Goal: Task Accomplishment & Management: Manage account settings

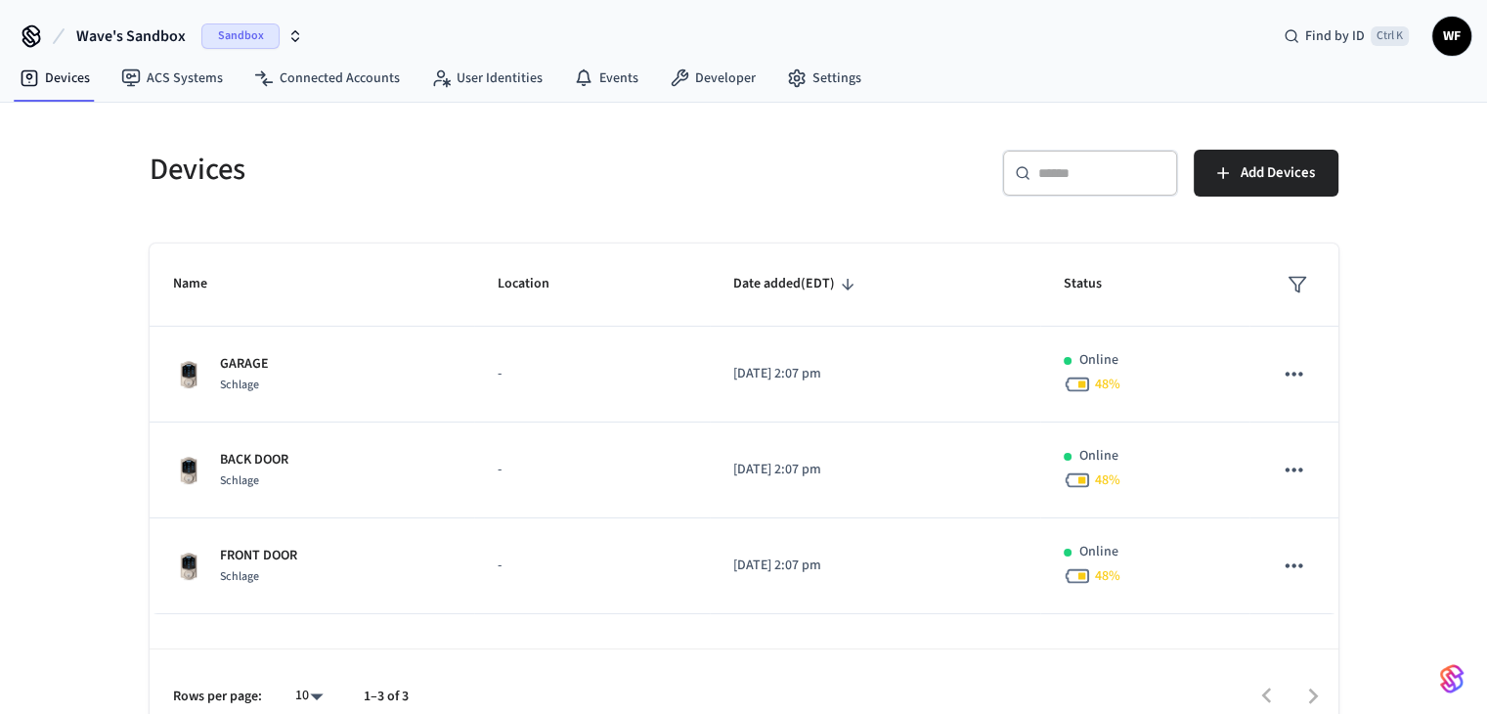
click at [246, 46] on span "Sandbox" at bounding box center [240, 35] width 78 height 25
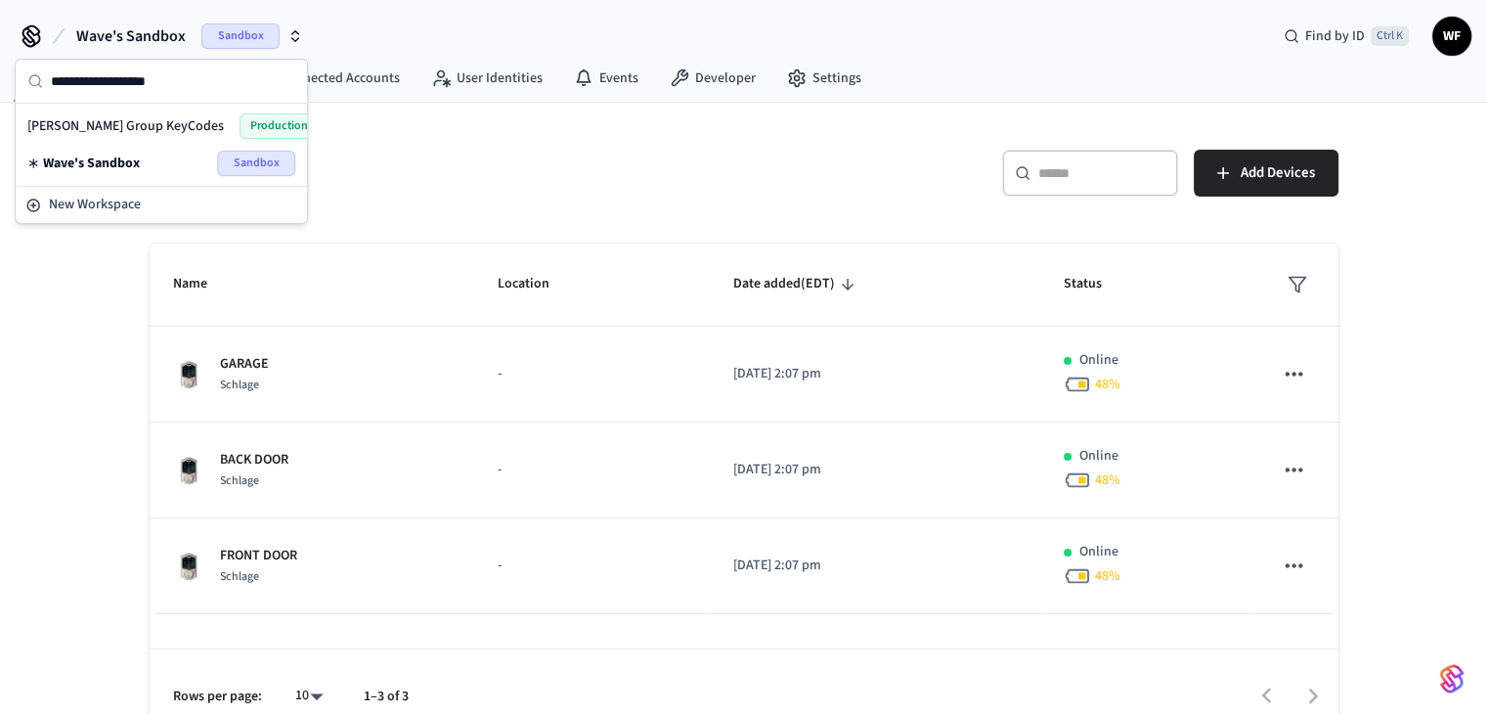
click at [149, 122] on span "[PERSON_NAME] Group KeyCodes" at bounding box center [125, 126] width 196 height 20
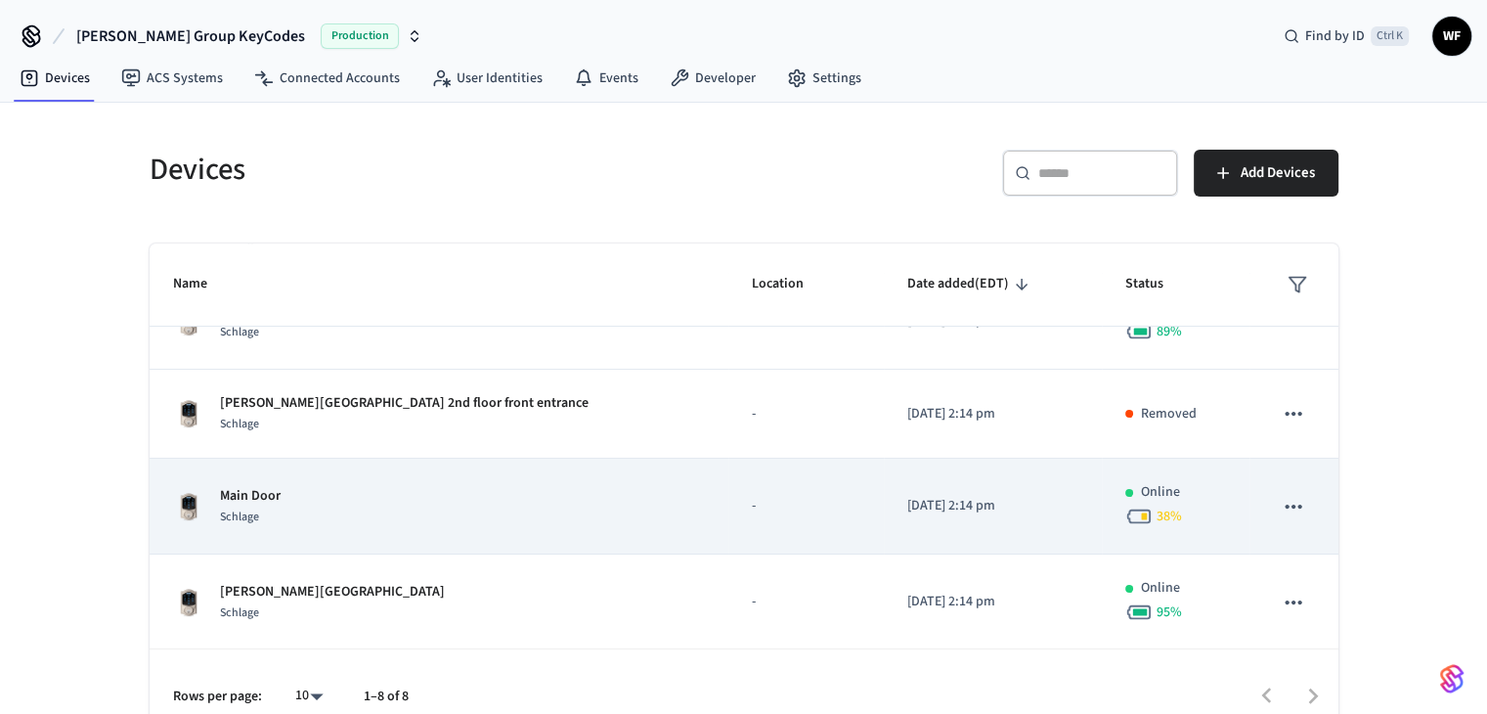
scroll to position [331, 0]
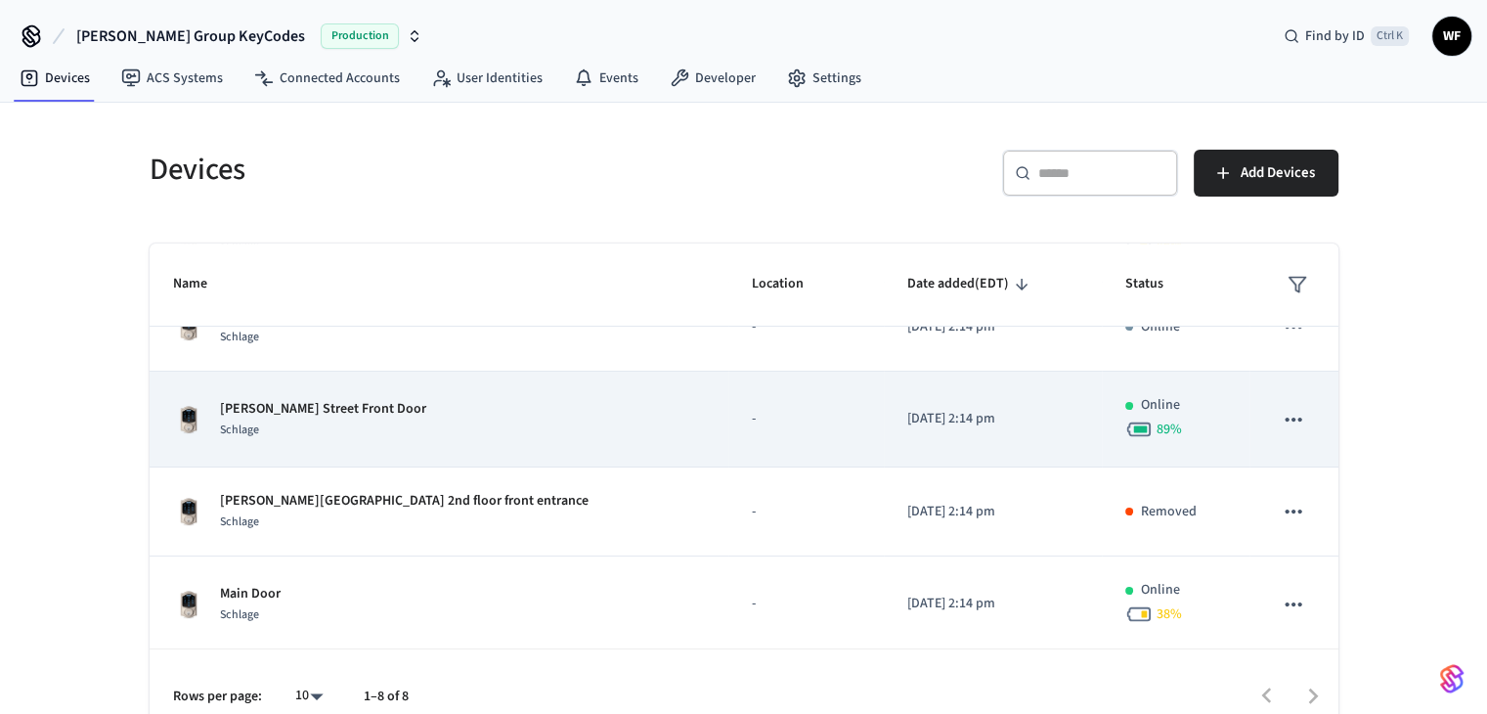
click at [497, 430] on div "Arnold Street Front Door Schlage" at bounding box center [439, 419] width 532 height 41
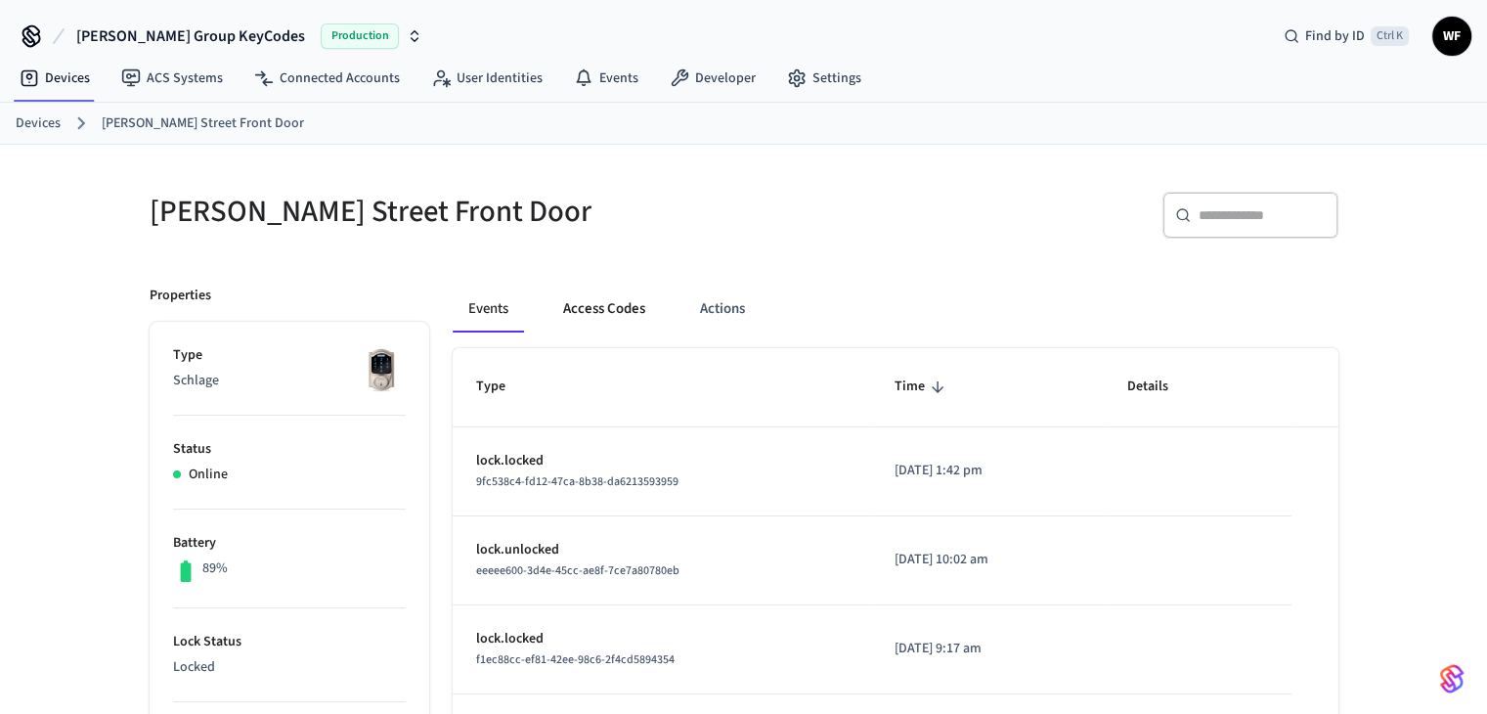
click at [645, 327] on button "Access Codes" at bounding box center [603, 308] width 113 height 47
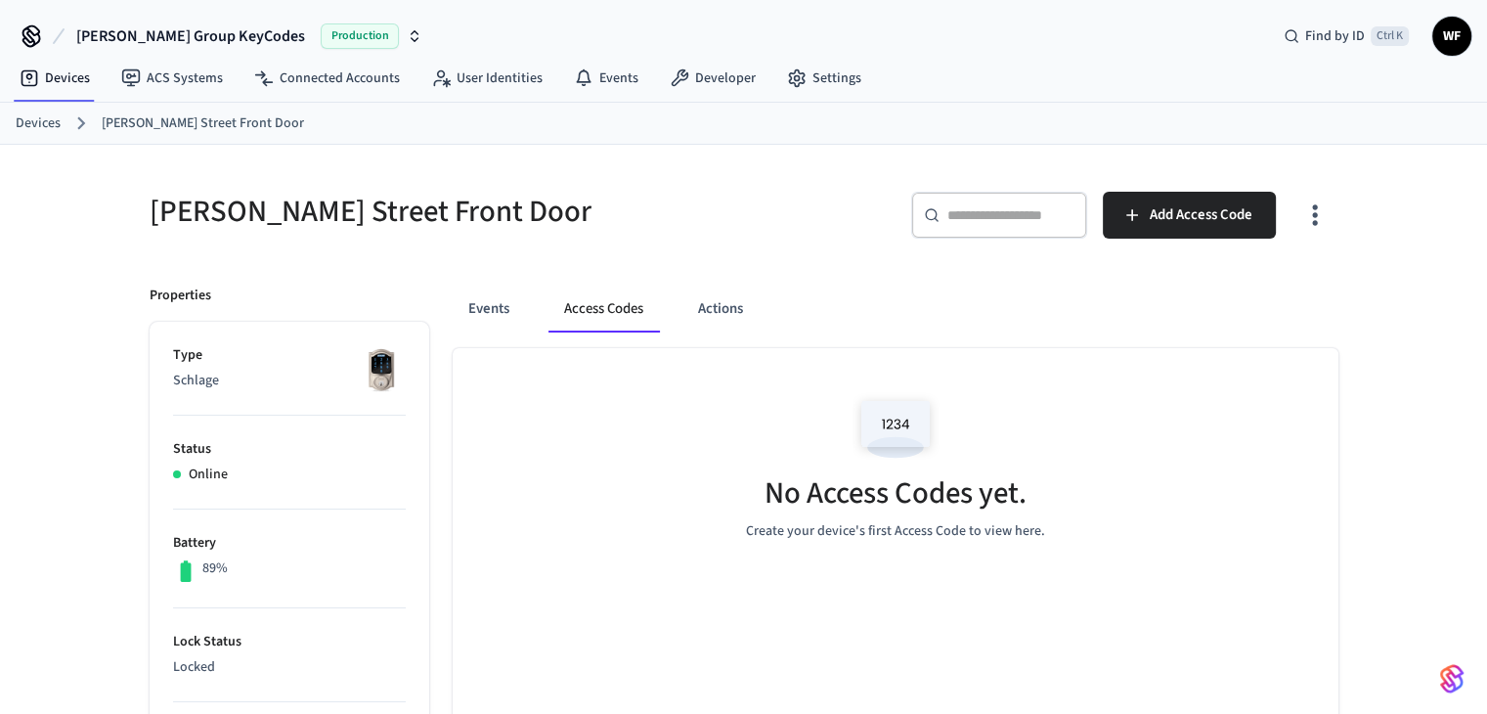
drag, startPoint x: 92, startPoint y: 24, endPoint x: 61, endPoint y: 249, distance: 227.0
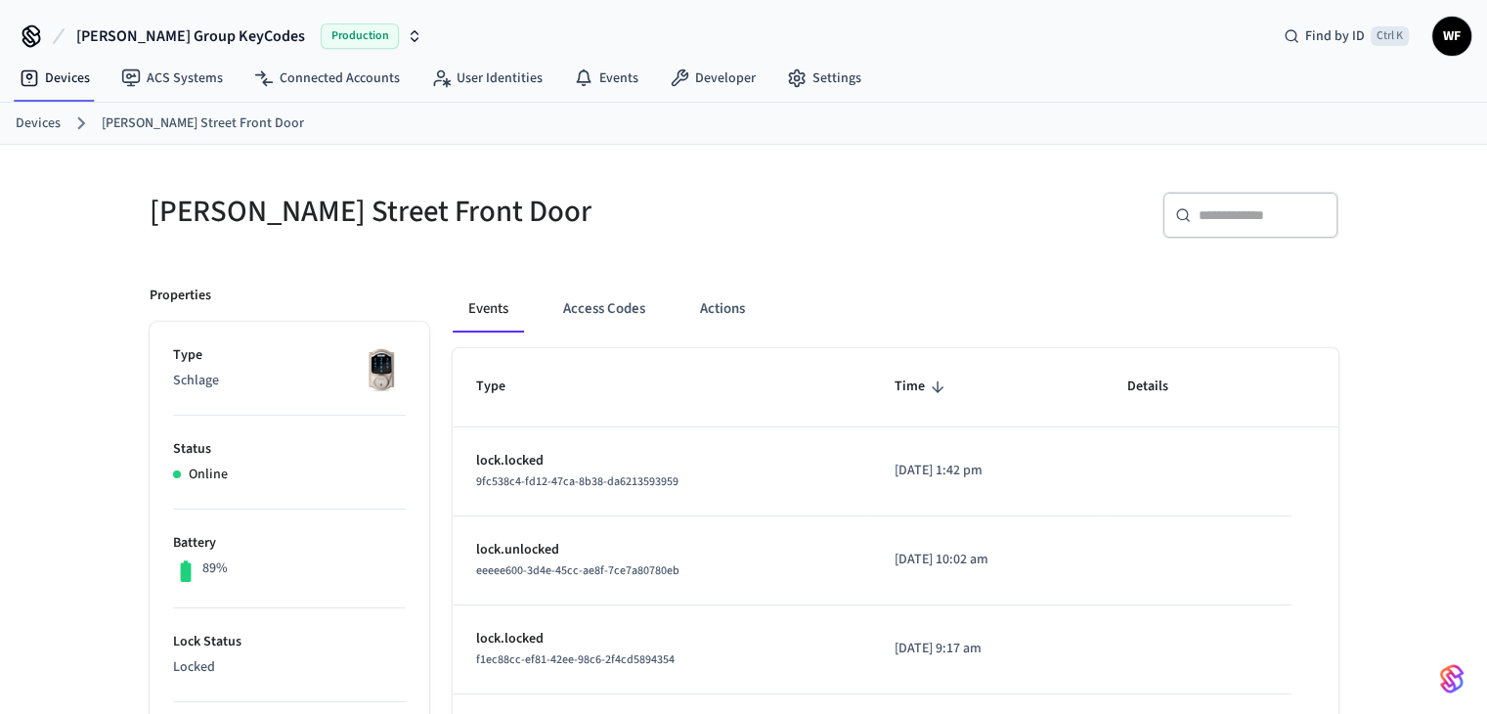
click at [51, 117] on link "Devices" at bounding box center [38, 123] width 45 height 21
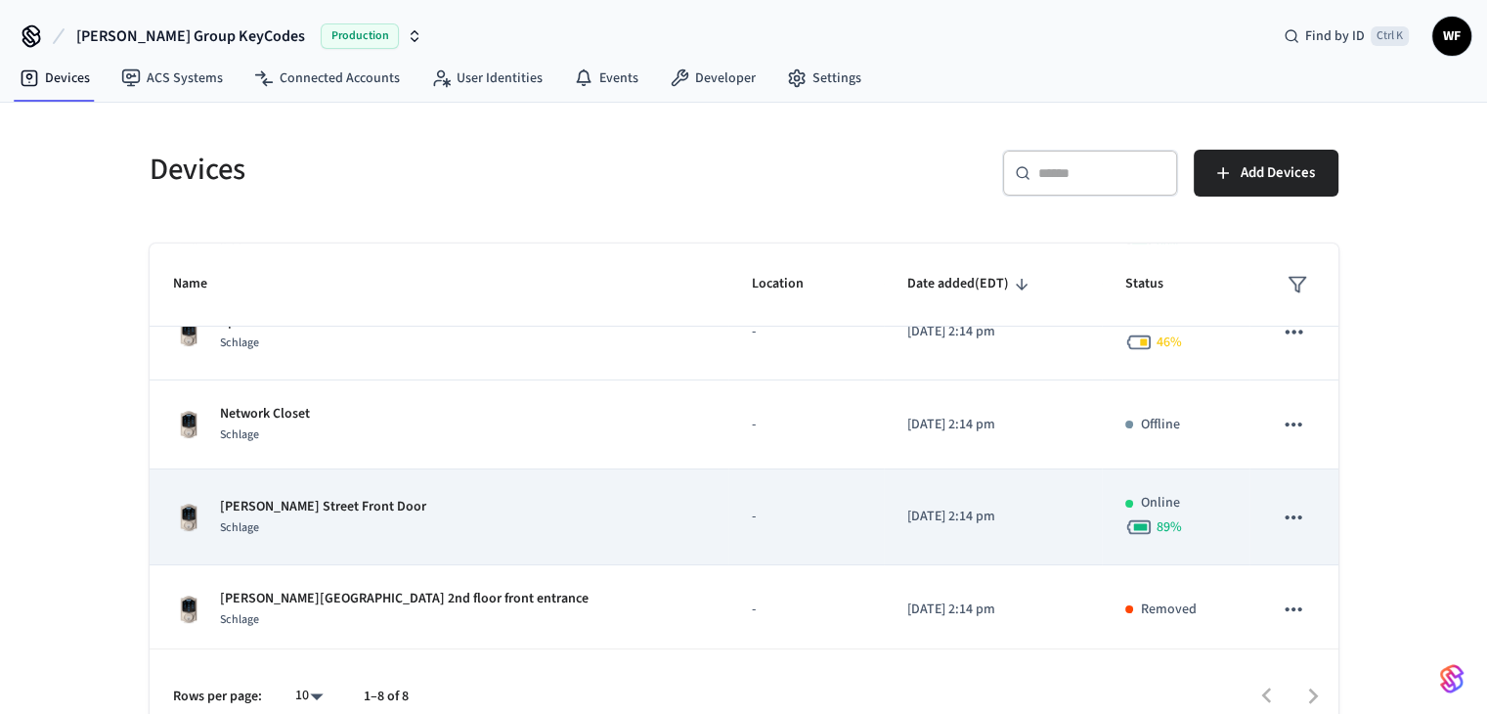
scroll to position [331, 0]
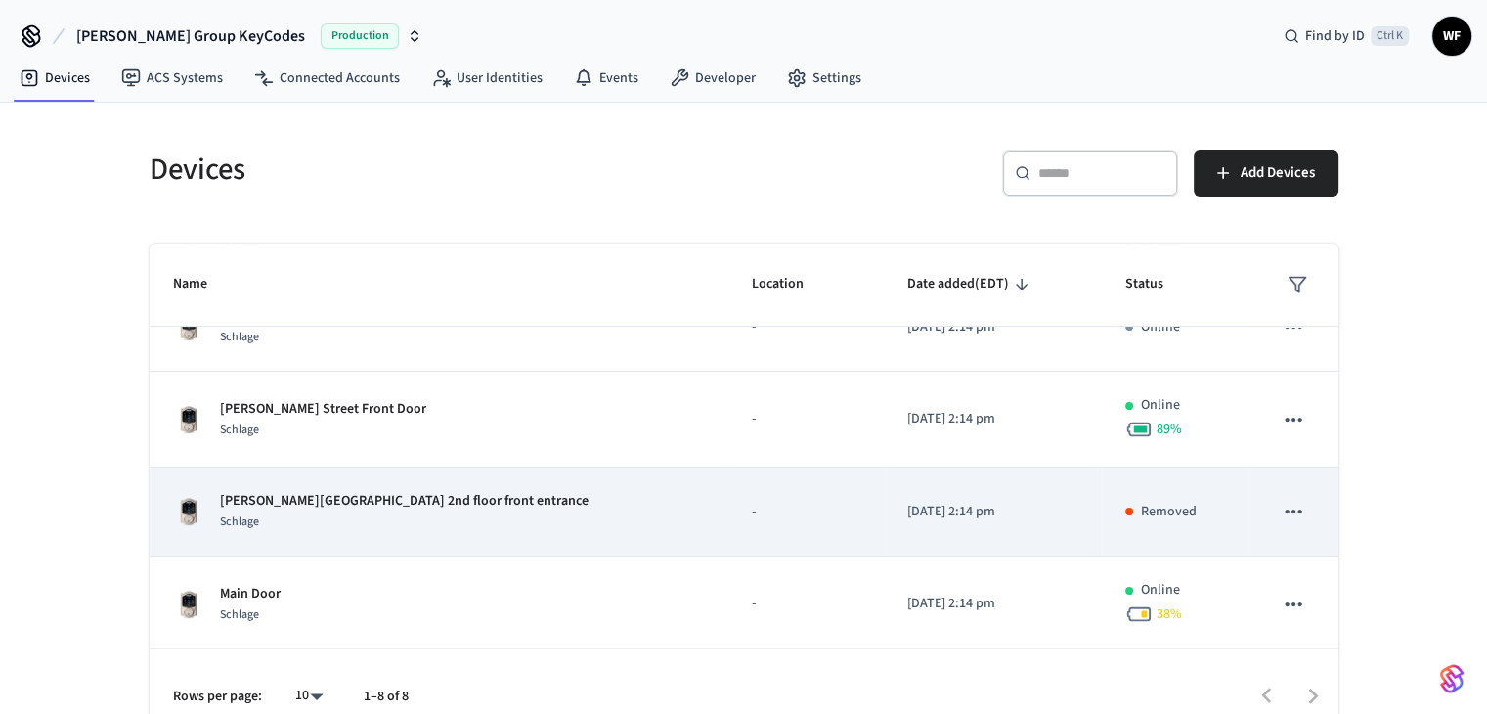
click at [395, 511] on div "Schlage" at bounding box center [404, 521] width 369 height 21
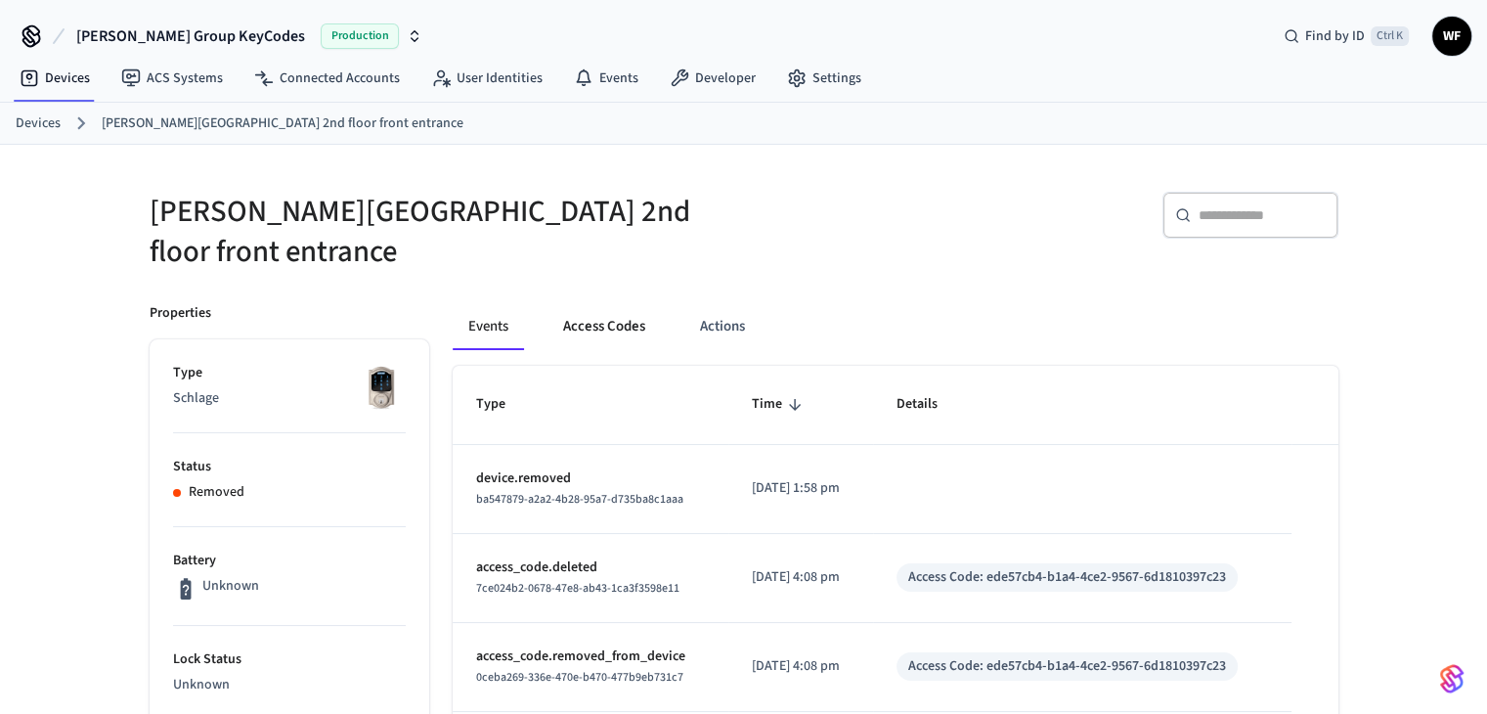
click at [606, 306] on button "Access Codes" at bounding box center [603, 326] width 113 height 47
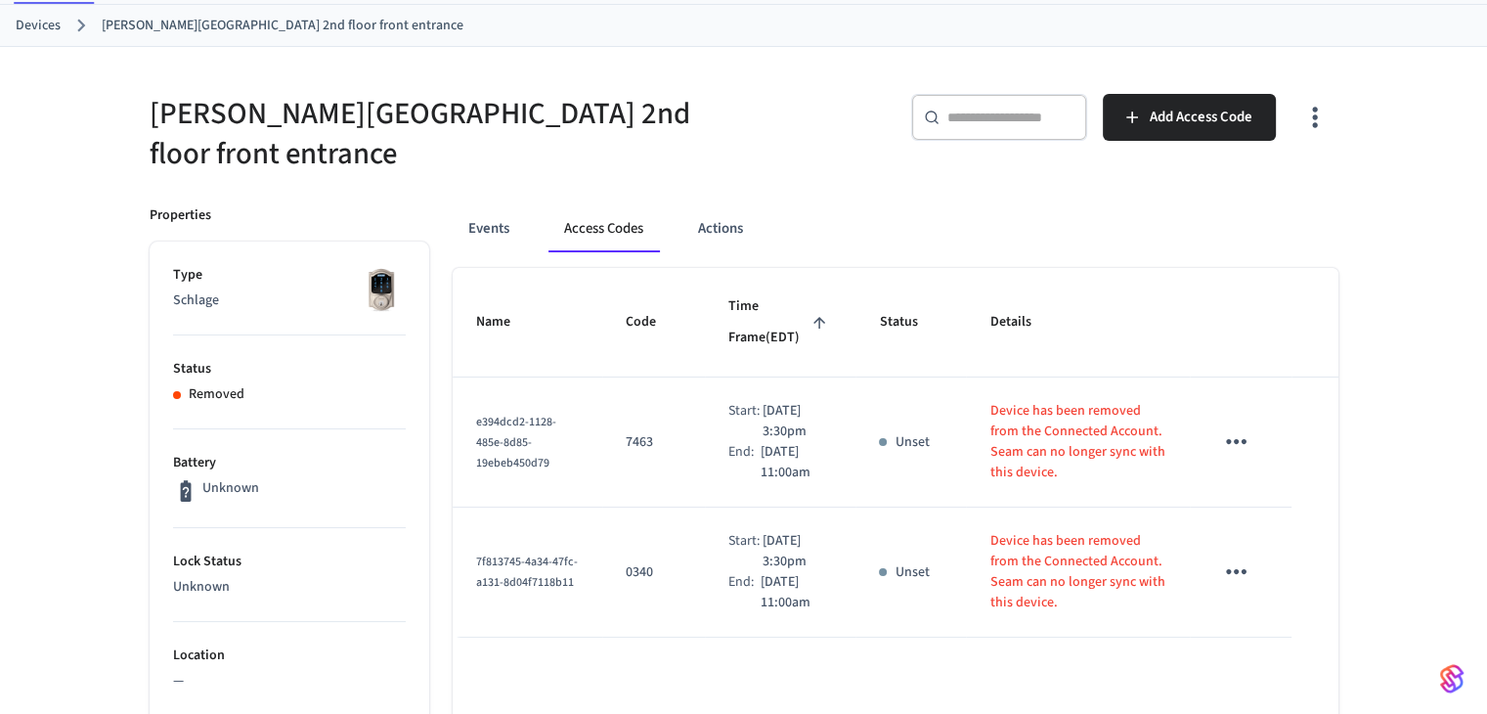
scroll to position [98, 0]
click at [490, 230] on button "Events" at bounding box center [489, 228] width 72 height 47
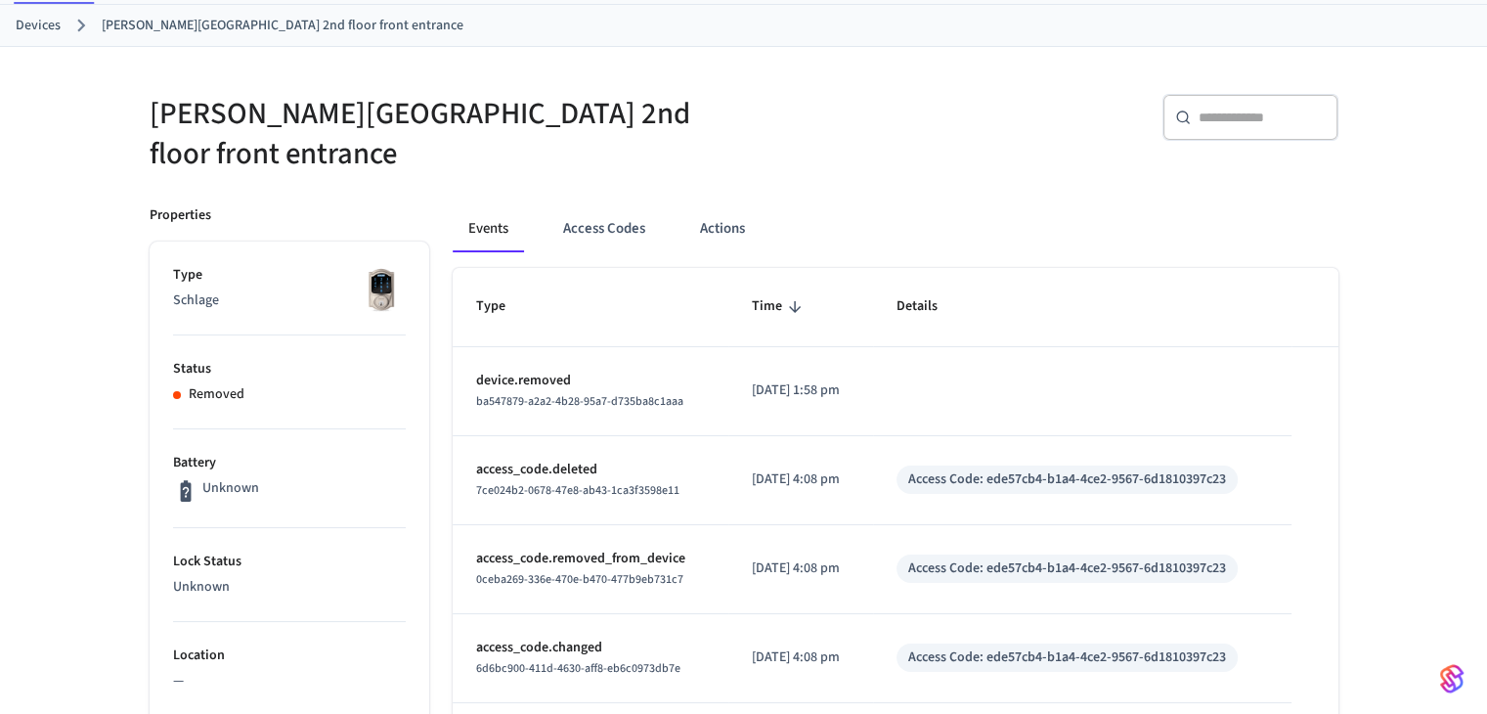
click at [51, 34] on link "Devices" at bounding box center [38, 26] width 45 height 21
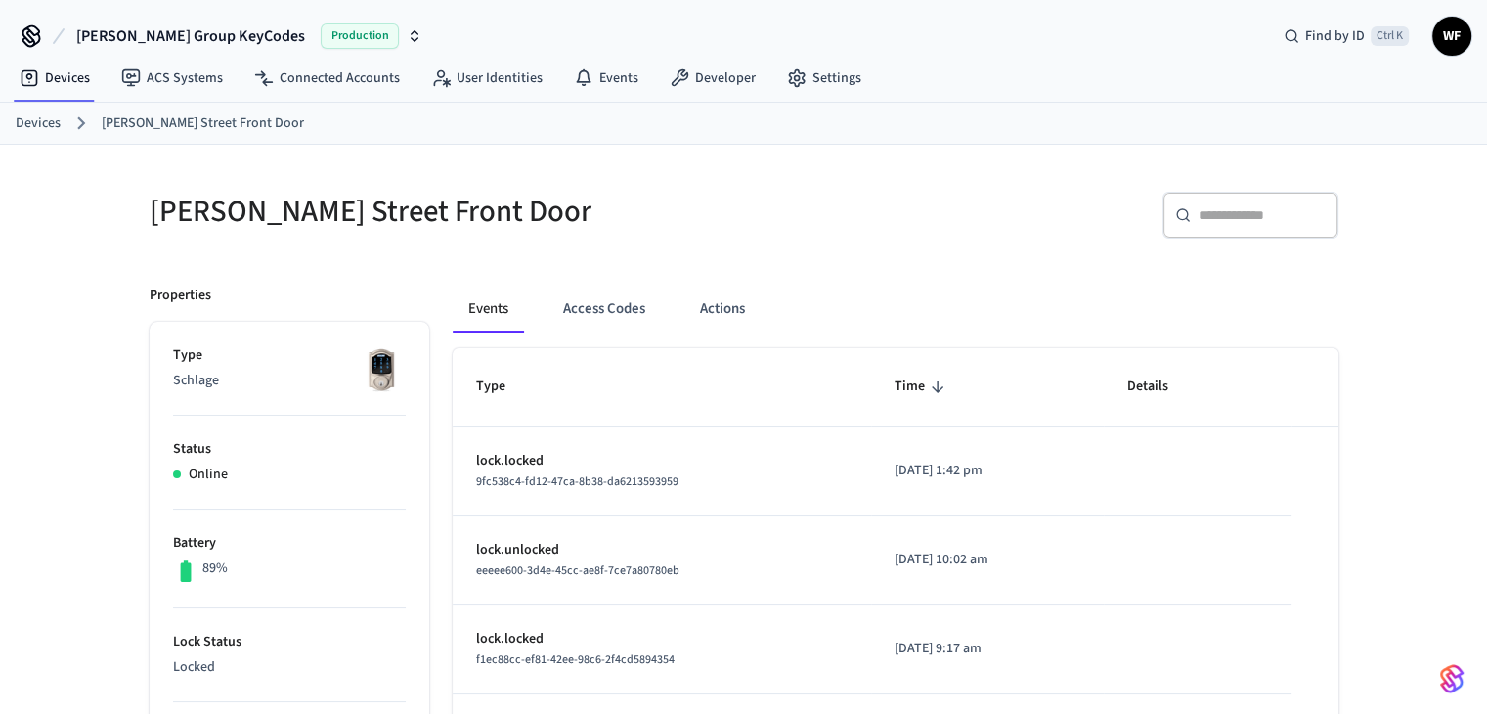
click at [39, 118] on link "Devices" at bounding box center [38, 123] width 45 height 21
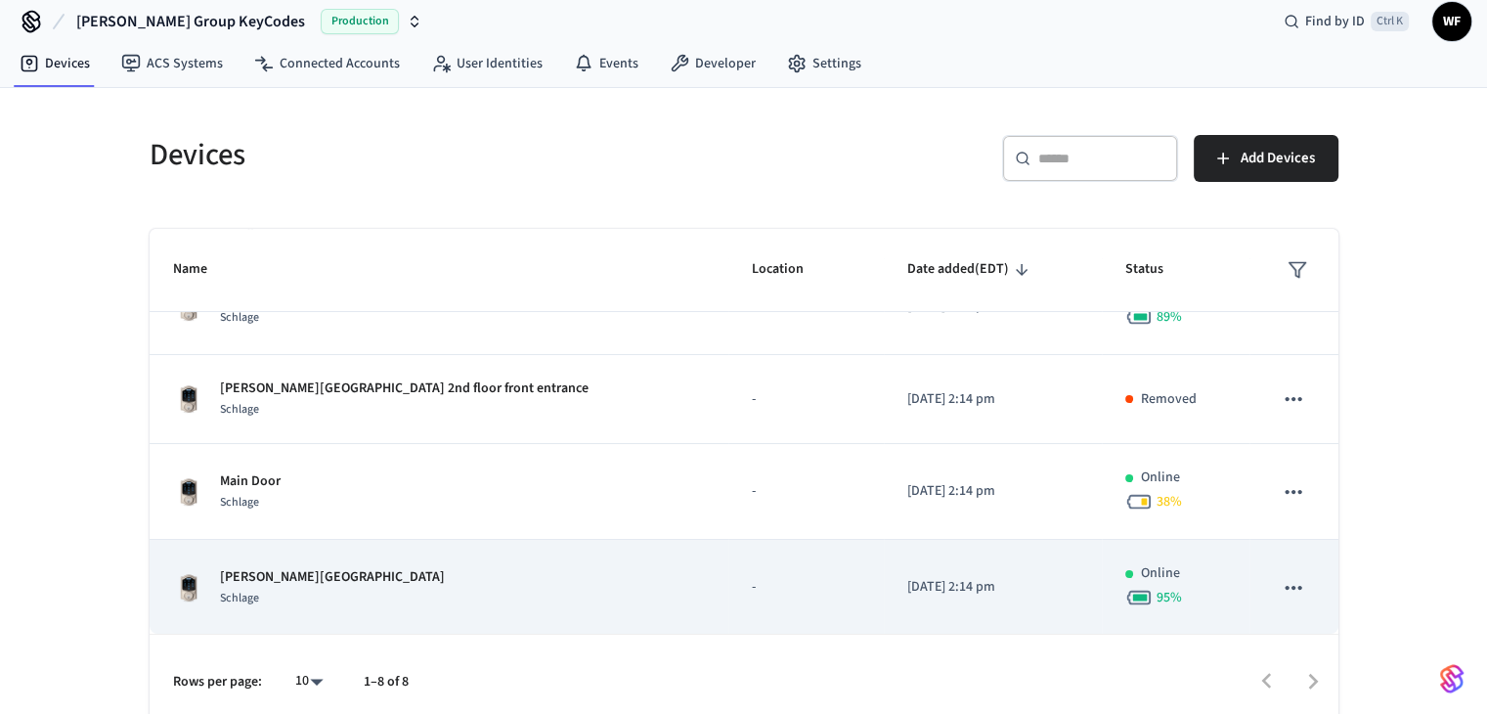
scroll to position [28, 0]
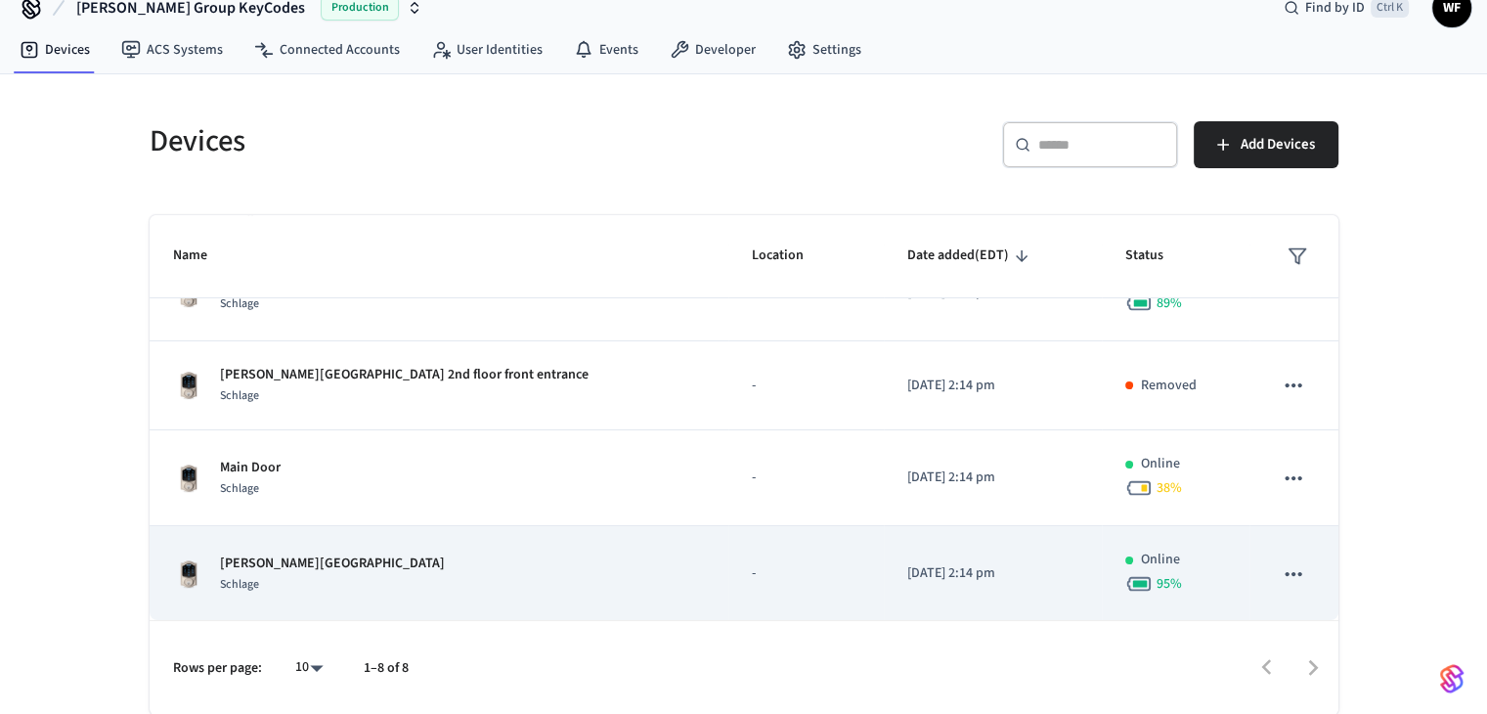
click at [385, 536] on td "[PERSON_NAME][GEOGRAPHIC_DATA] 2nd floor Entrance Schlage" at bounding box center [439, 574] width 579 height 96
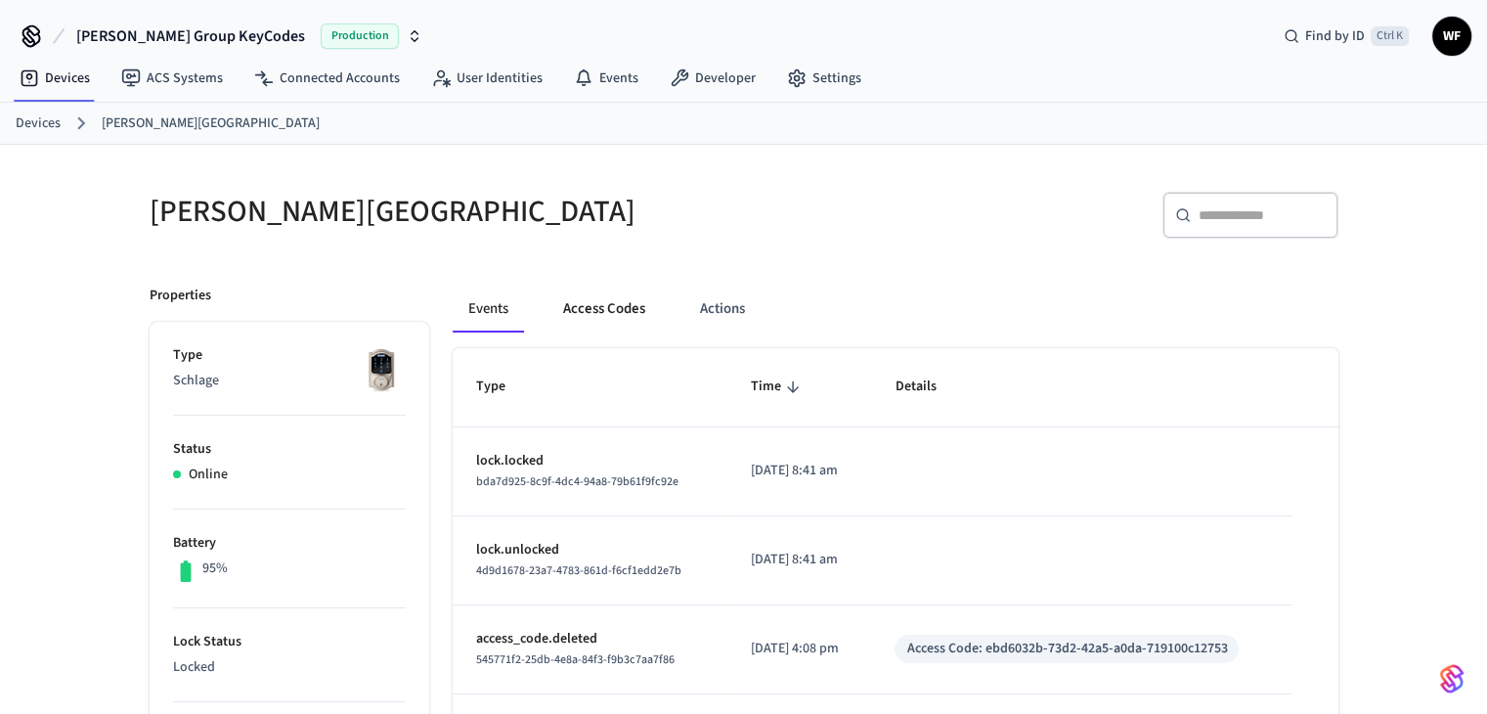
click at [622, 302] on button "Access Codes" at bounding box center [603, 308] width 113 height 47
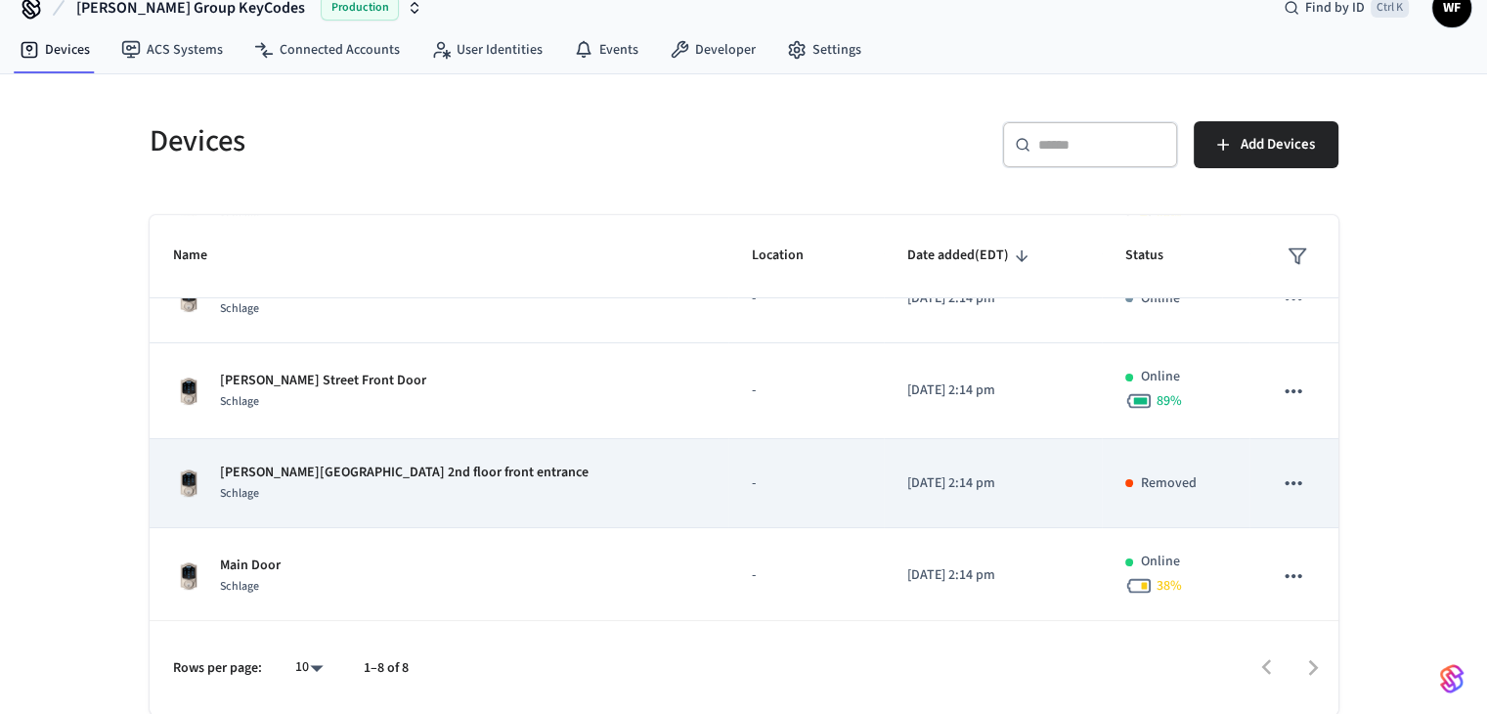
scroll to position [234, 0]
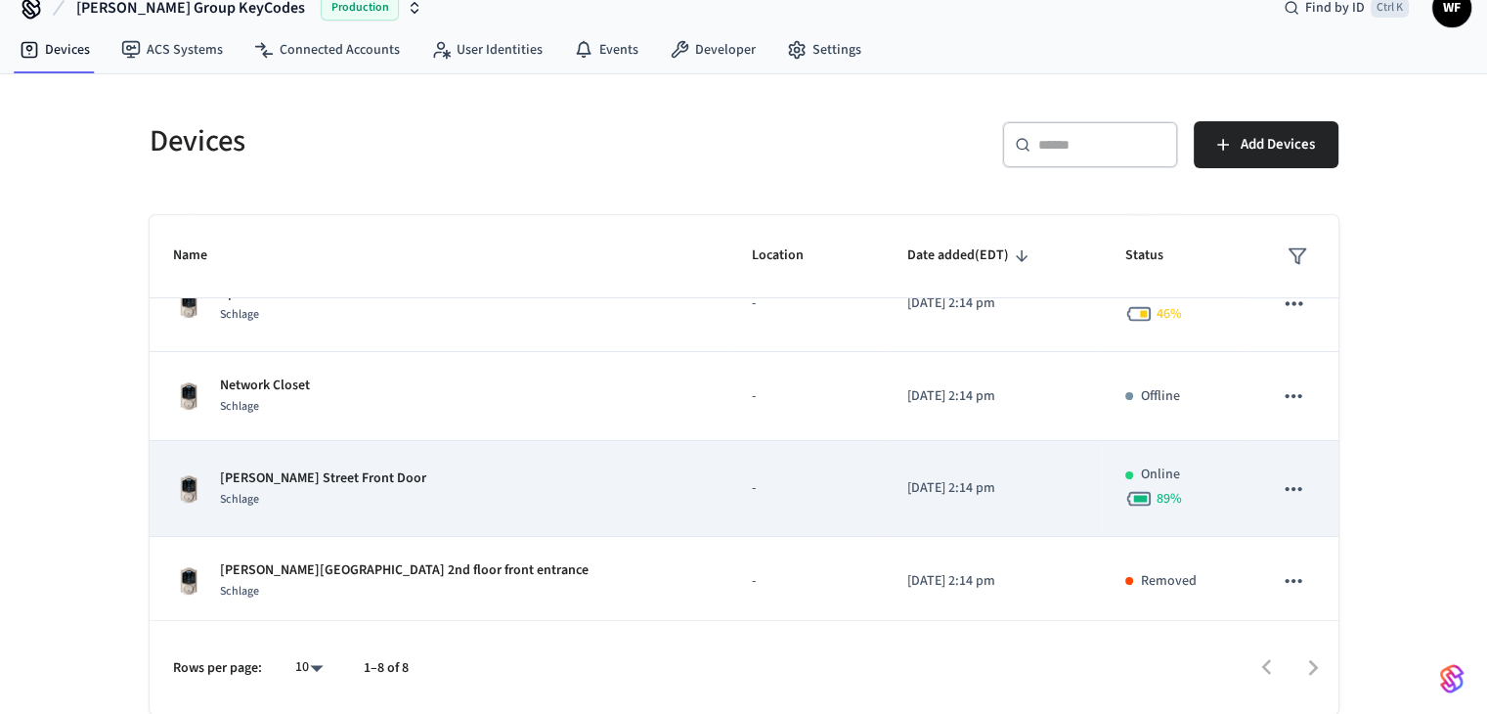
click at [391, 495] on div "Arnold Street Front Door Schlage" at bounding box center [439, 488] width 532 height 41
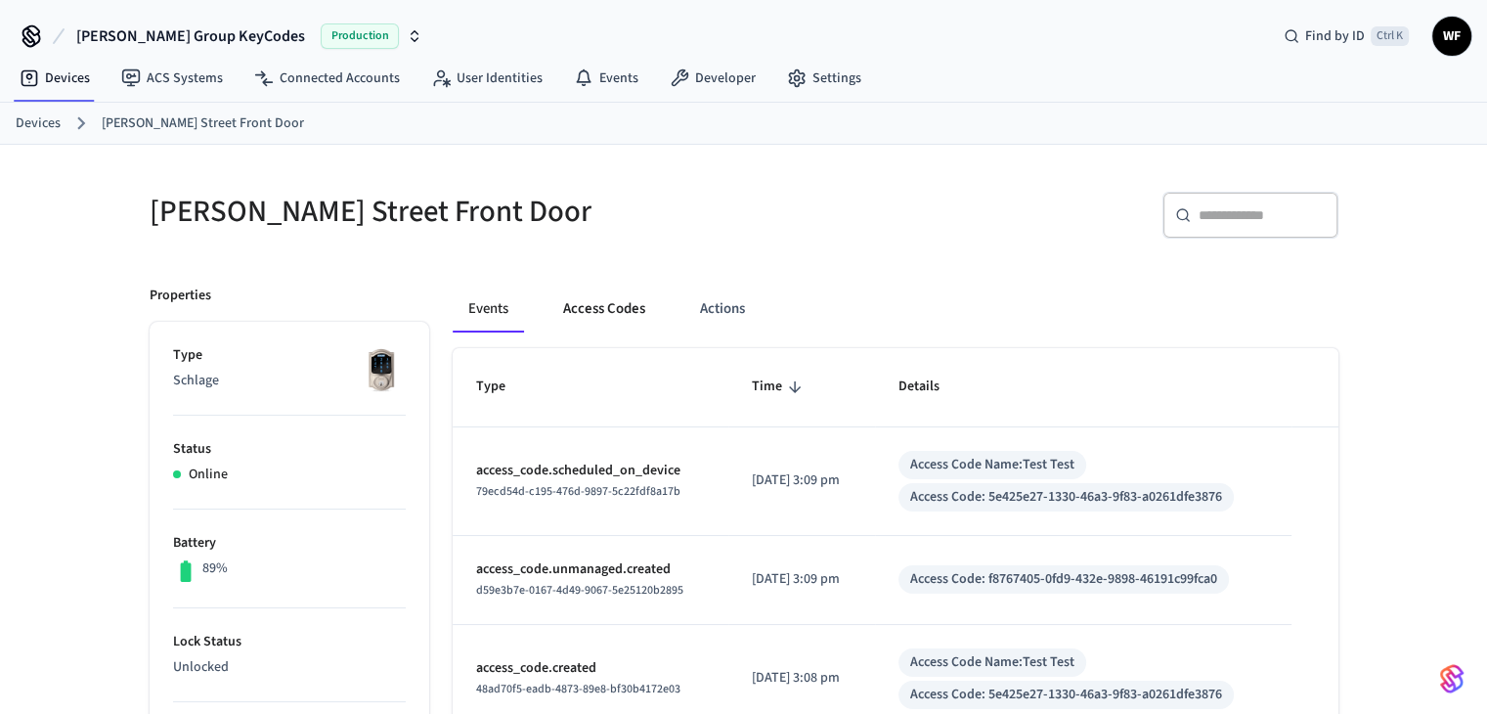
click at [630, 299] on button "Access Codes" at bounding box center [603, 308] width 113 height 47
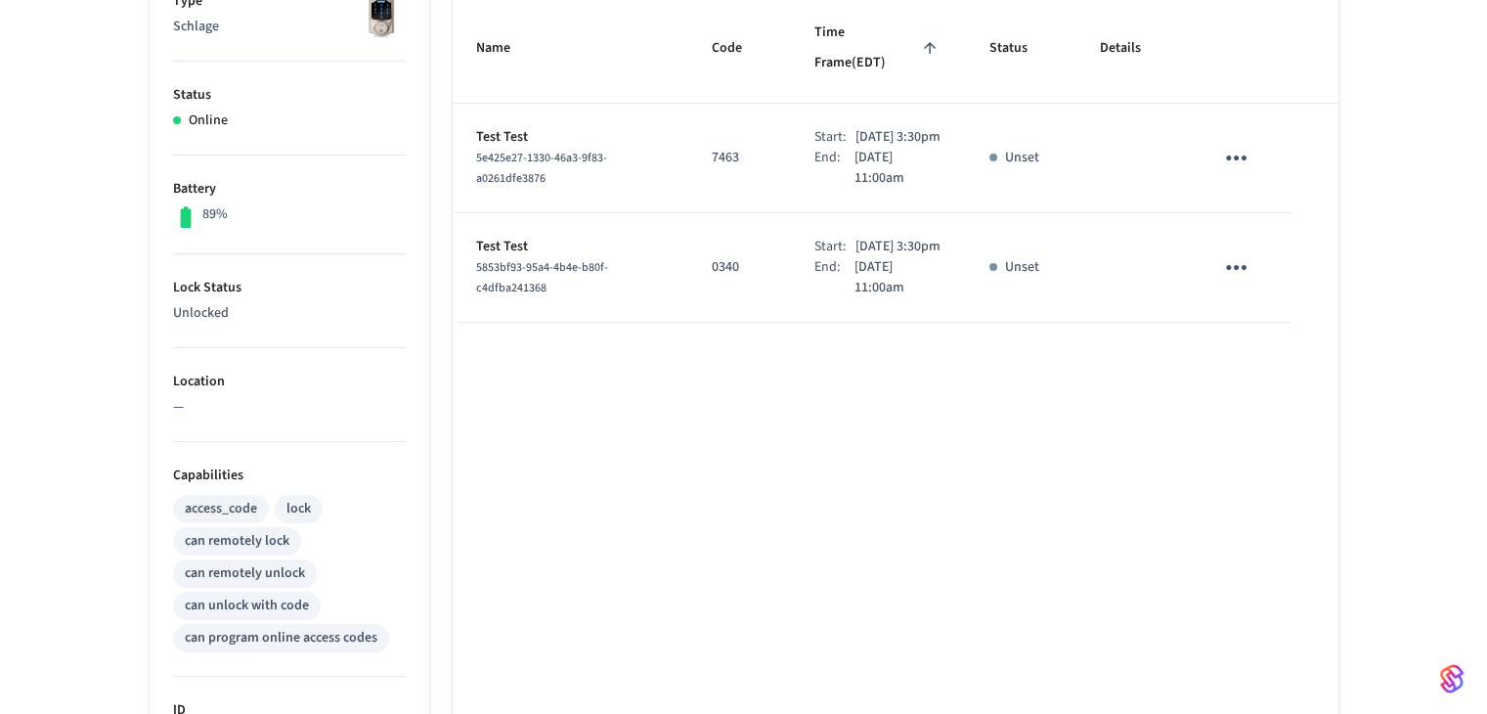
scroll to position [98, 0]
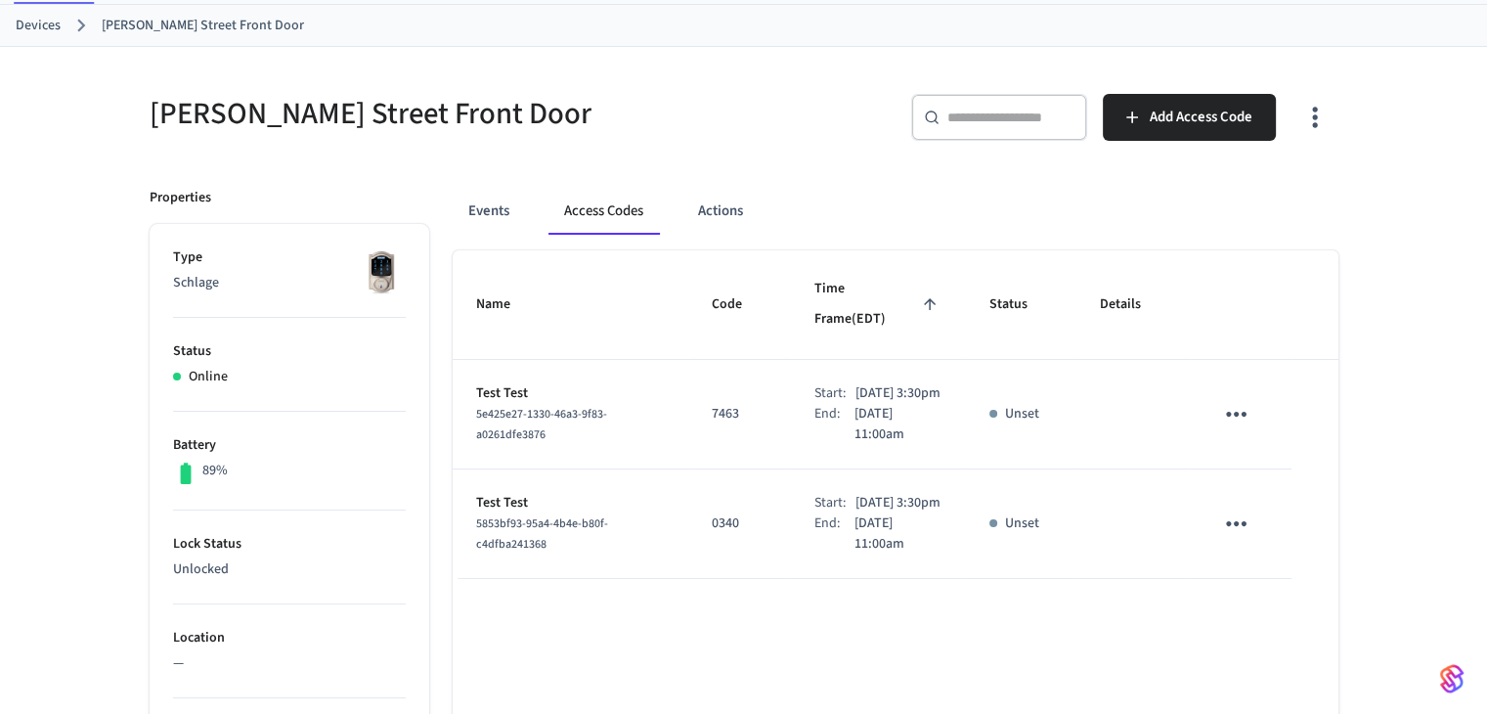
click at [772, 143] on div "​ ​ Add Access Code" at bounding box center [1047, 125] width 583 height 63
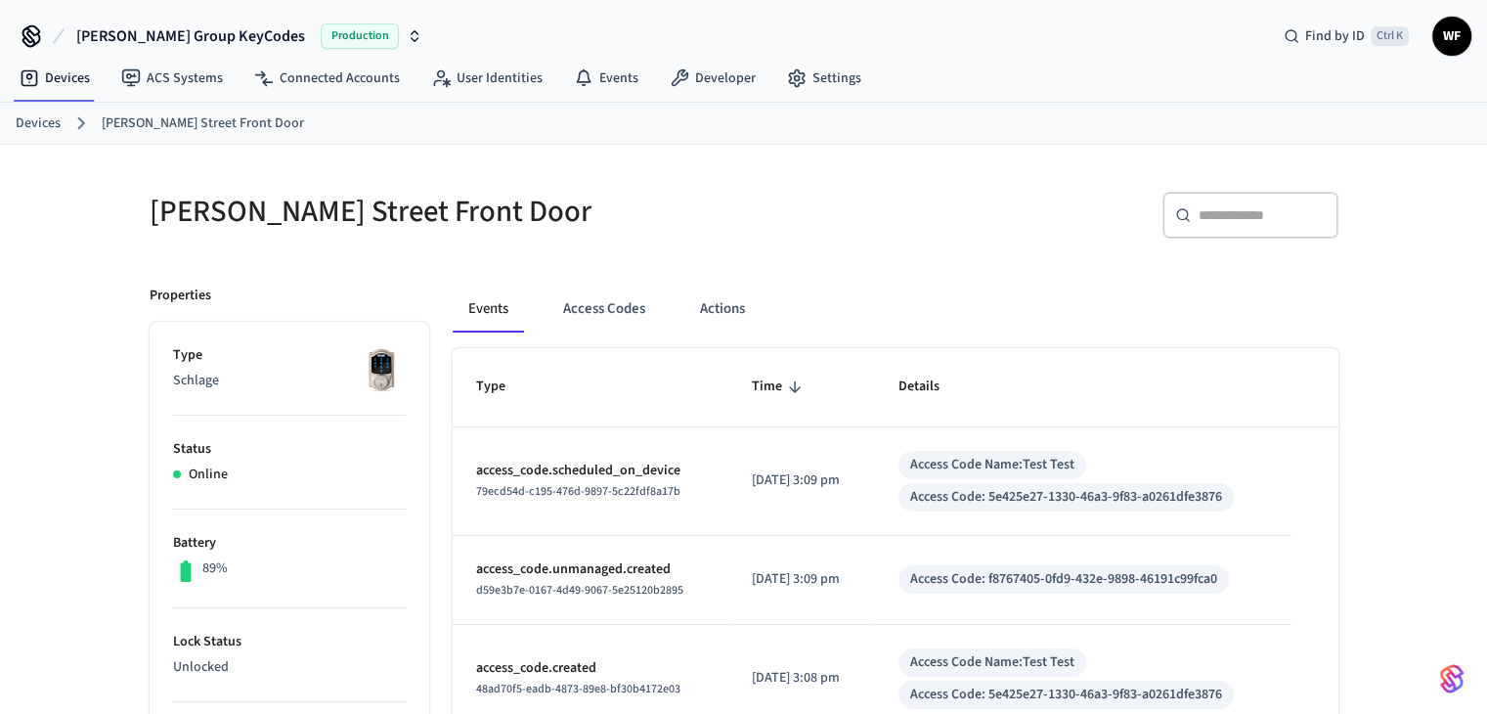
click at [39, 126] on link "Devices" at bounding box center [38, 123] width 45 height 21
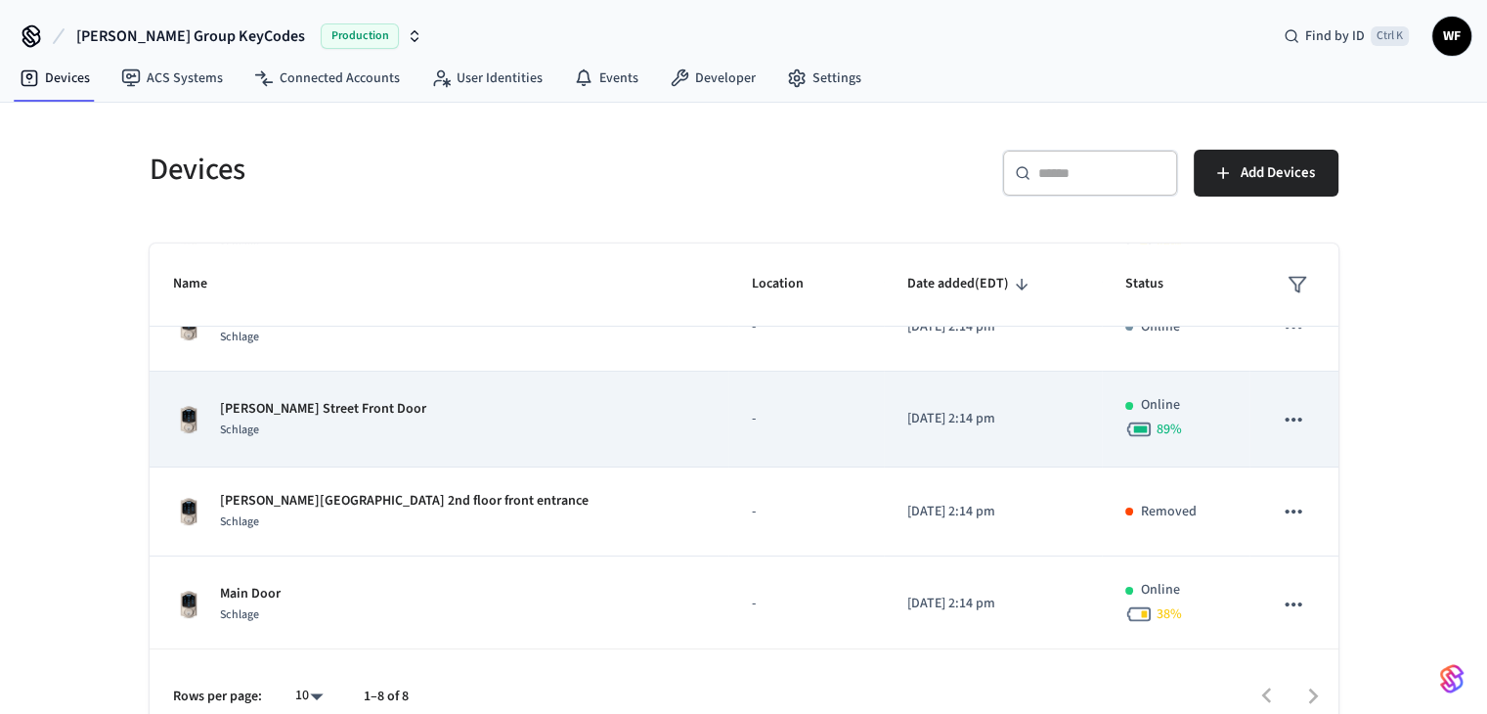
scroll to position [429, 0]
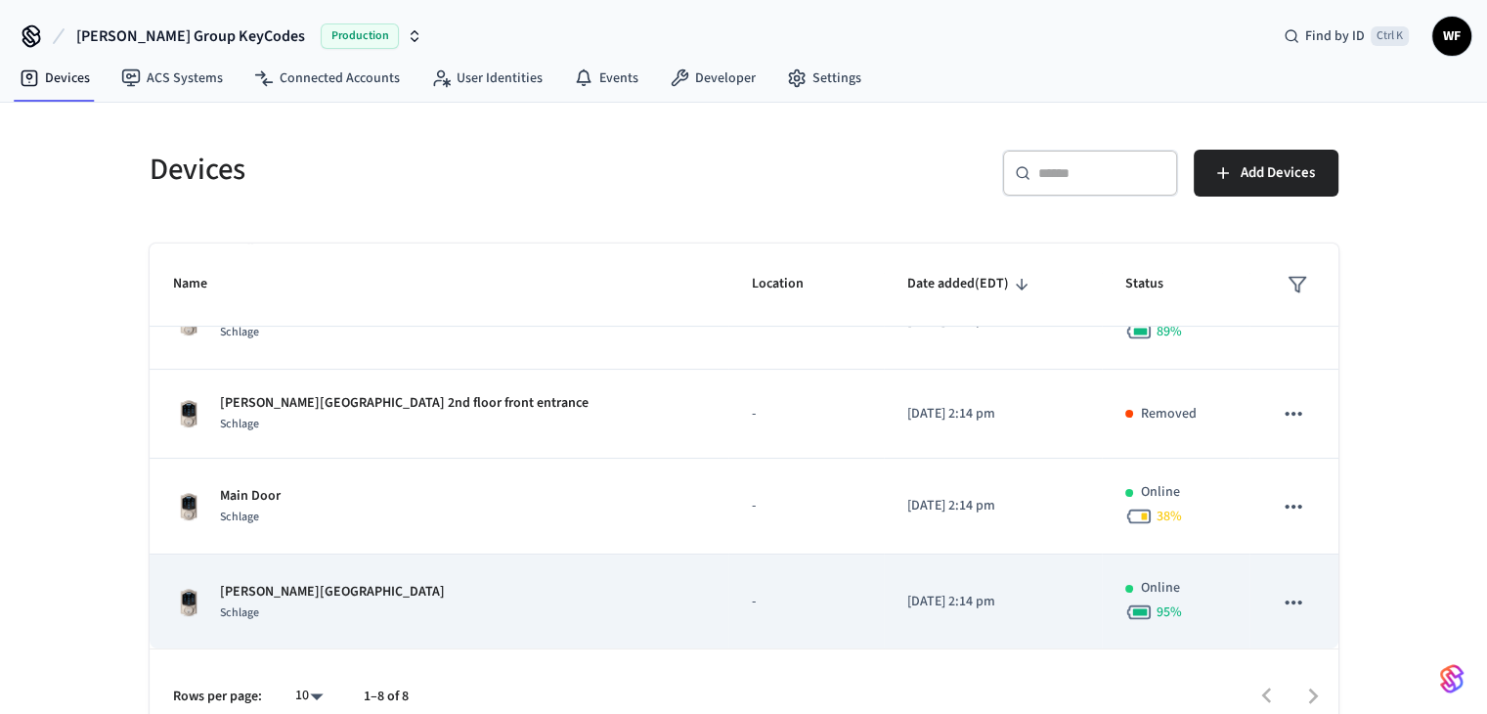
click at [403, 568] on td "Arnold Street 2nd floor Entrance Schlage" at bounding box center [439, 602] width 579 height 96
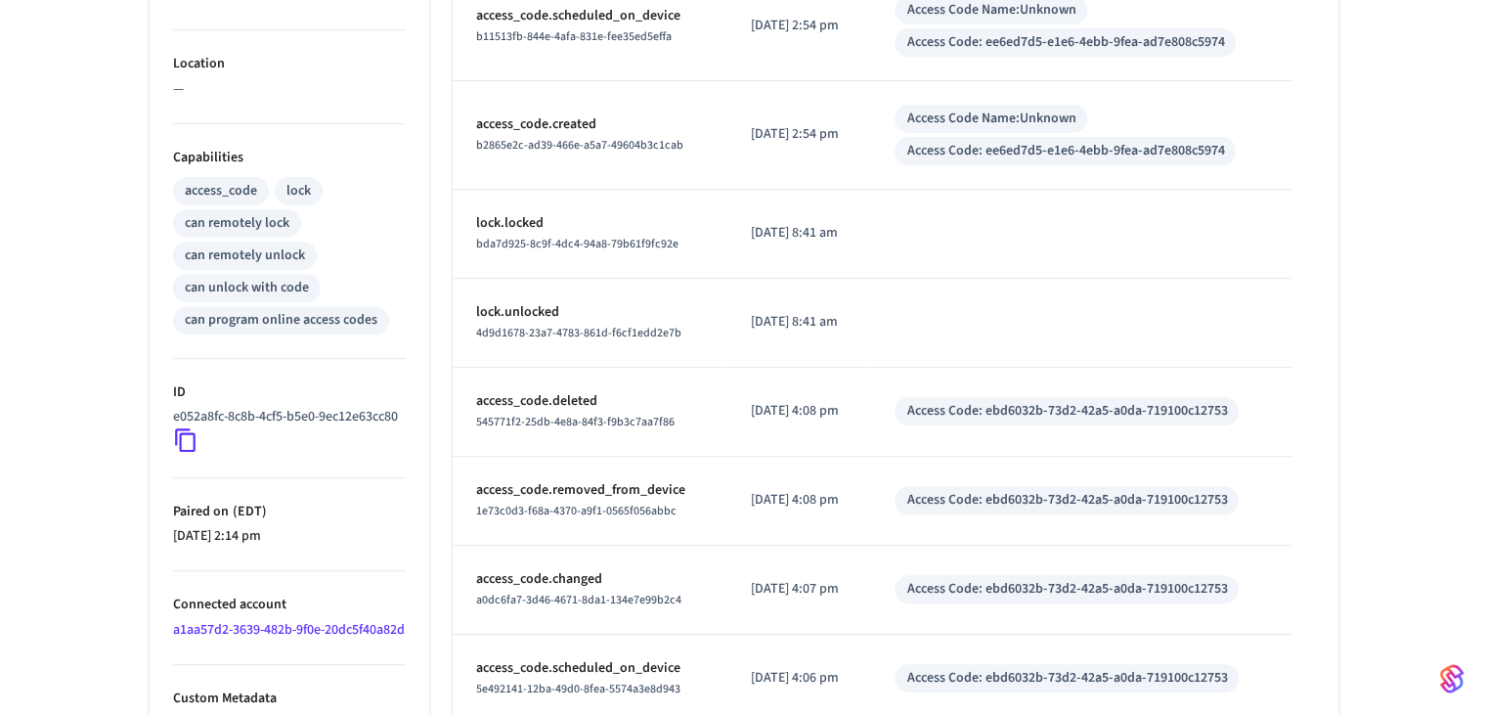
scroll to position [773, 0]
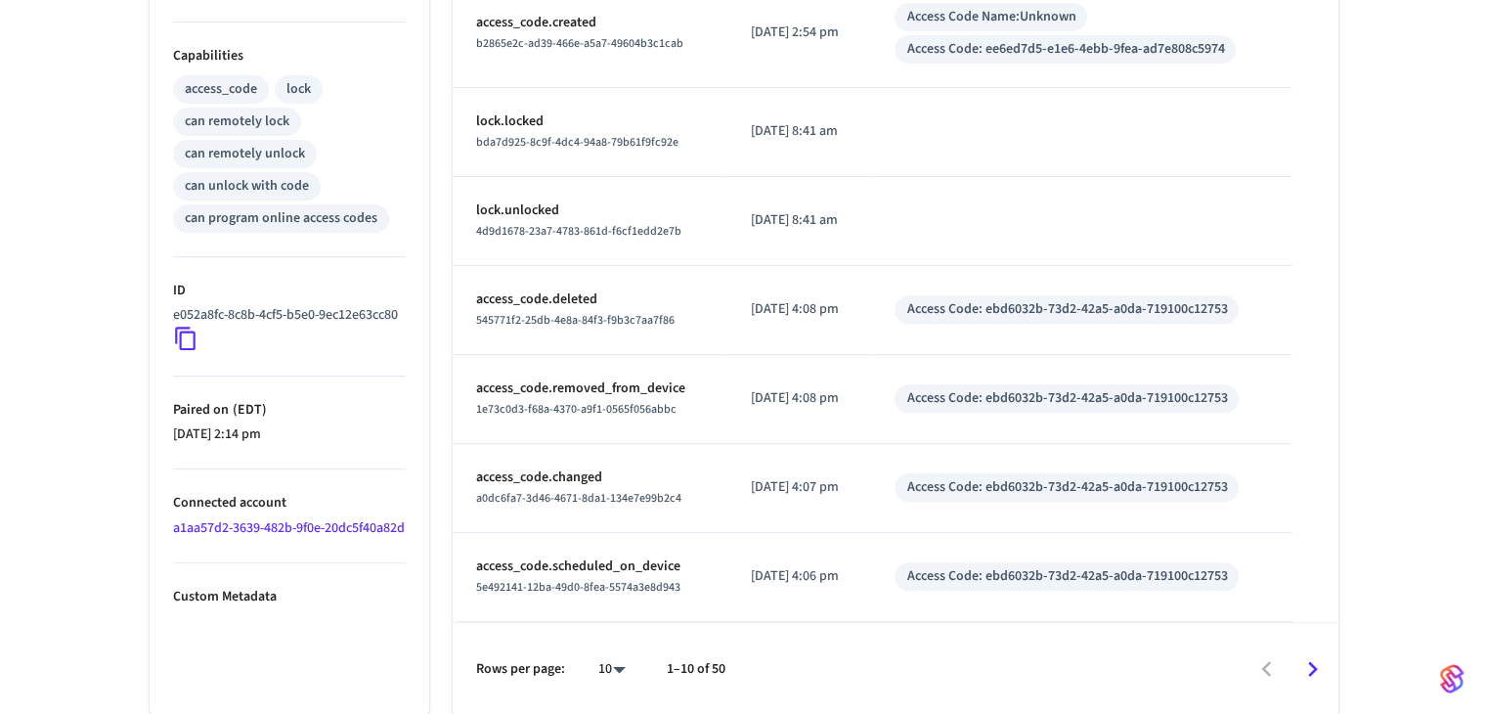
click at [191, 351] on icon at bounding box center [185, 338] width 21 height 23
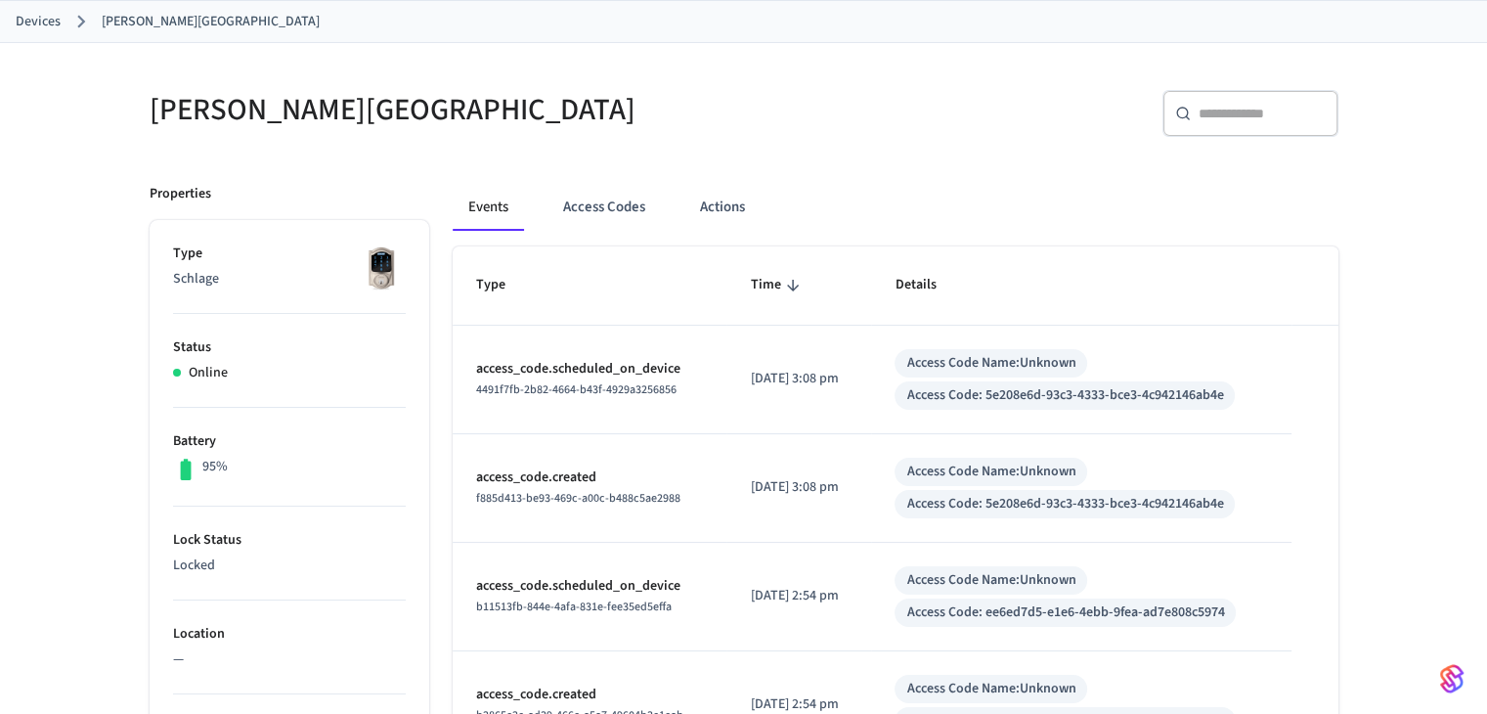
scroll to position [0, 0]
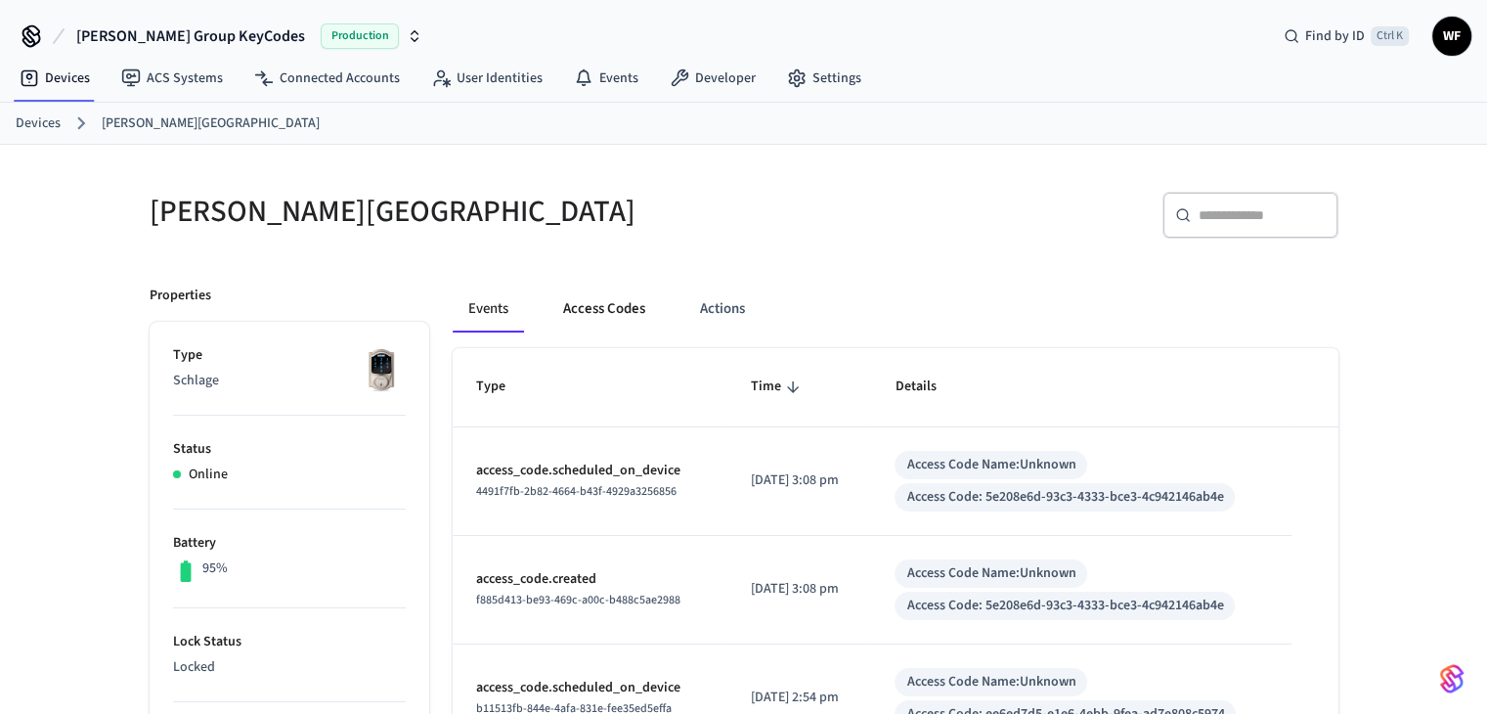
click at [644, 321] on button "Access Codes" at bounding box center [603, 308] width 113 height 47
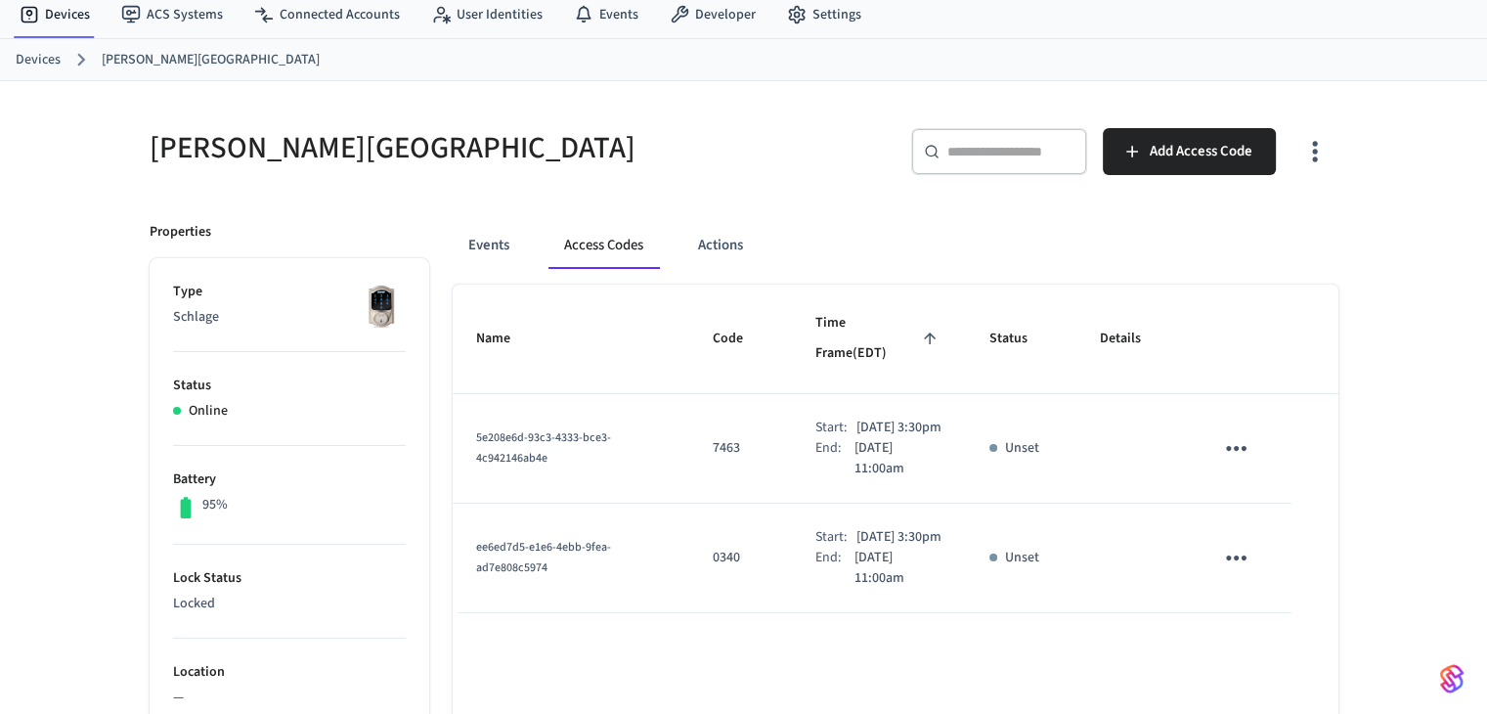
scroll to position [98, 0]
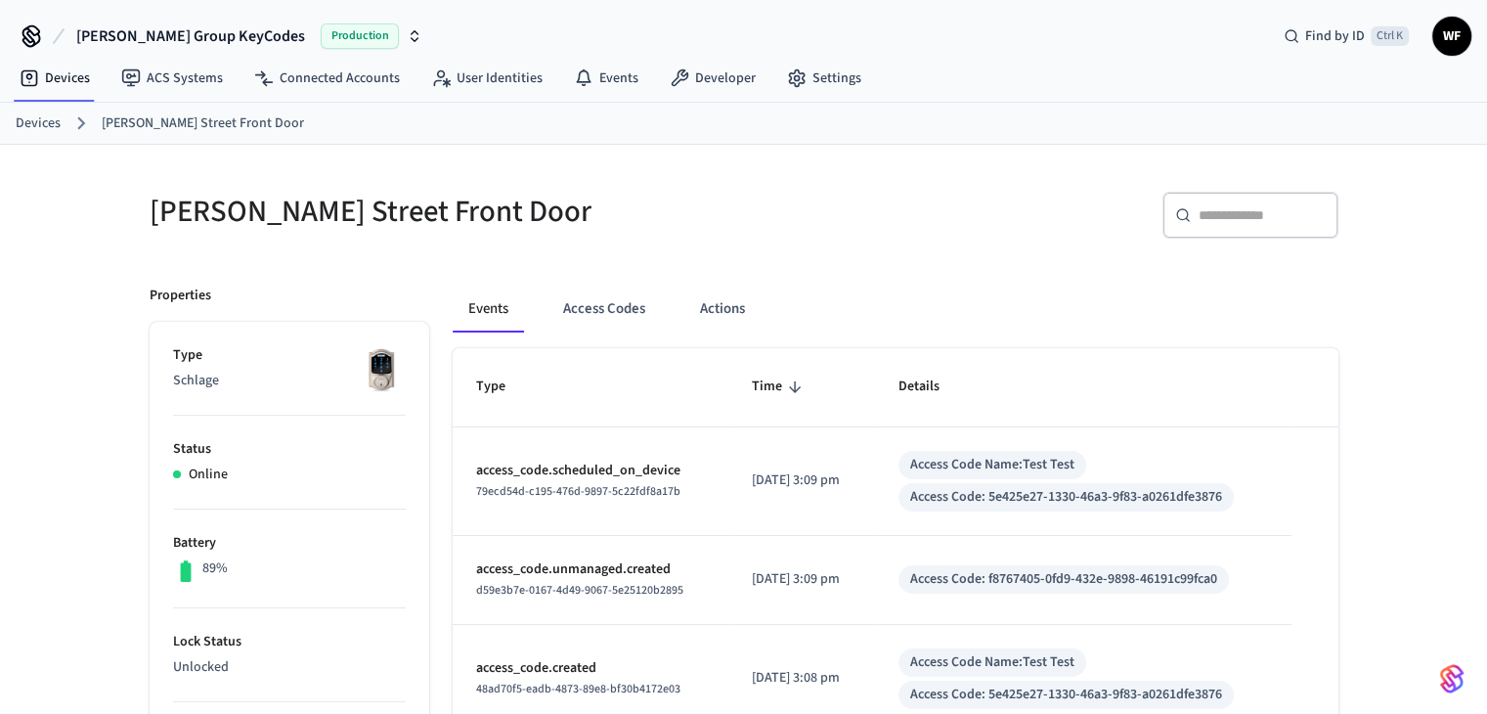
click at [60, 125] on ol "Devices [PERSON_NAME] Street Front Door" at bounding box center [751, 122] width 1471 height 25
click at [46, 125] on link "Devices" at bounding box center [38, 123] width 45 height 21
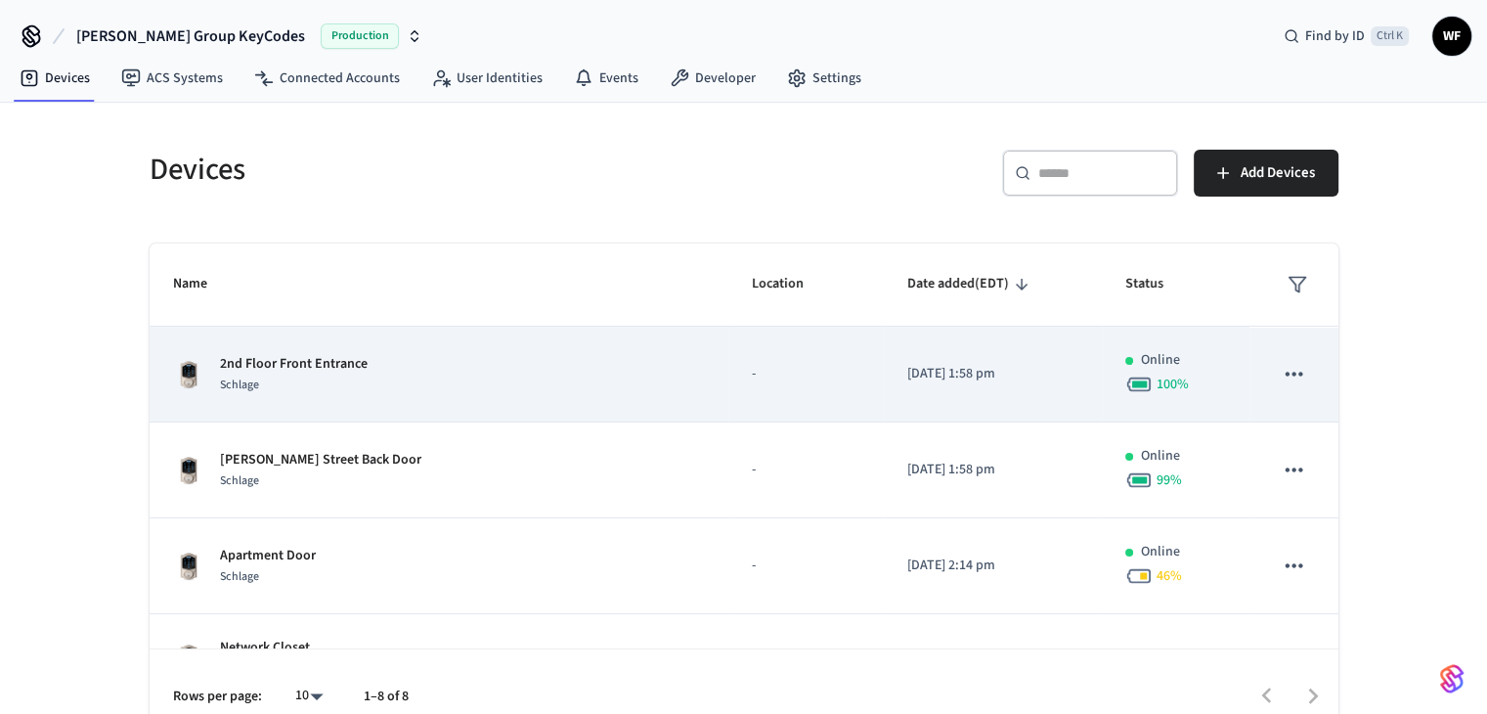
click at [572, 388] on div "2nd Floor Front Entrance Schlage" at bounding box center [439, 374] width 532 height 41
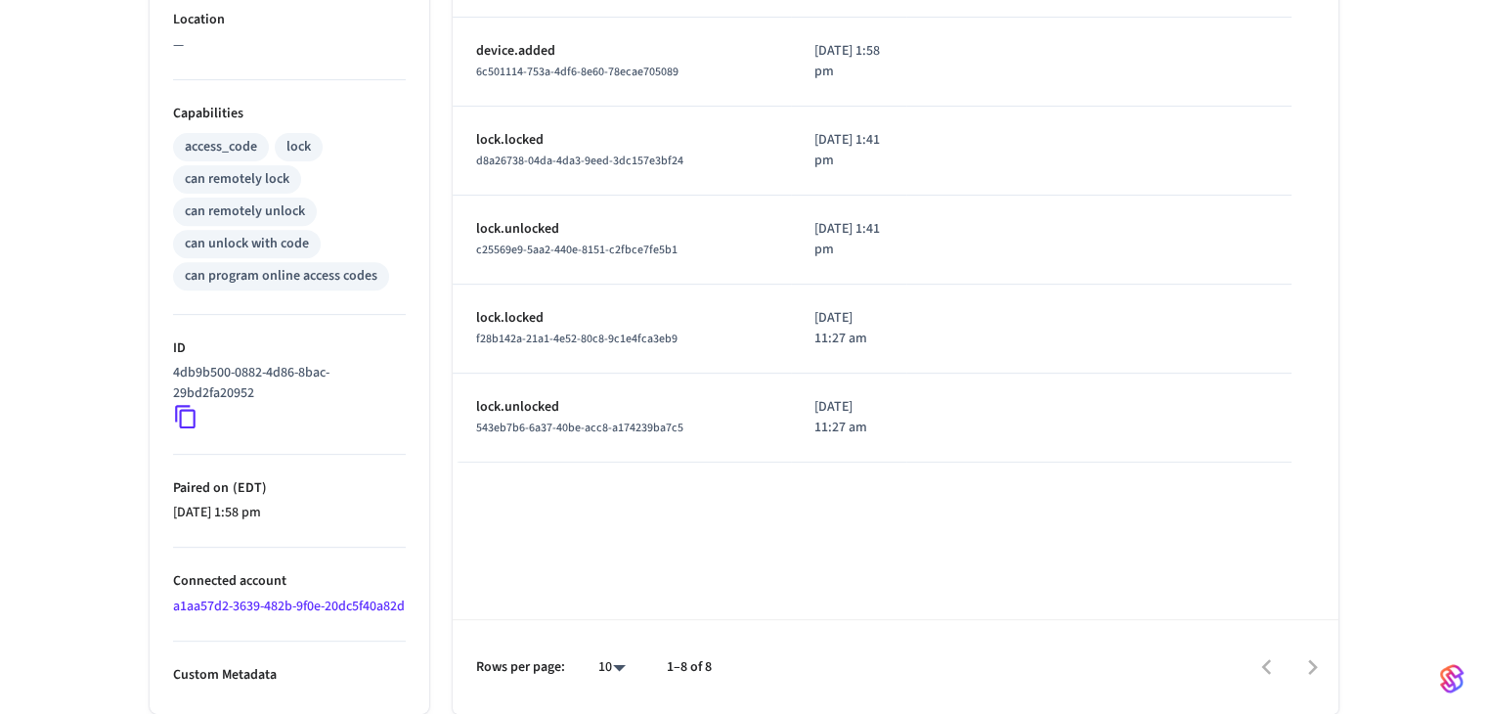
scroll to position [734, 0]
click at [184, 404] on icon at bounding box center [185, 416] width 25 height 25
click at [192, 404] on icon at bounding box center [185, 416] width 25 height 25
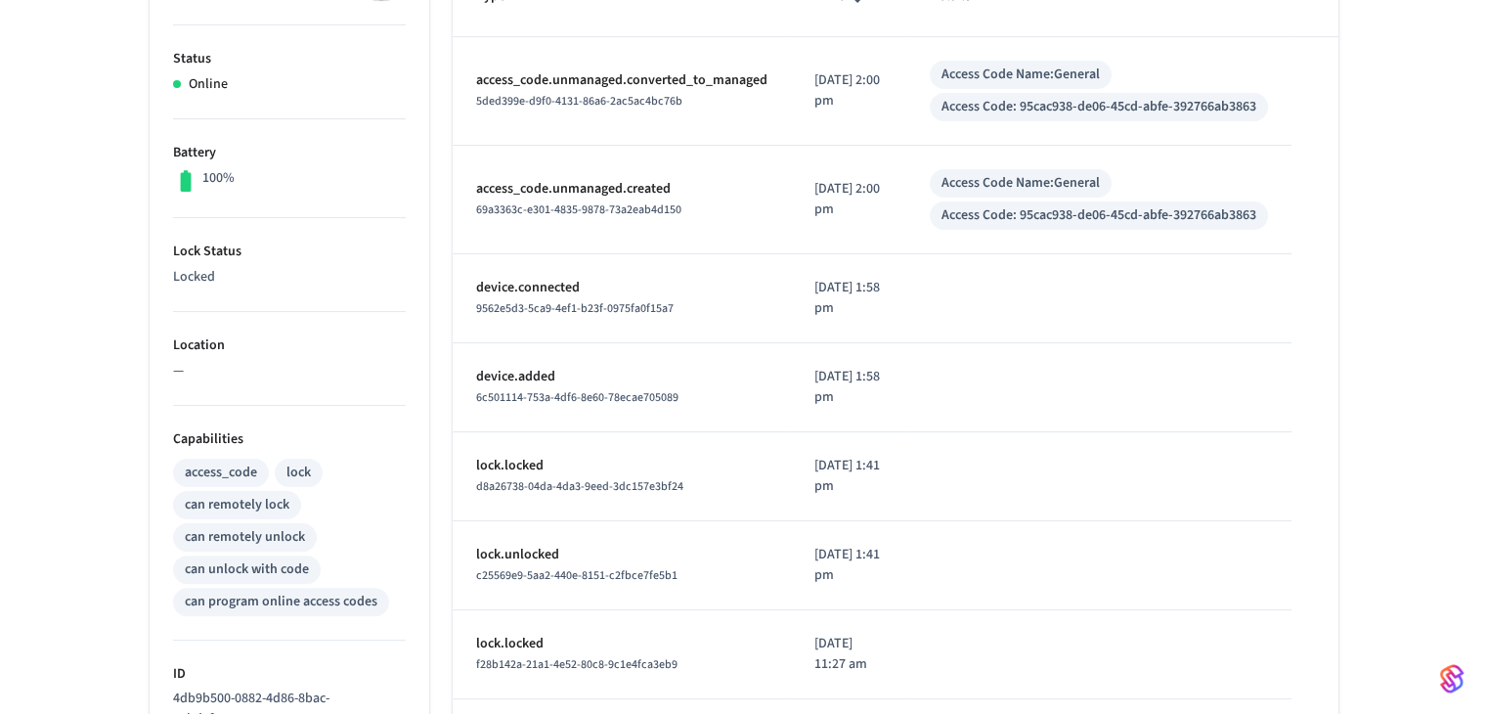
scroll to position [245, 0]
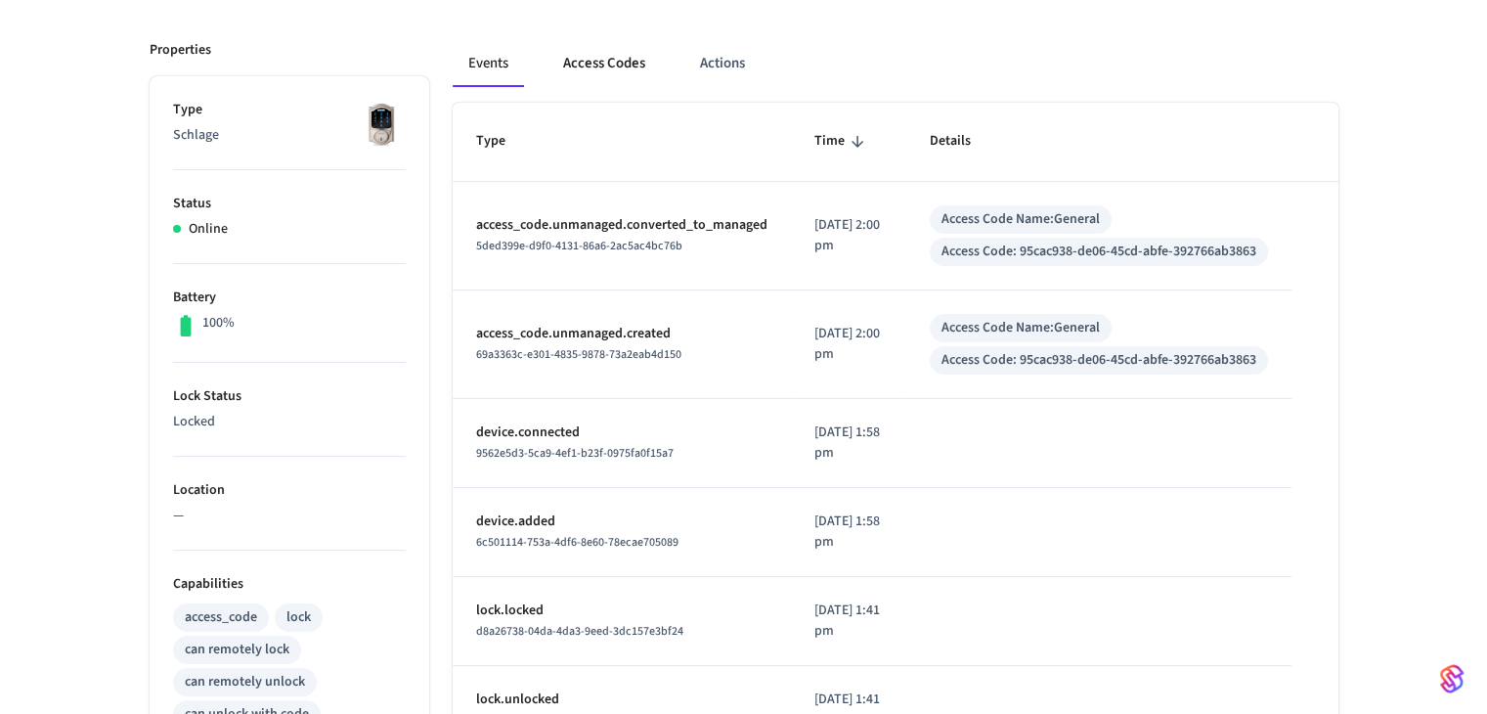
click at [607, 69] on button "Access Codes" at bounding box center [603, 63] width 113 height 47
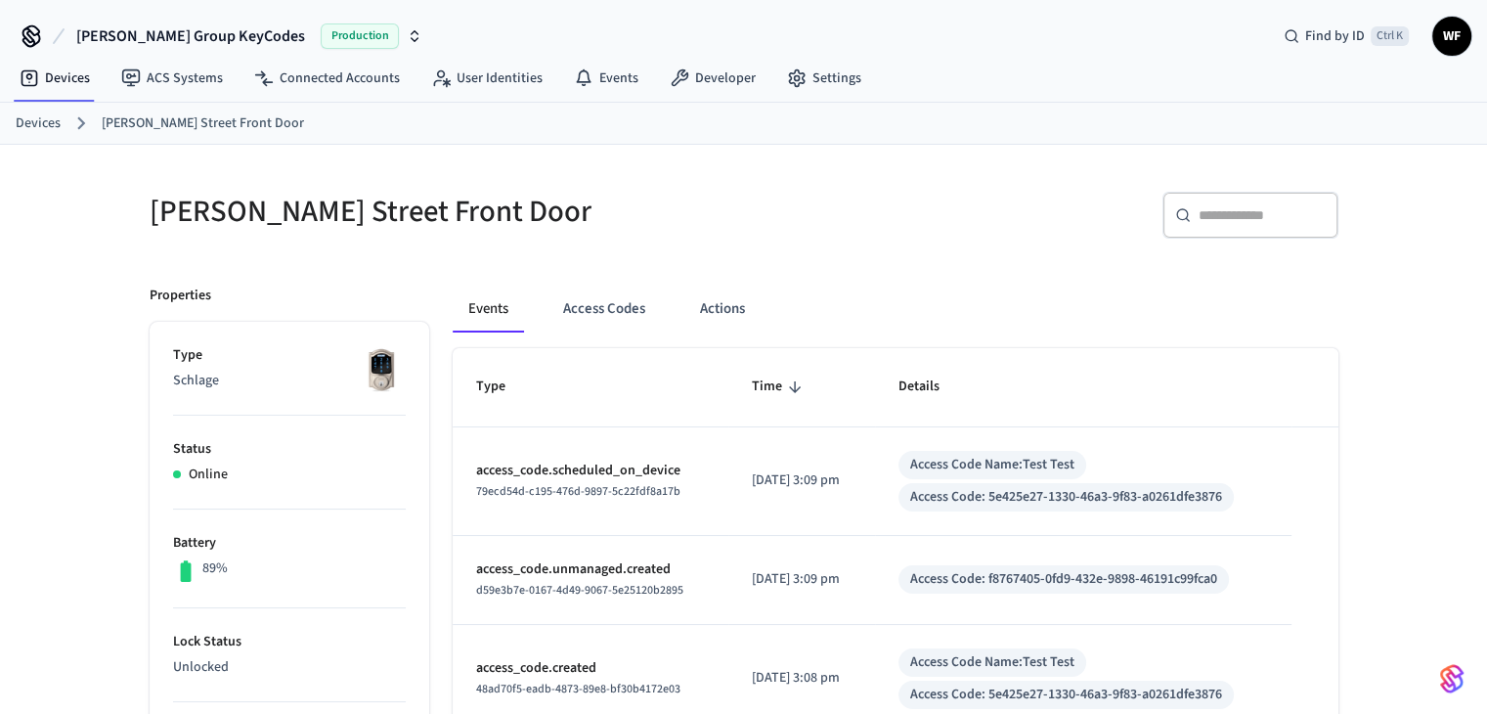
click at [35, 116] on link "Devices" at bounding box center [38, 123] width 45 height 21
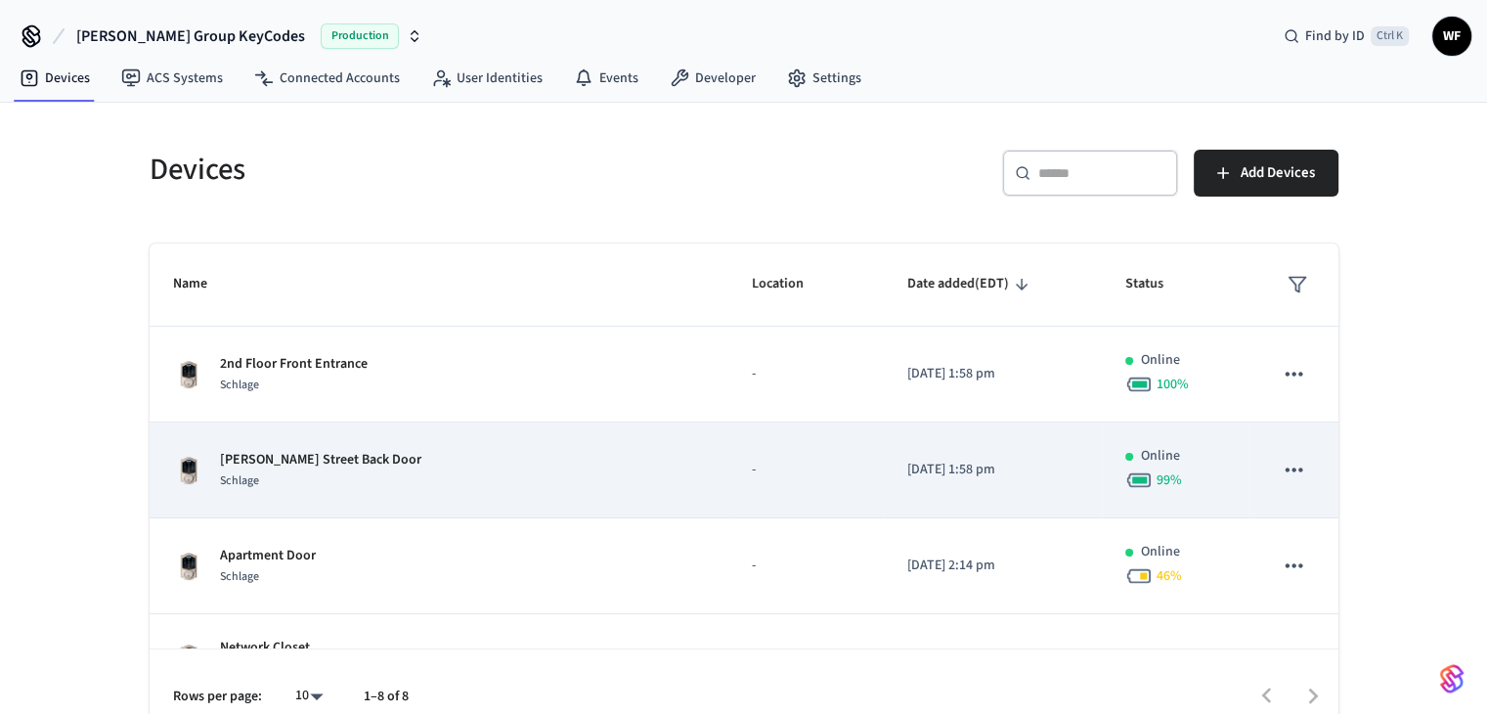
click at [426, 447] on td "Arnold Street Back Door Schlage" at bounding box center [439, 470] width 579 height 96
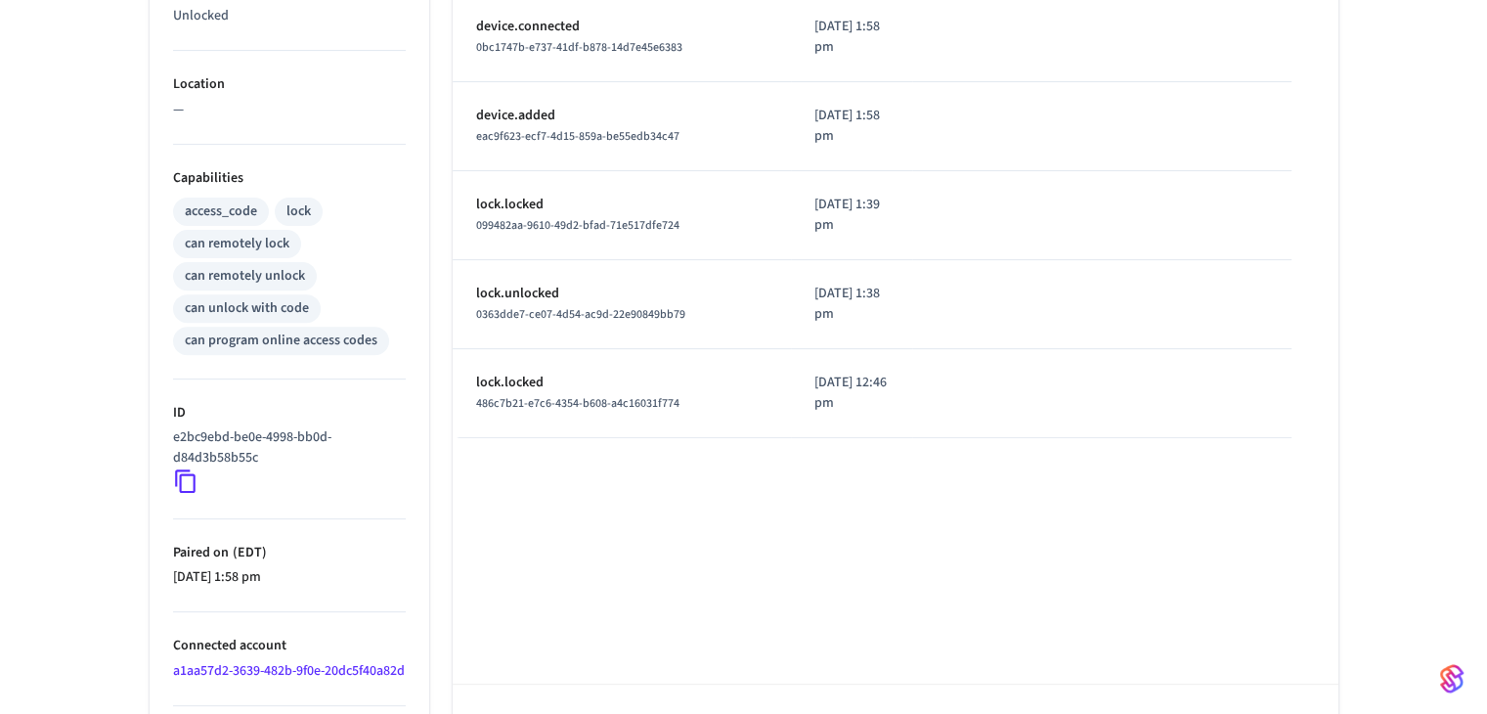
scroll to position [684, 0]
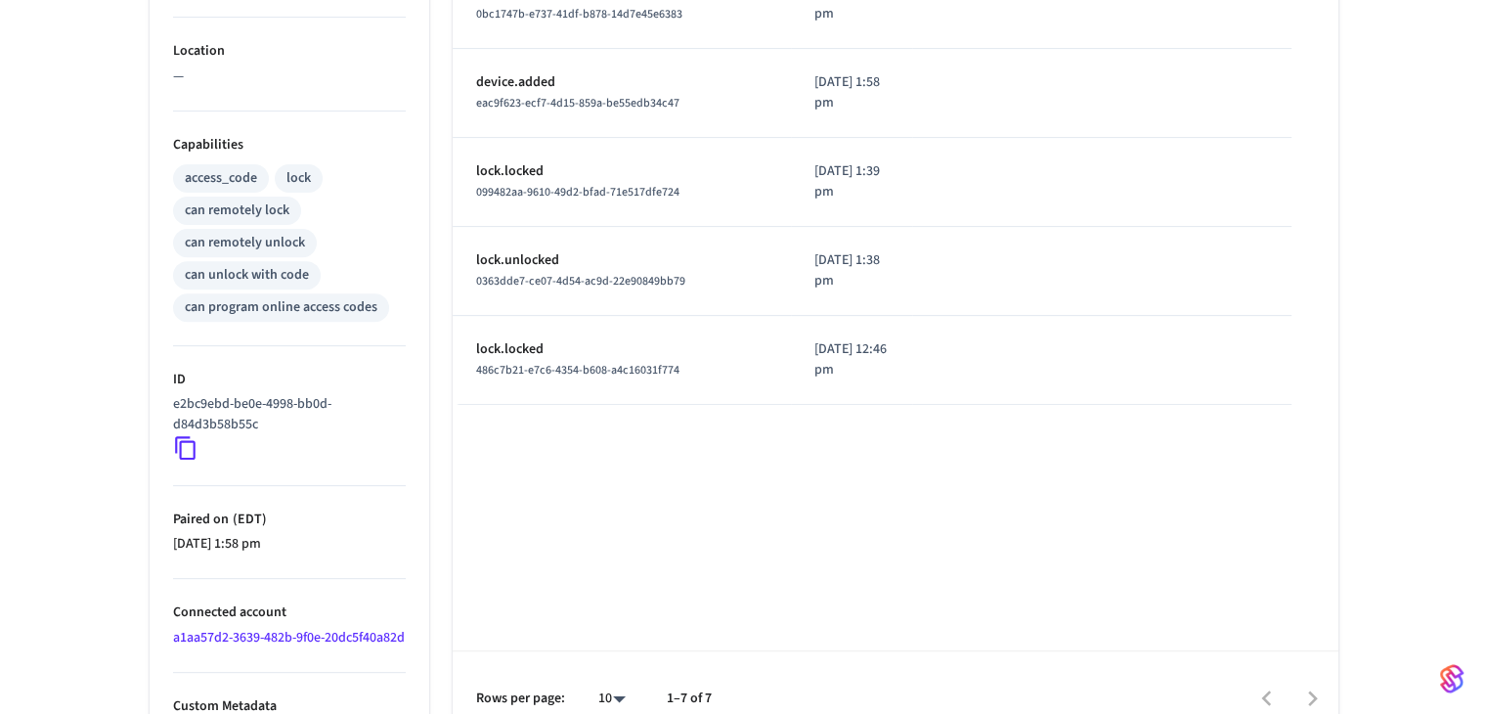
click at [190, 447] on icon at bounding box center [185, 447] width 25 height 25
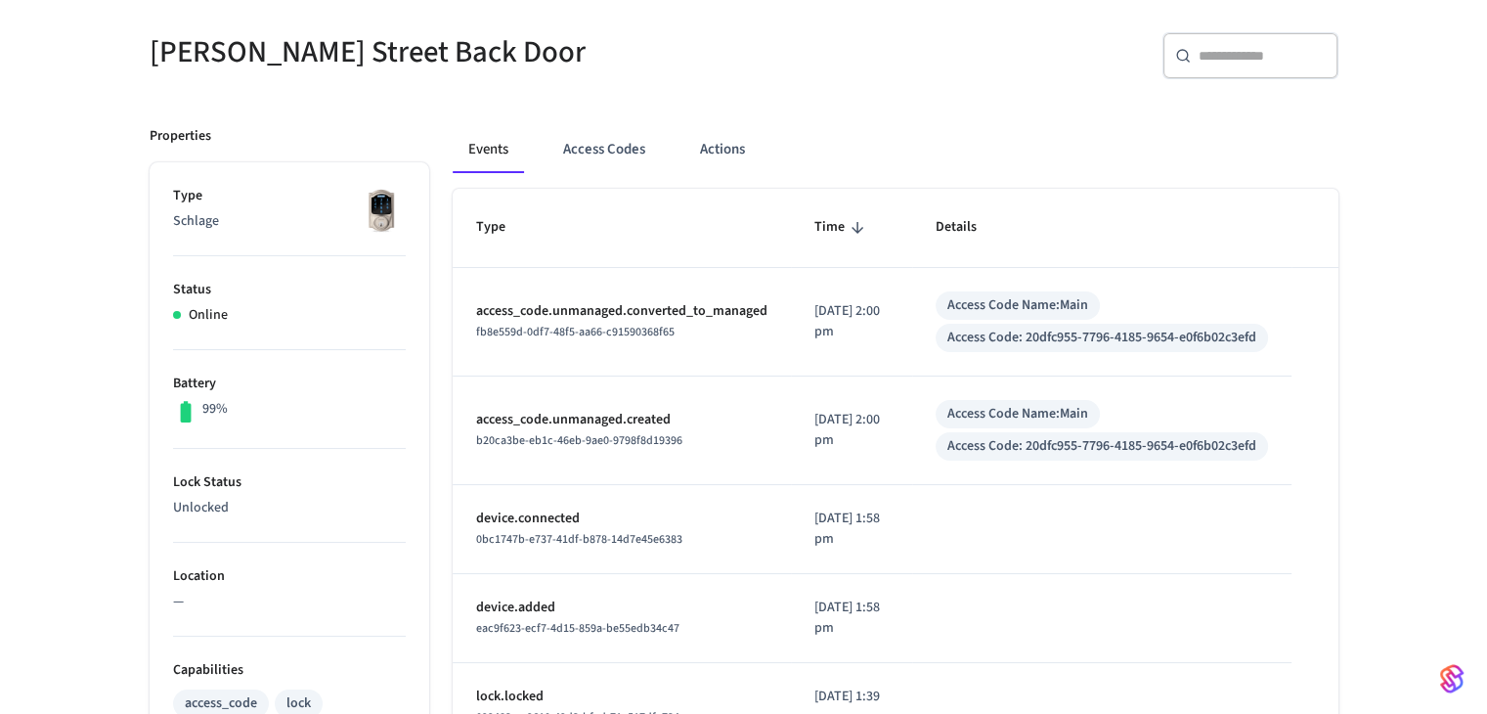
scroll to position [148, 0]
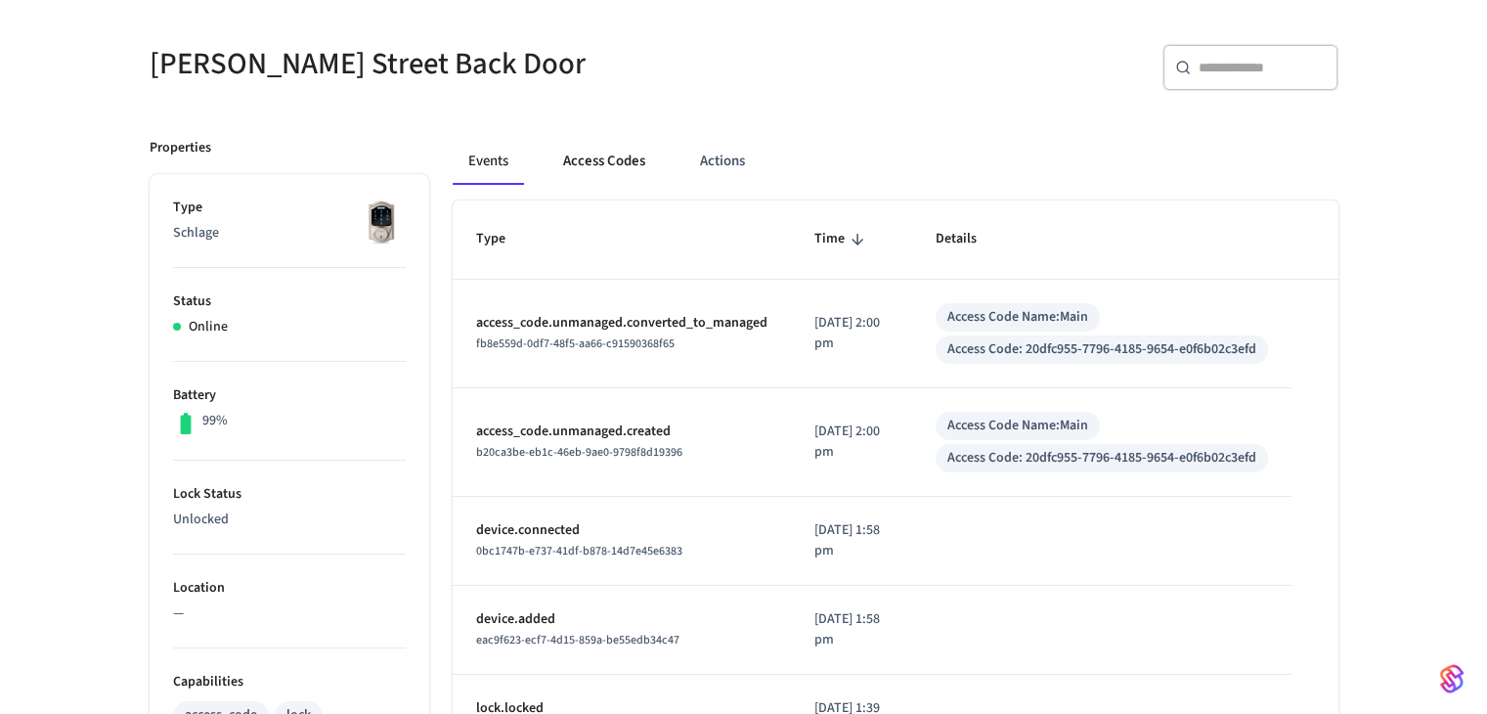
click at [626, 169] on button "Access Codes" at bounding box center [603, 161] width 113 height 47
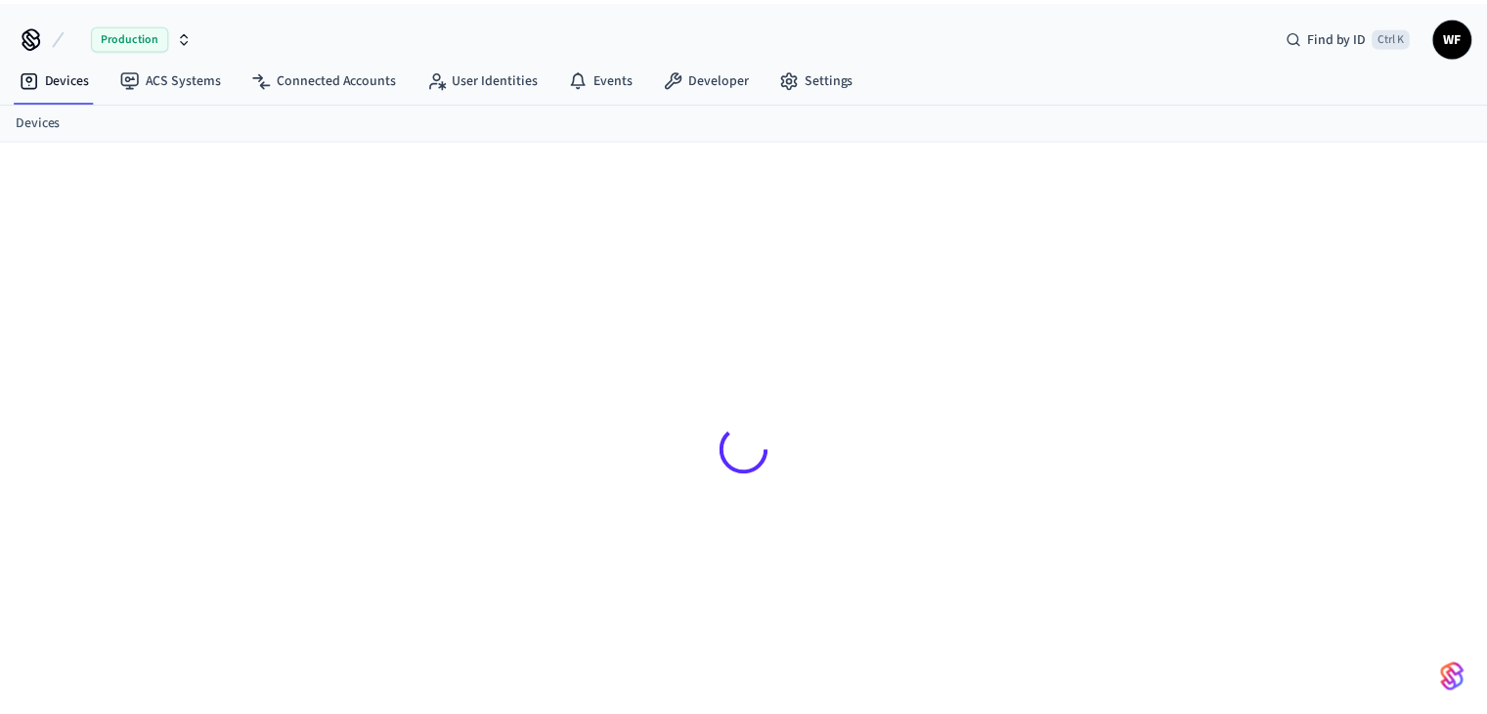
scroll to position [25, 0]
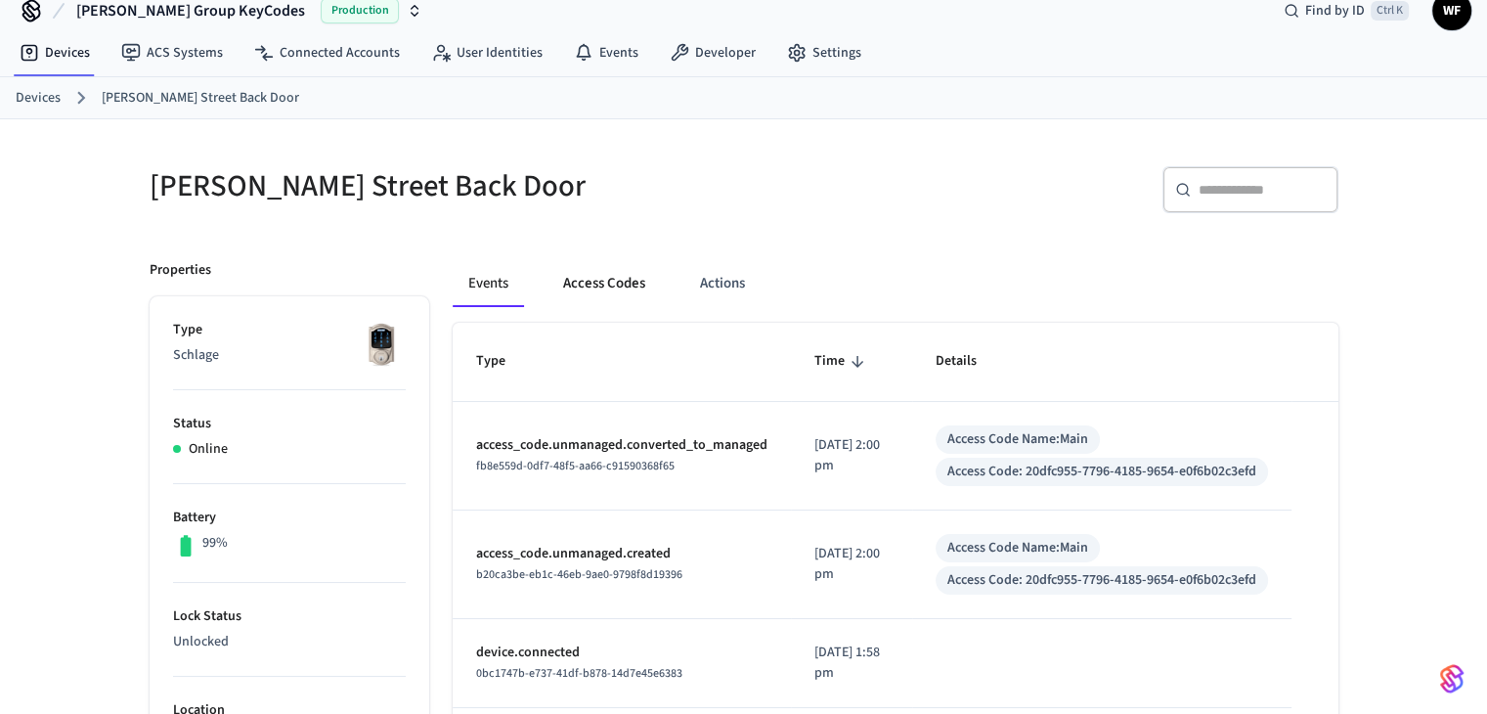
click at [603, 283] on button "Access Codes" at bounding box center [603, 283] width 113 height 47
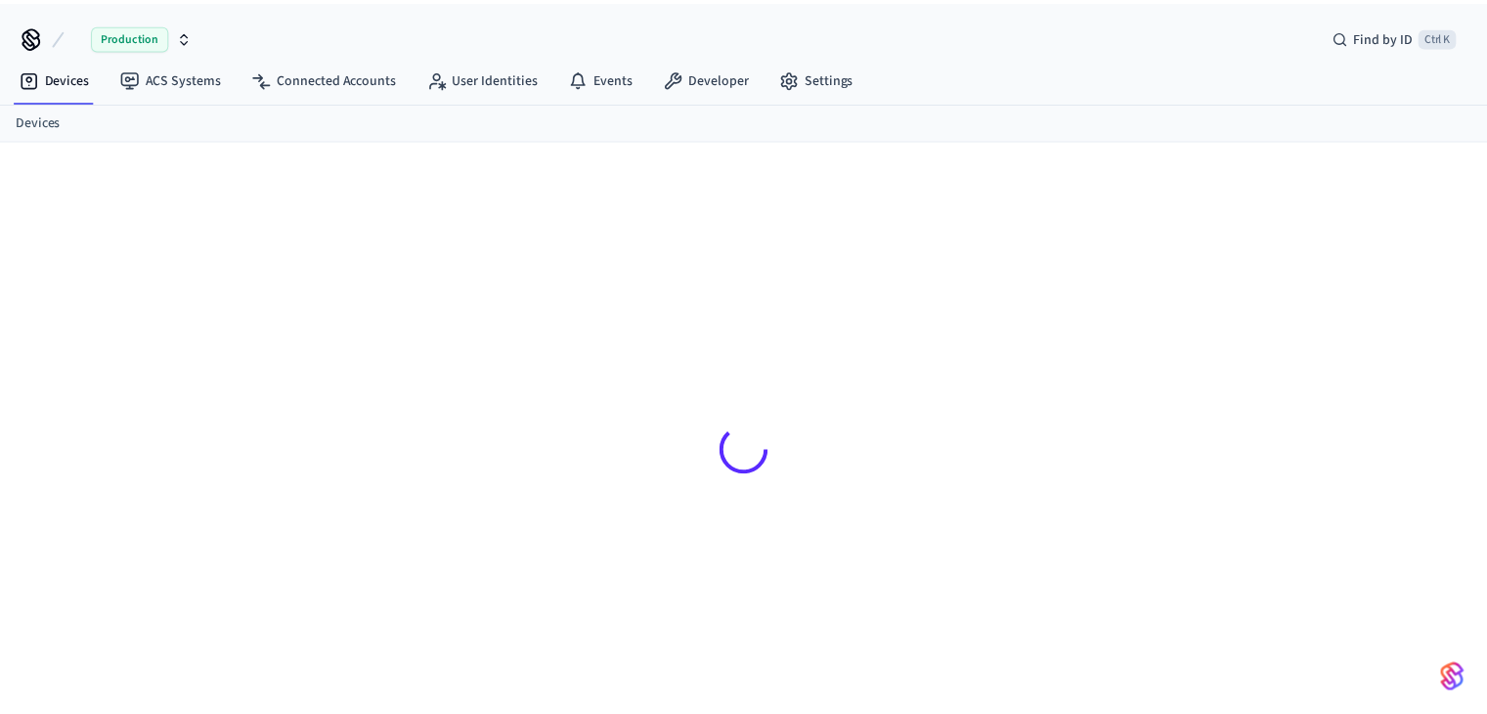
scroll to position [25, 0]
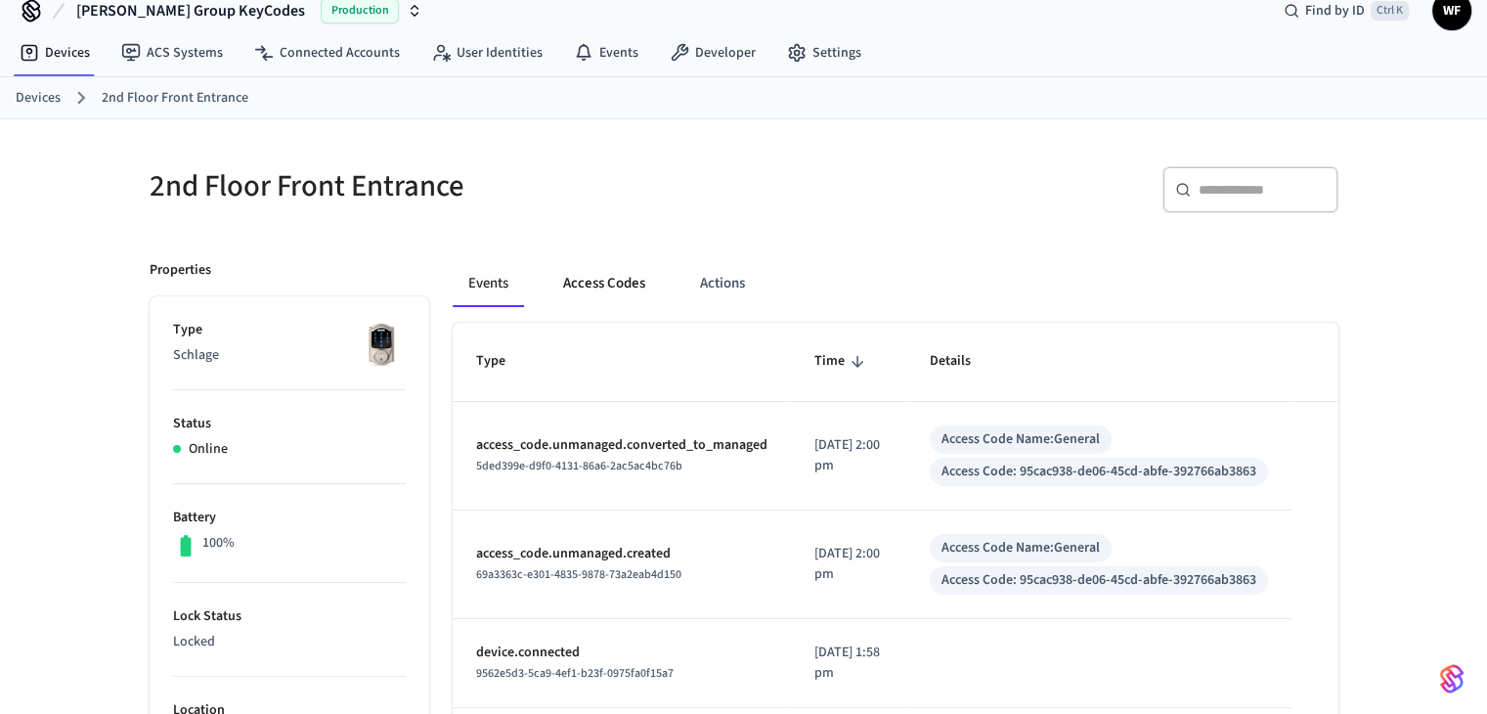
click at [621, 281] on button "Access Codes" at bounding box center [603, 283] width 113 height 47
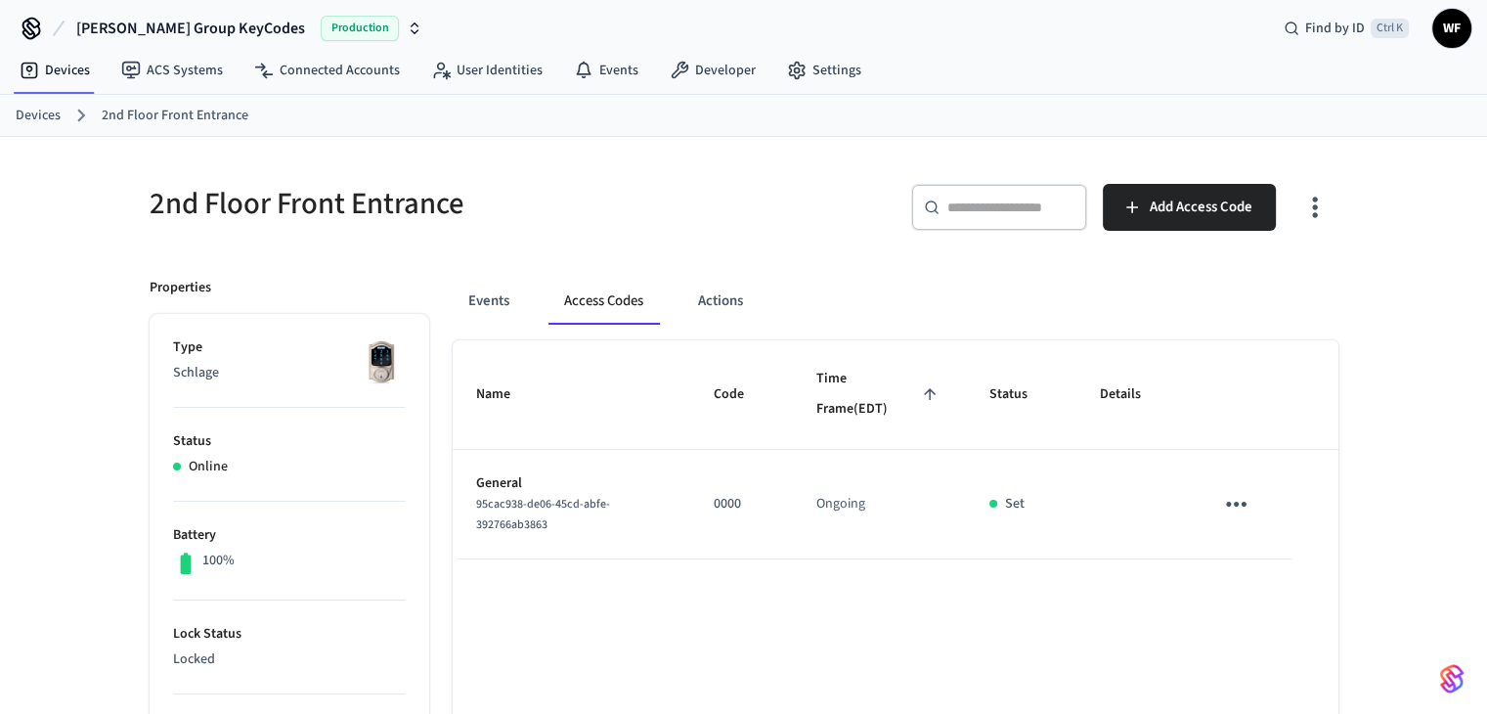
scroll to position [0, 0]
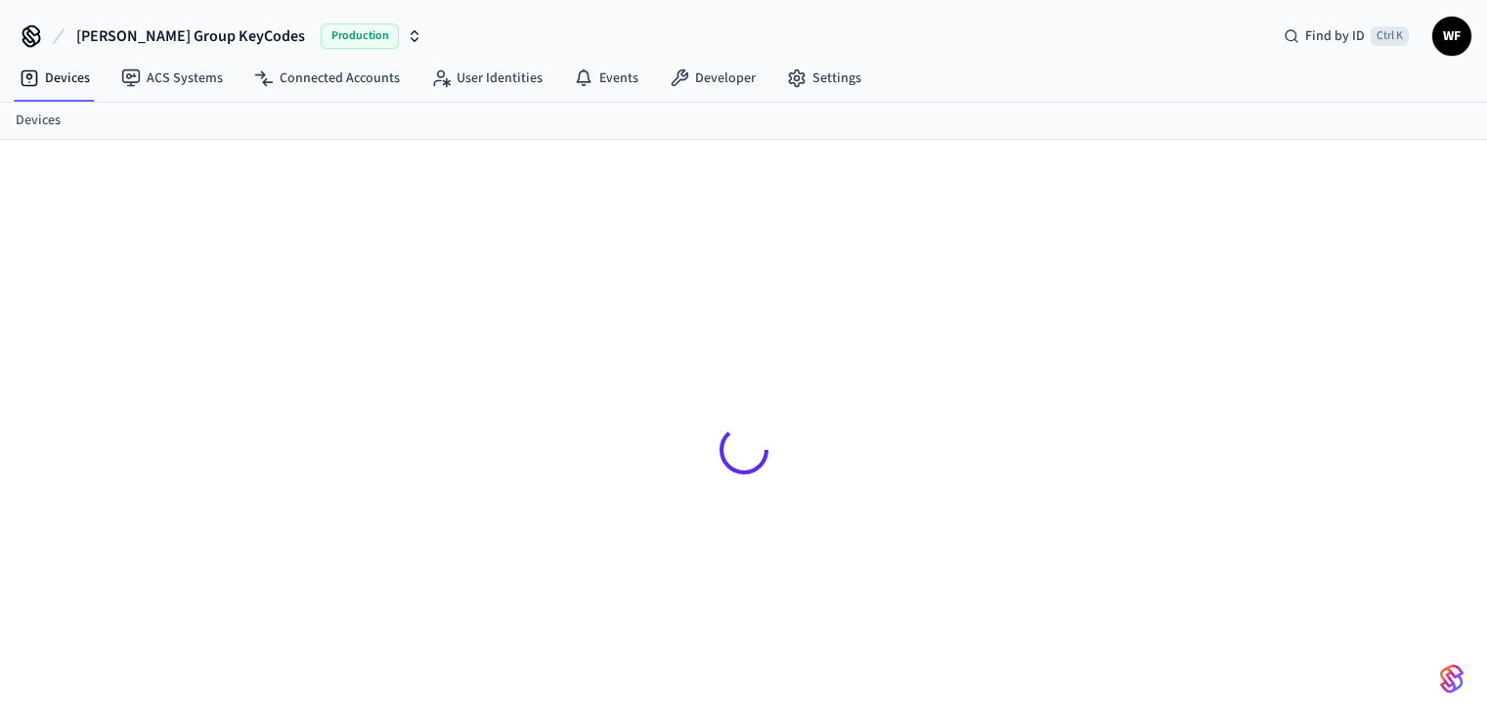
scroll to position [25, 0]
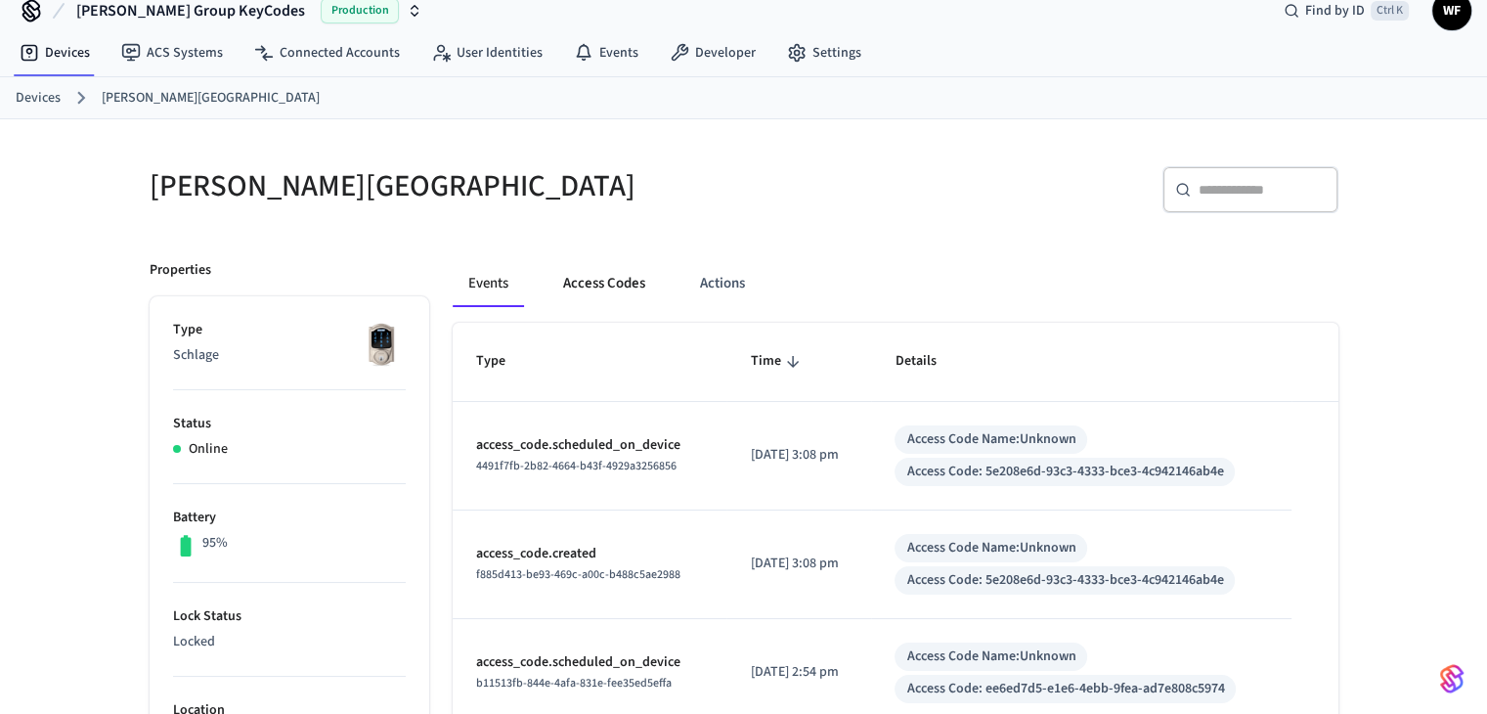
click at [595, 282] on button "Access Codes" at bounding box center [603, 283] width 113 height 47
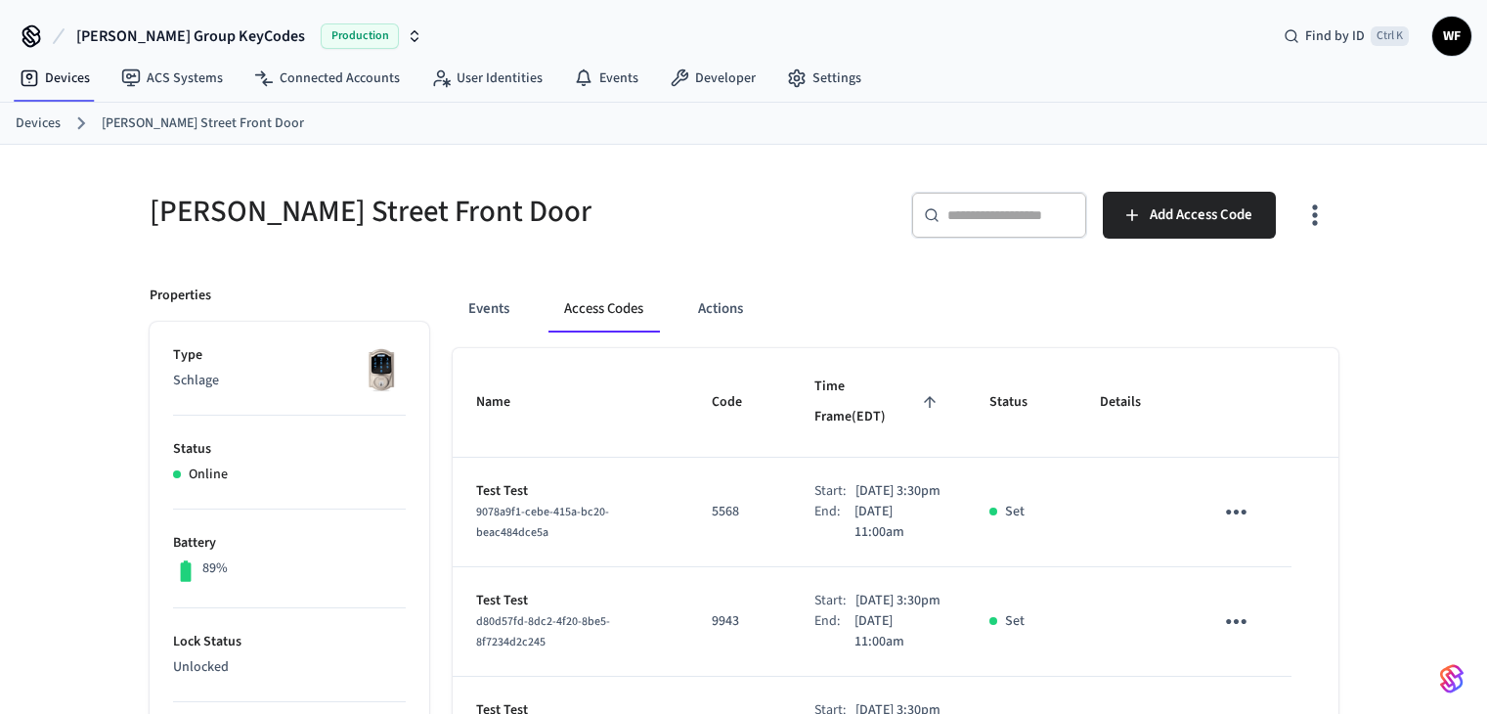
scroll to position [98, 0]
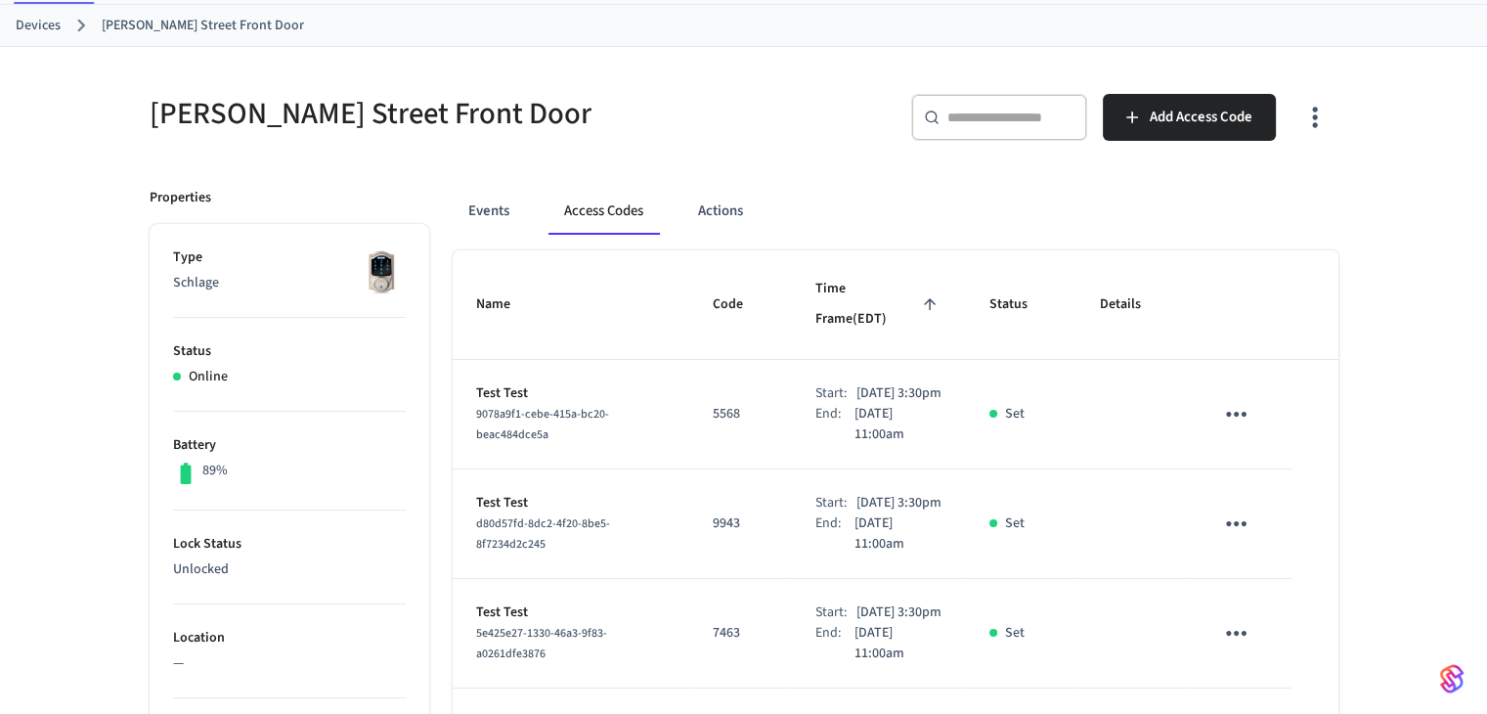
click at [1249, 399] on icon "sticky table" at bounding box center [1236, 414] width 30 height 30
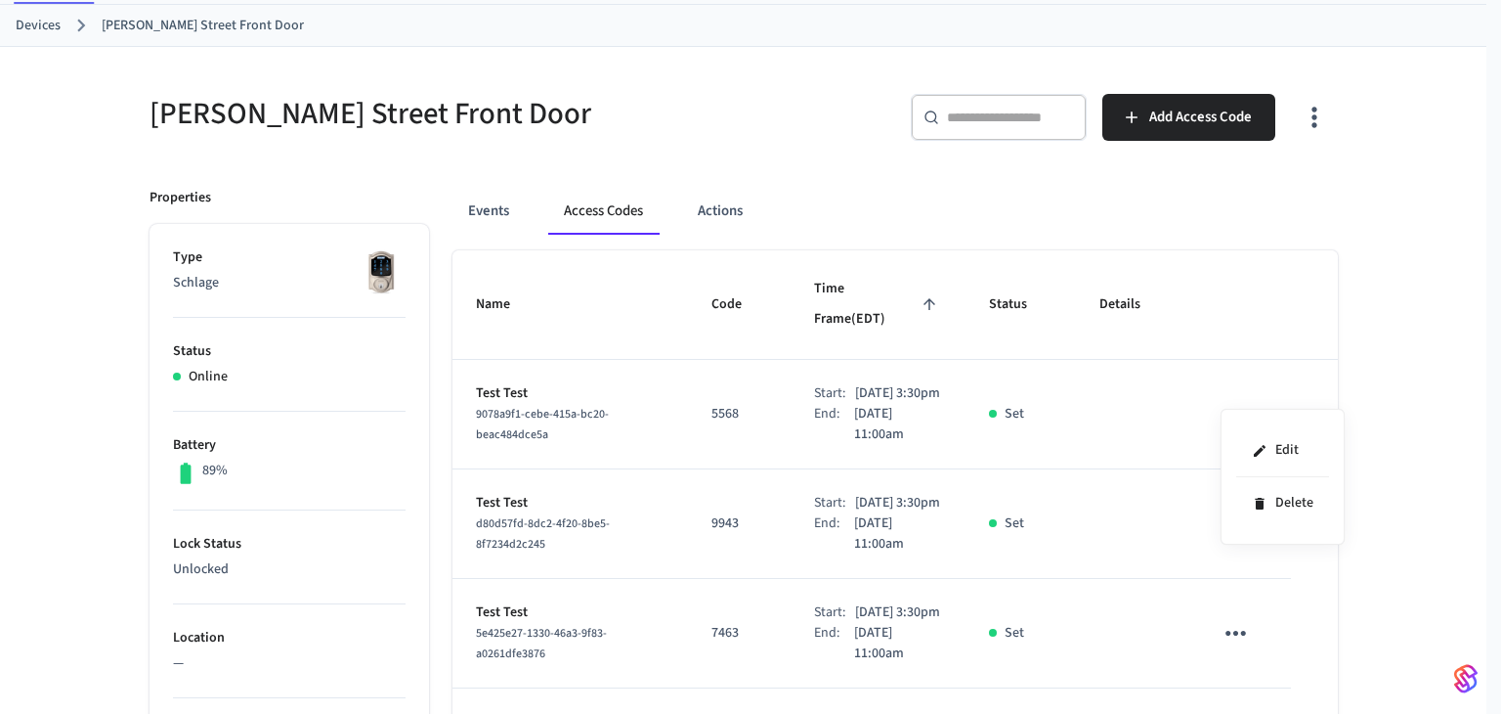
click at [1341, 345] on div at bounding box center [750, 357] width 1501 height 714
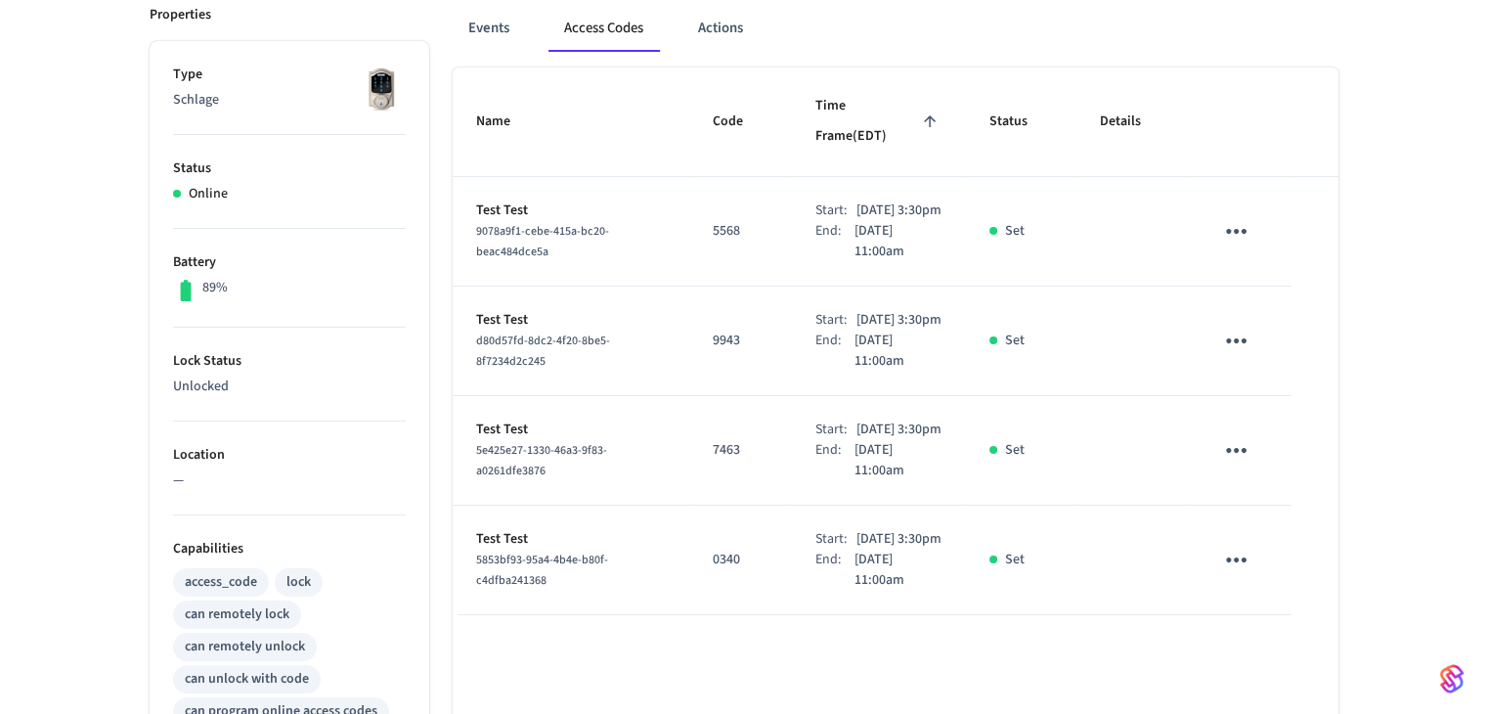
scroll to position [293, 0]
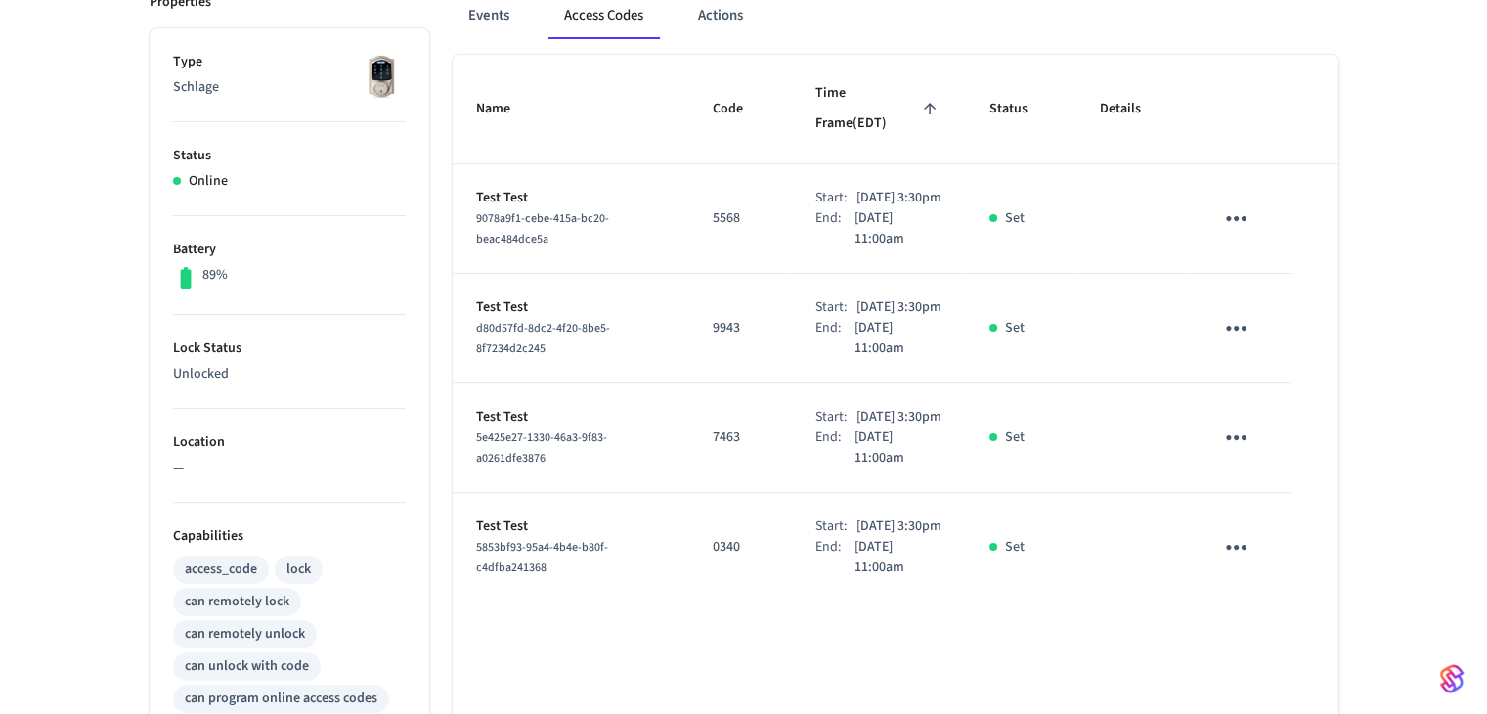
click at [1238, 216] on icon "sticky table" at bounding box center [1236, 218] width 21 height 5
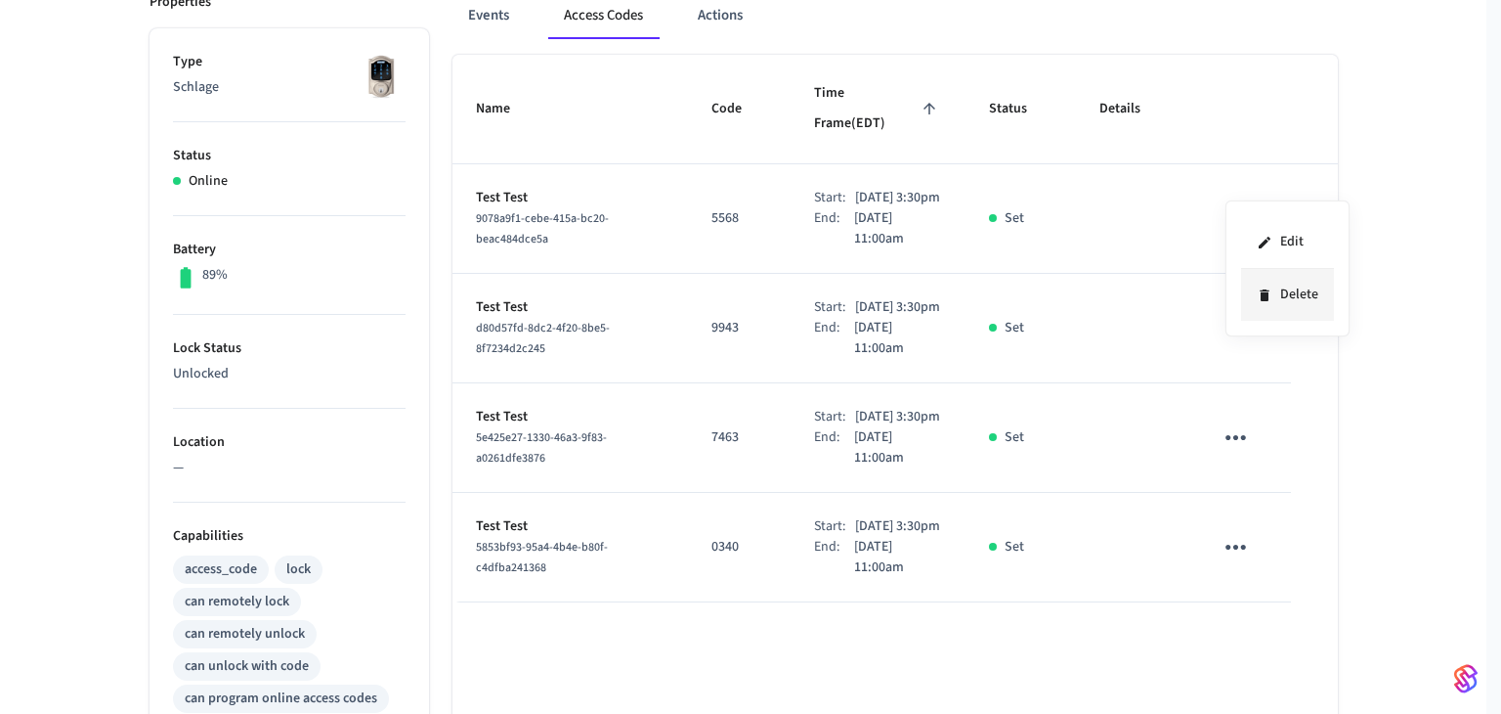
click at [1275, 280] on li "Delete" at bounding box center [1287, 295] width 93 height 52
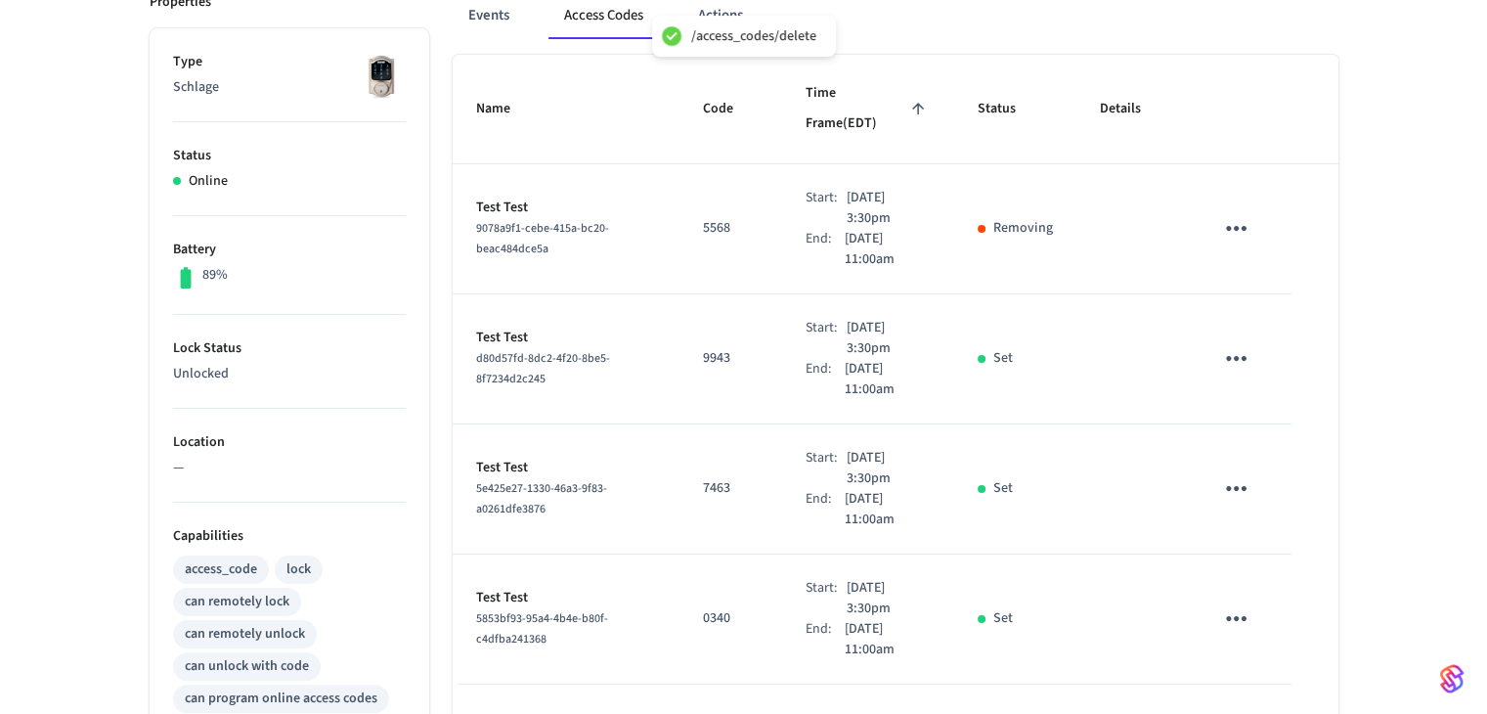
click at [1237, 213] on icon "sticky table" at bounding box center [1236, 228] width 30 height 30
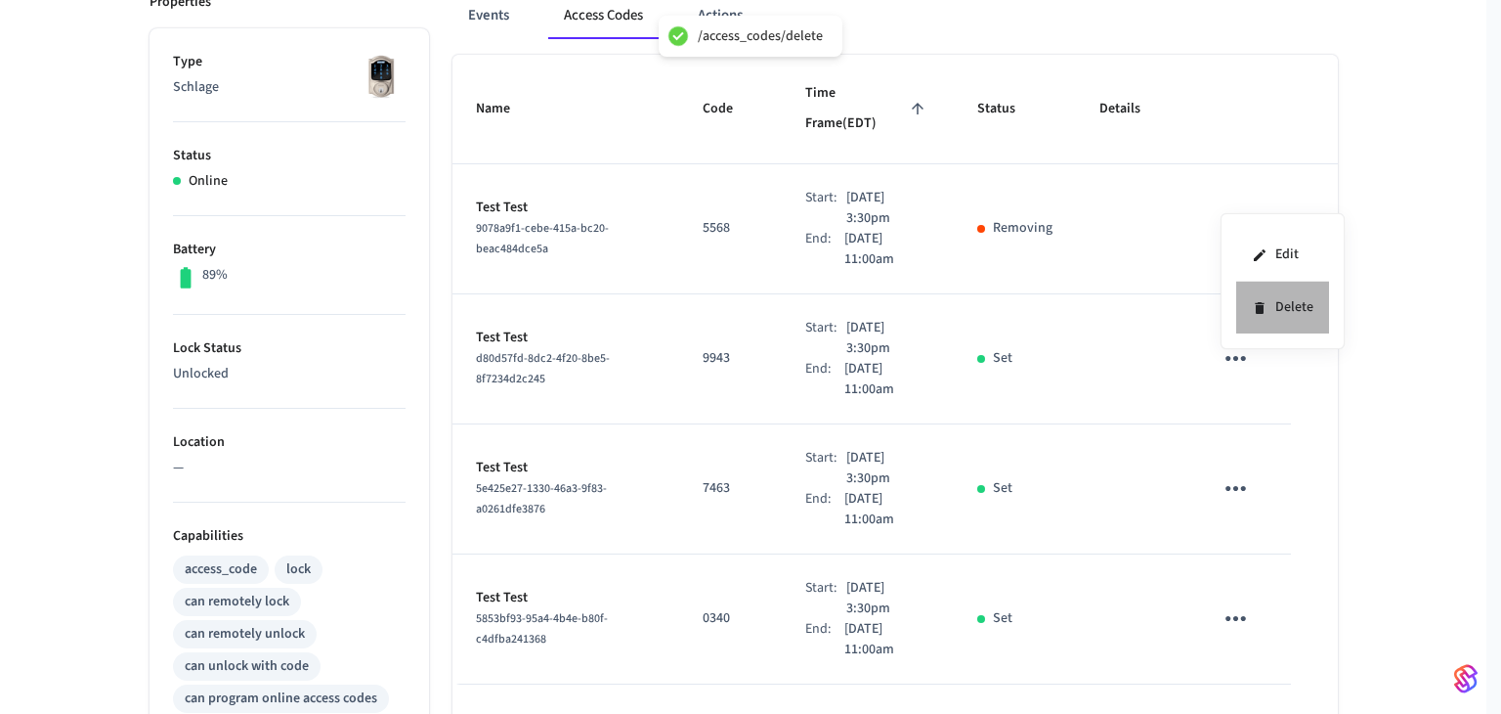
click at [1259, 315] on li "Delete" at bounding box center [1283, 308] width 93 height 52
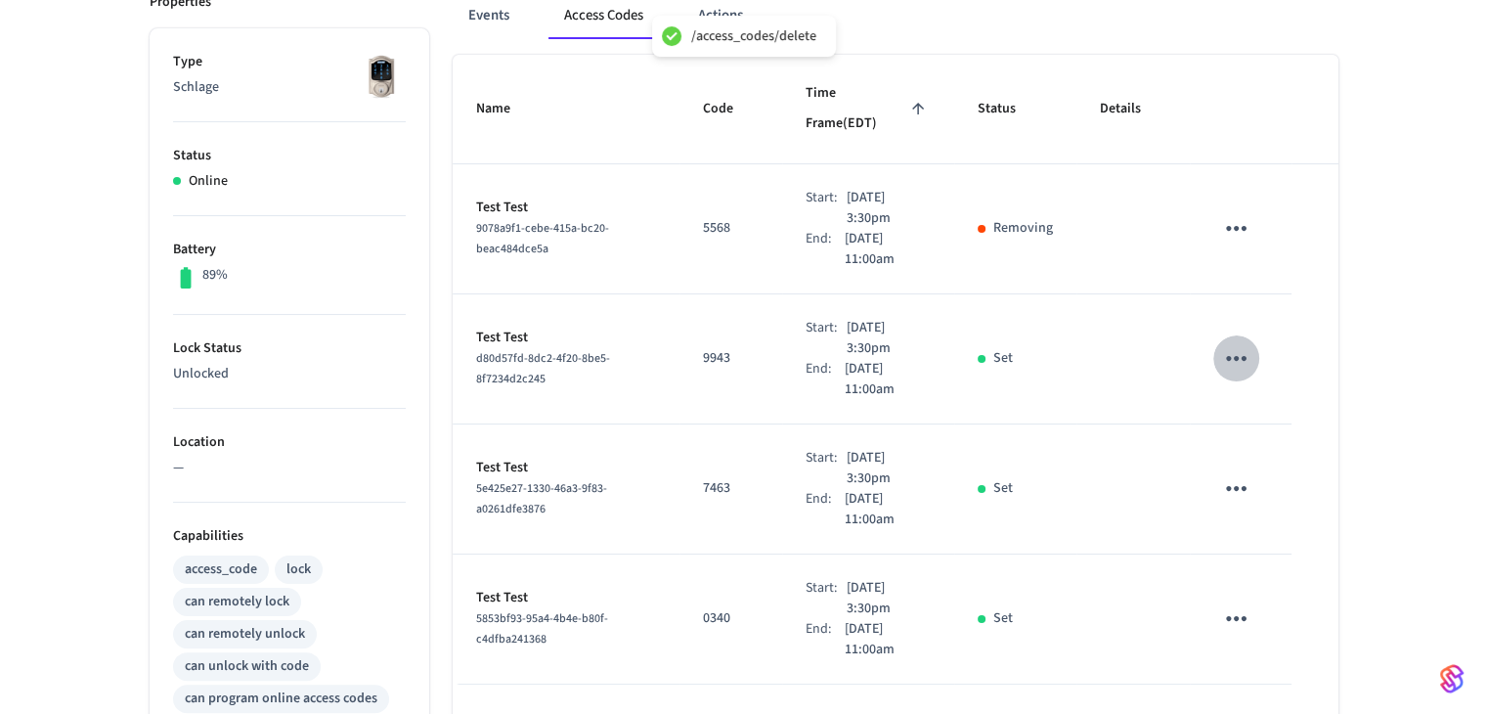
click at [1238, 343] on icon "sticky table" at bounding box center [1236, 358] width 30 height 30
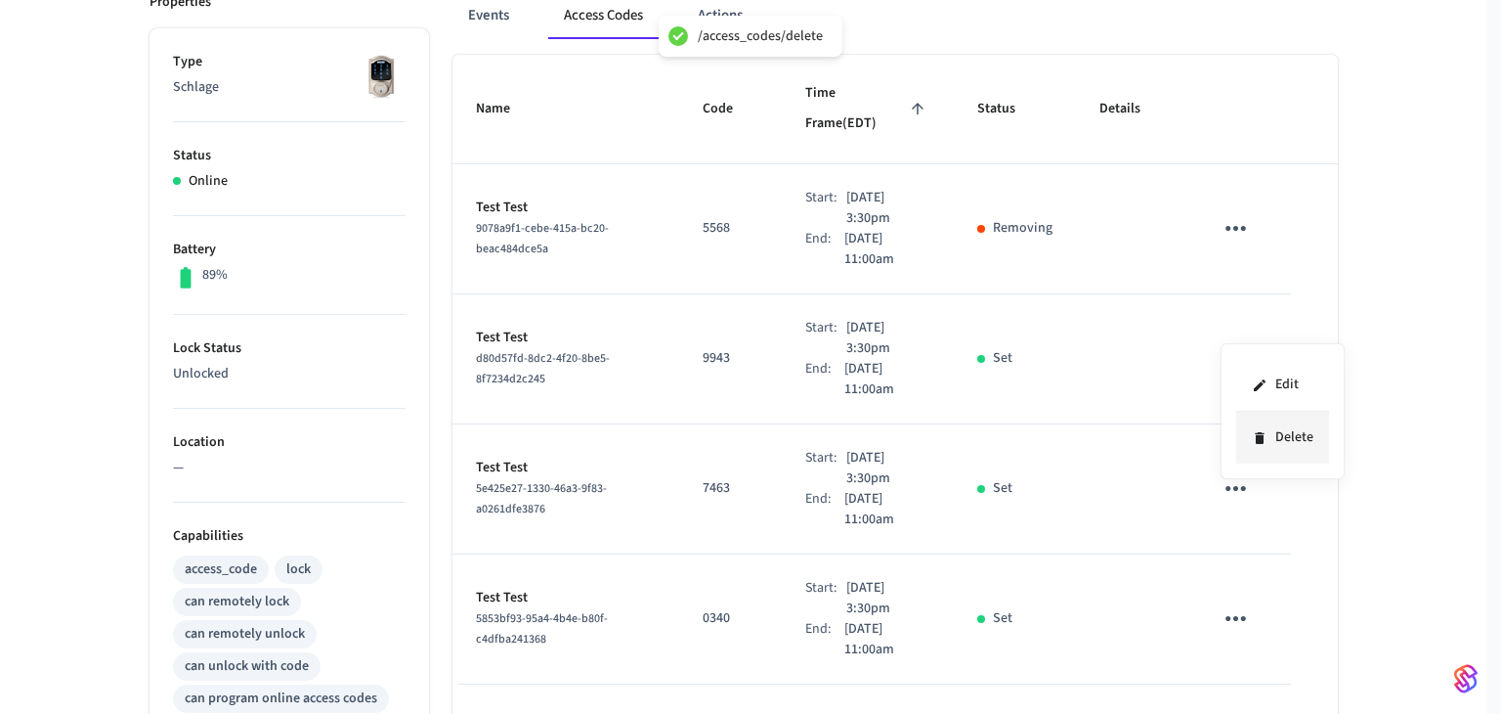
click at [1271, 448] on li "Delete" at bounding box center [1283, 438] width 93 height 52
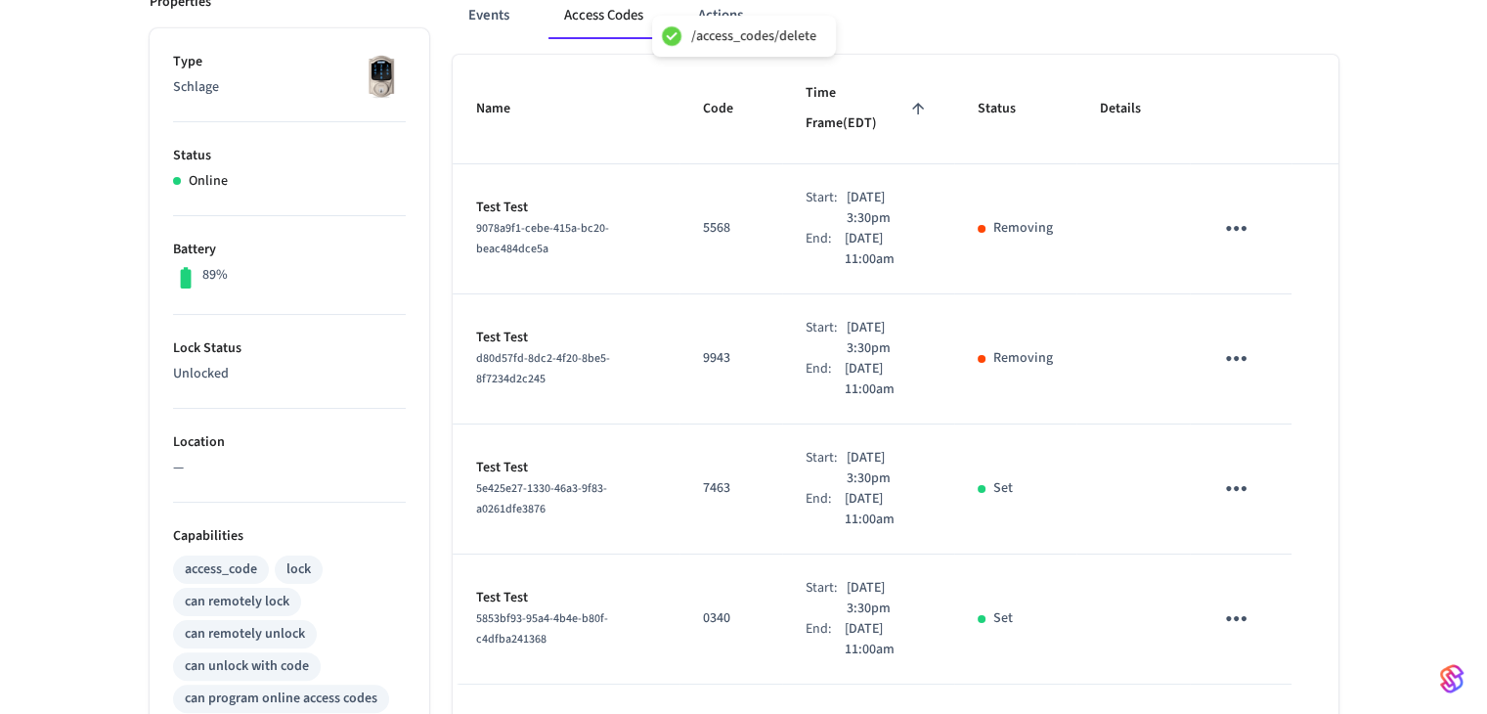
click at [1239, 473] on icon "sticky table" at bounding box center [1236, 488] width 30 height 30
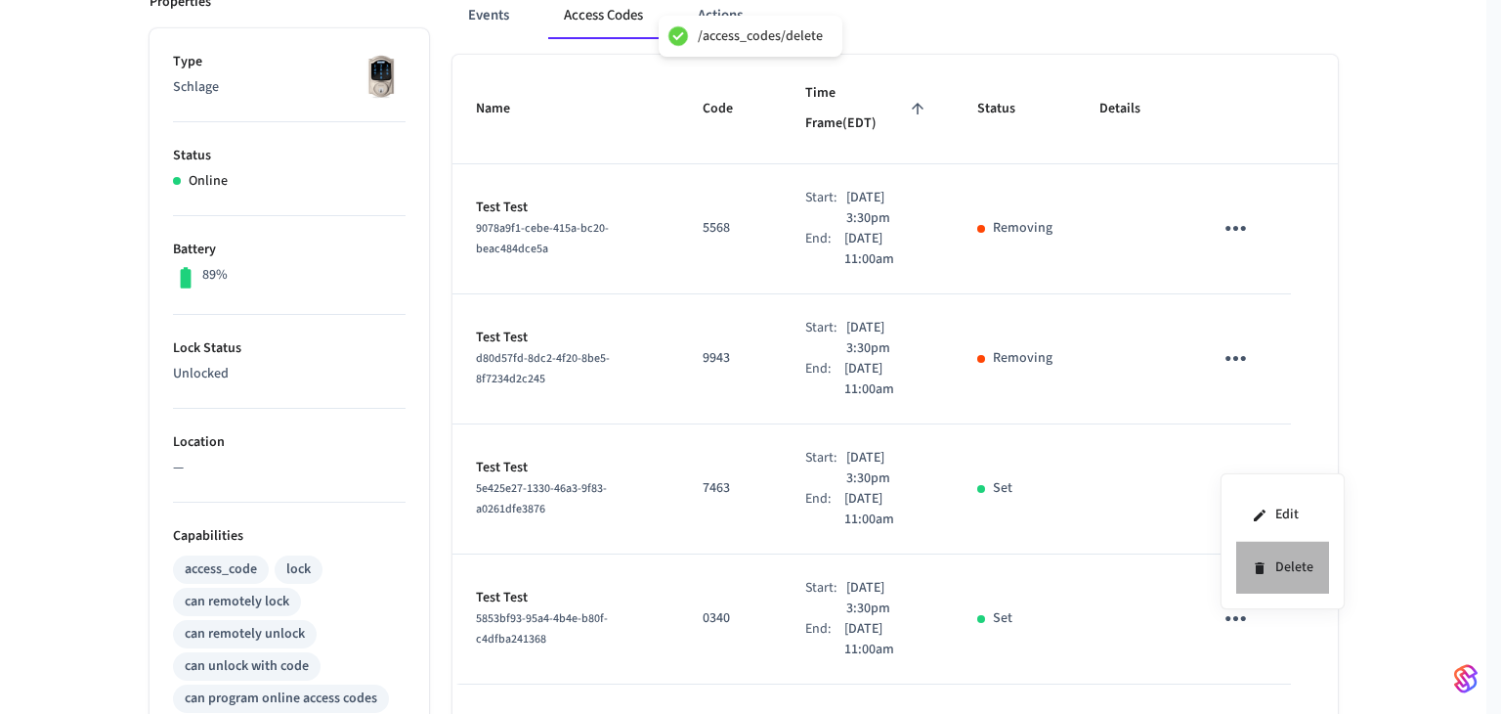
click at [1250, 555] on li "Delete" at bounding box center [1283, 568] width 93 height 52
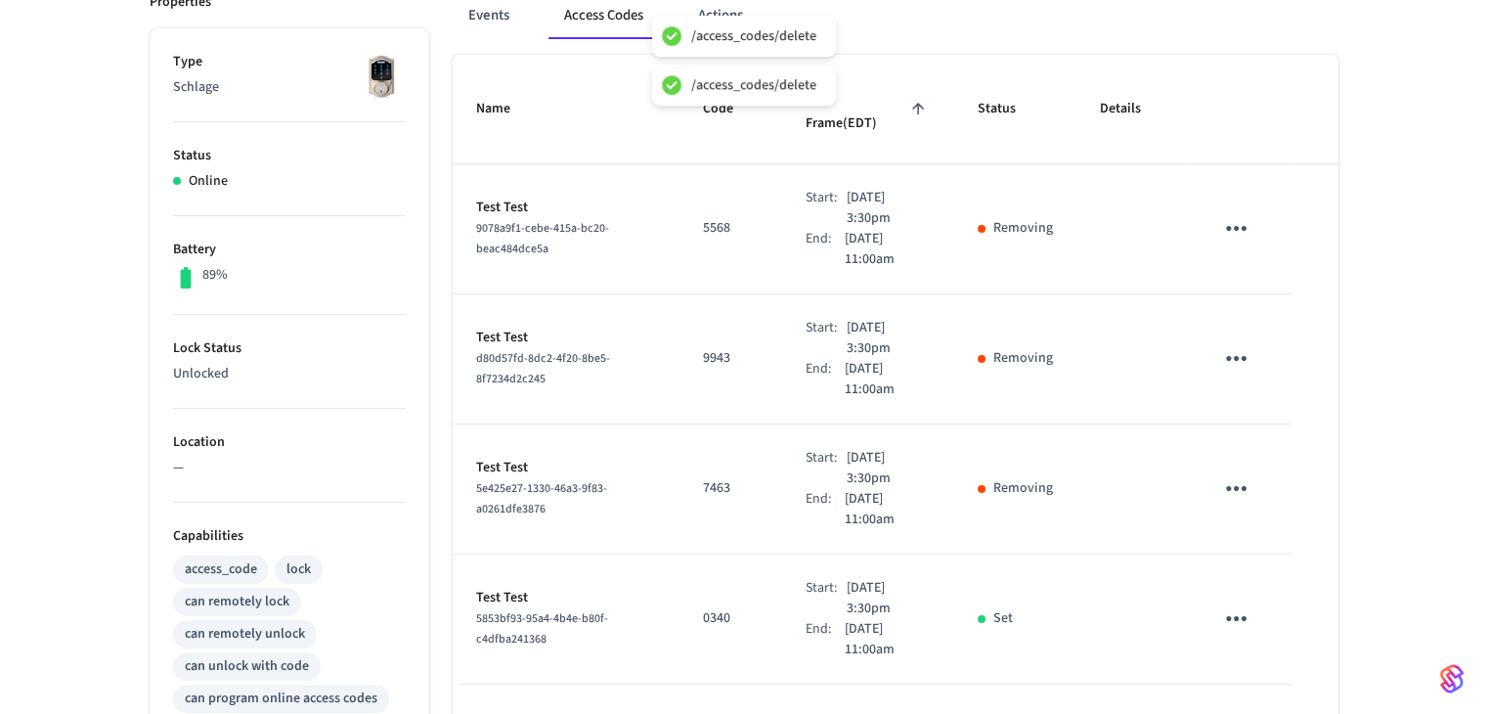
click at [1237, 616] on icon "sticky table" at bounding box center [1236, 618] width 21 height 5
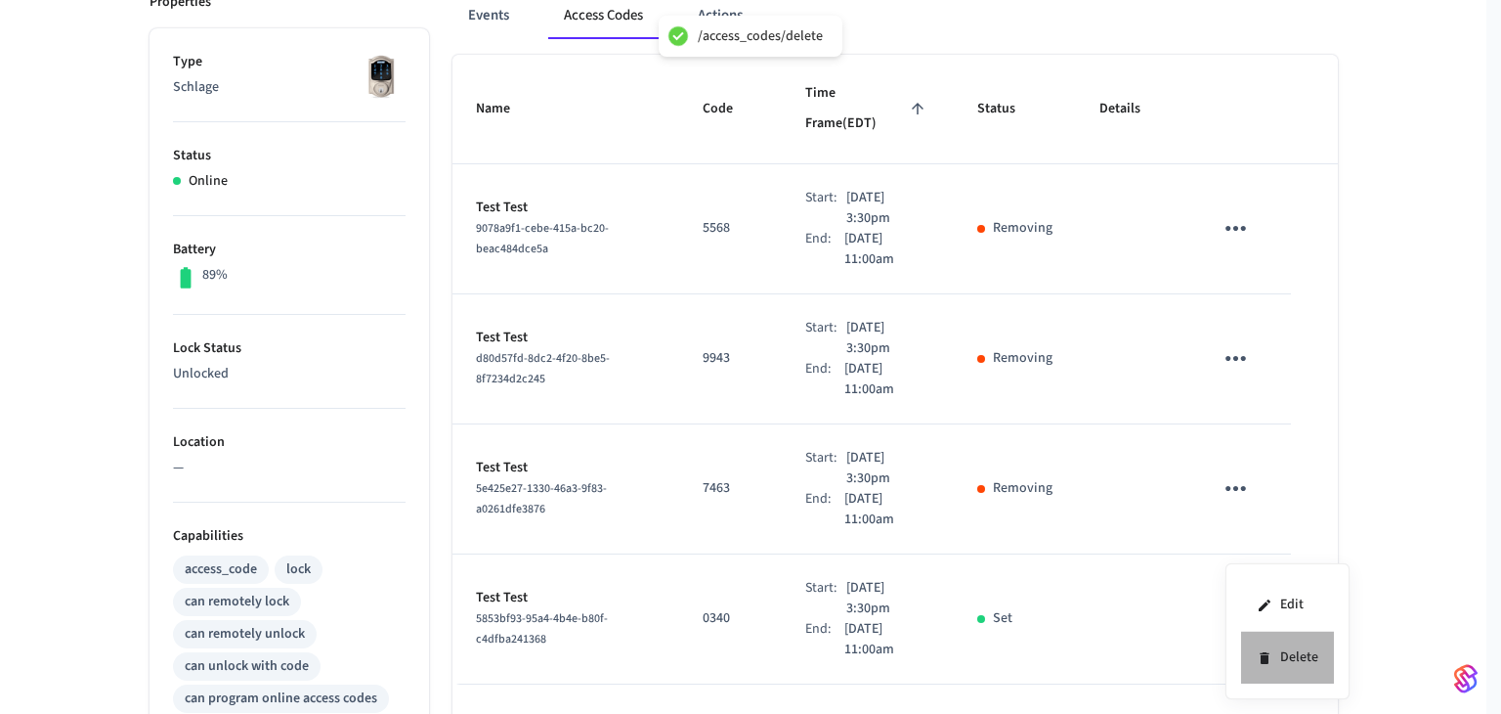
click at [1245, 652] on li "Delete" at bounding box center [1287, 657] width 93 height 52
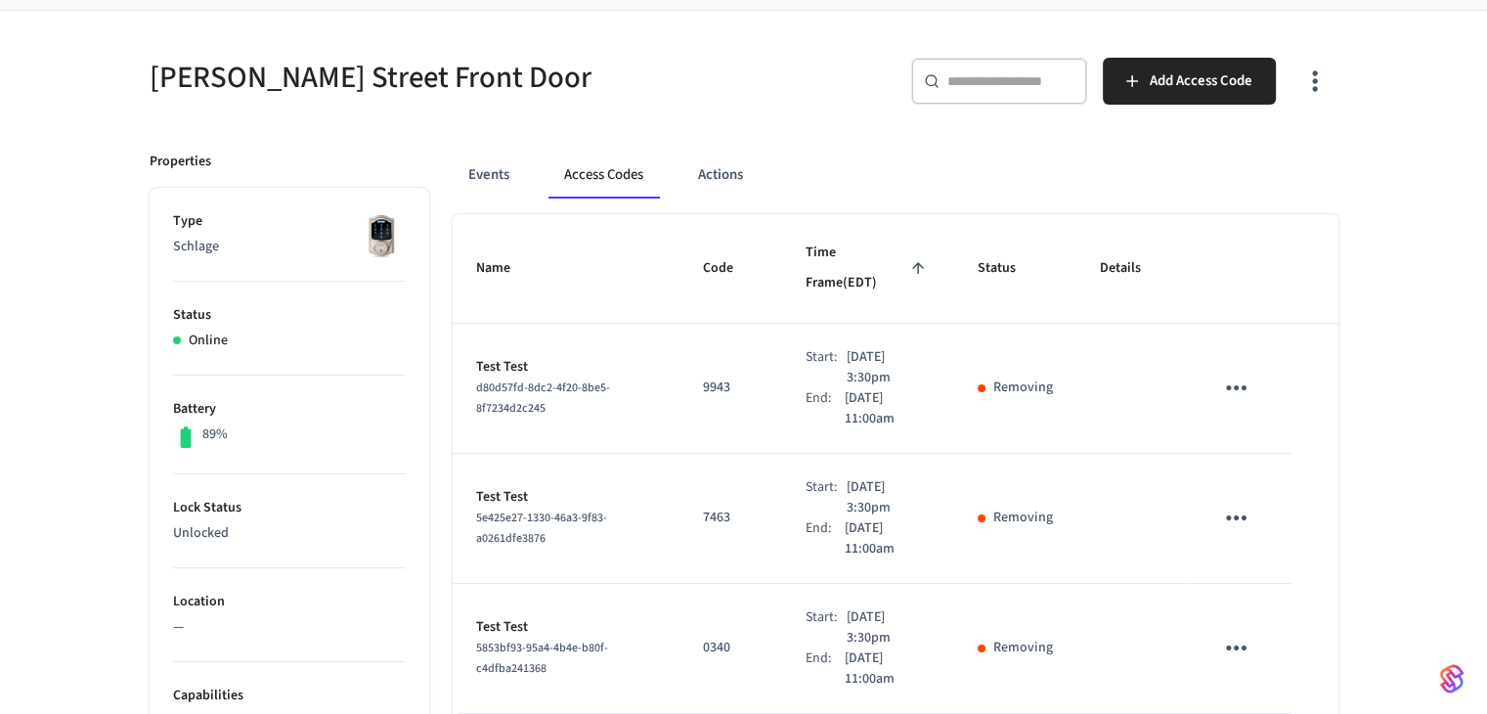
scroll to position [98, 0]
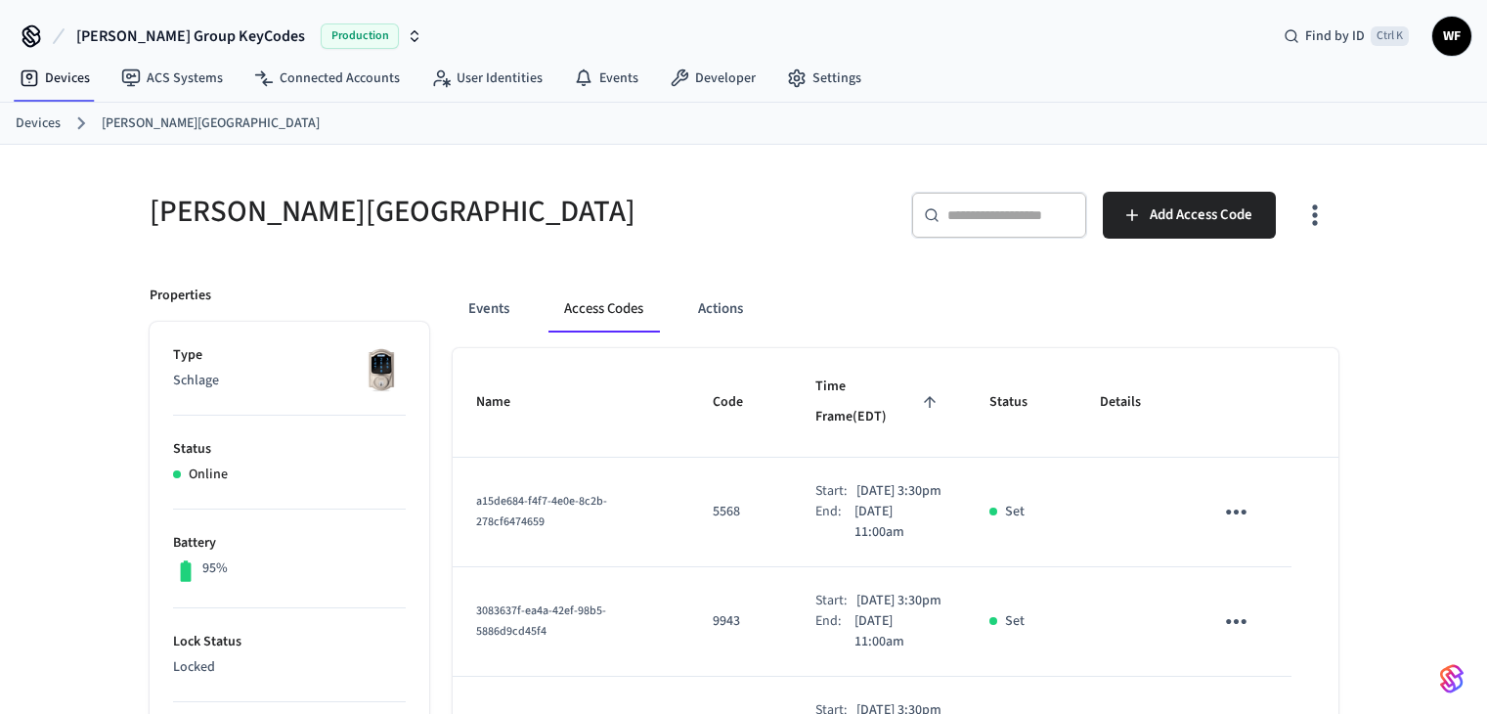
scroll to position [25, 0]
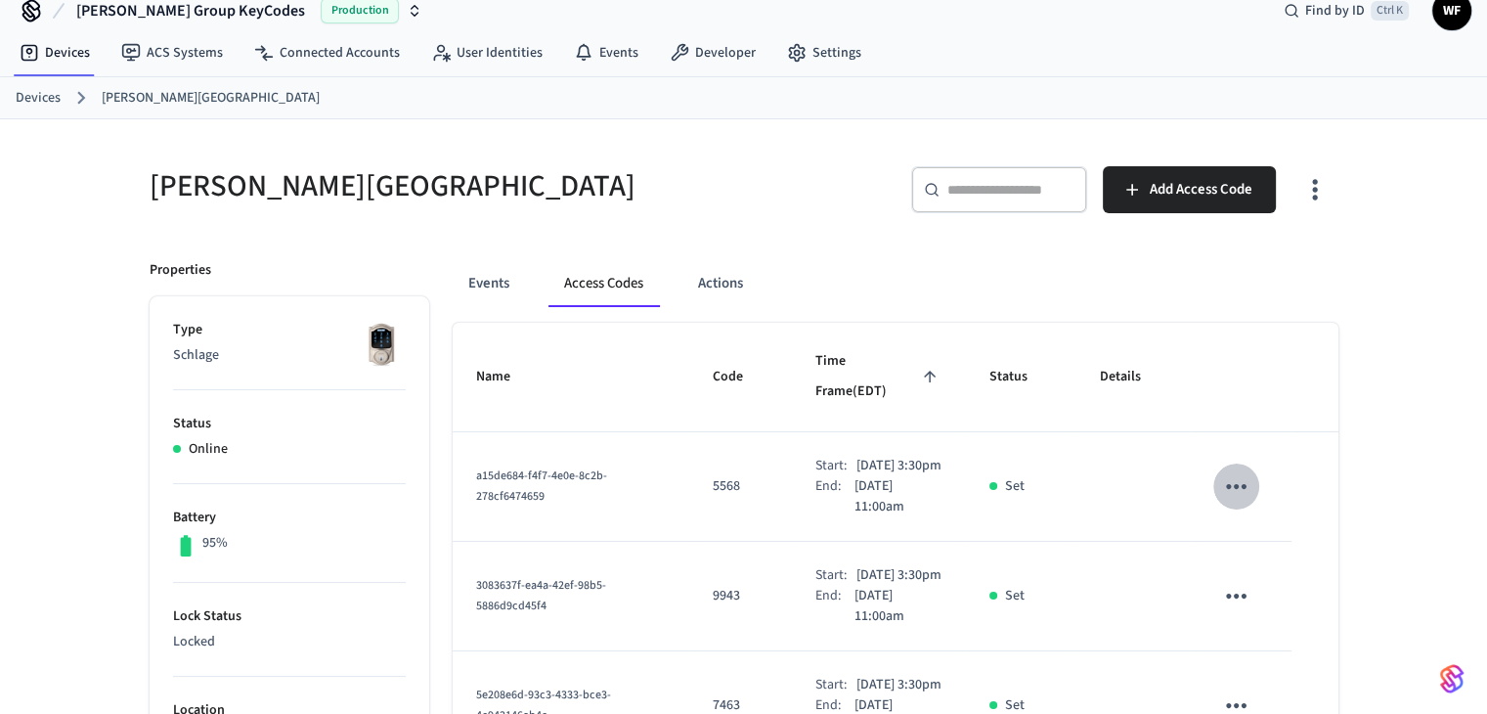
click at [1228, 471] on icon "sticky table" at bounding box center [1236, 486] width 30 height 30
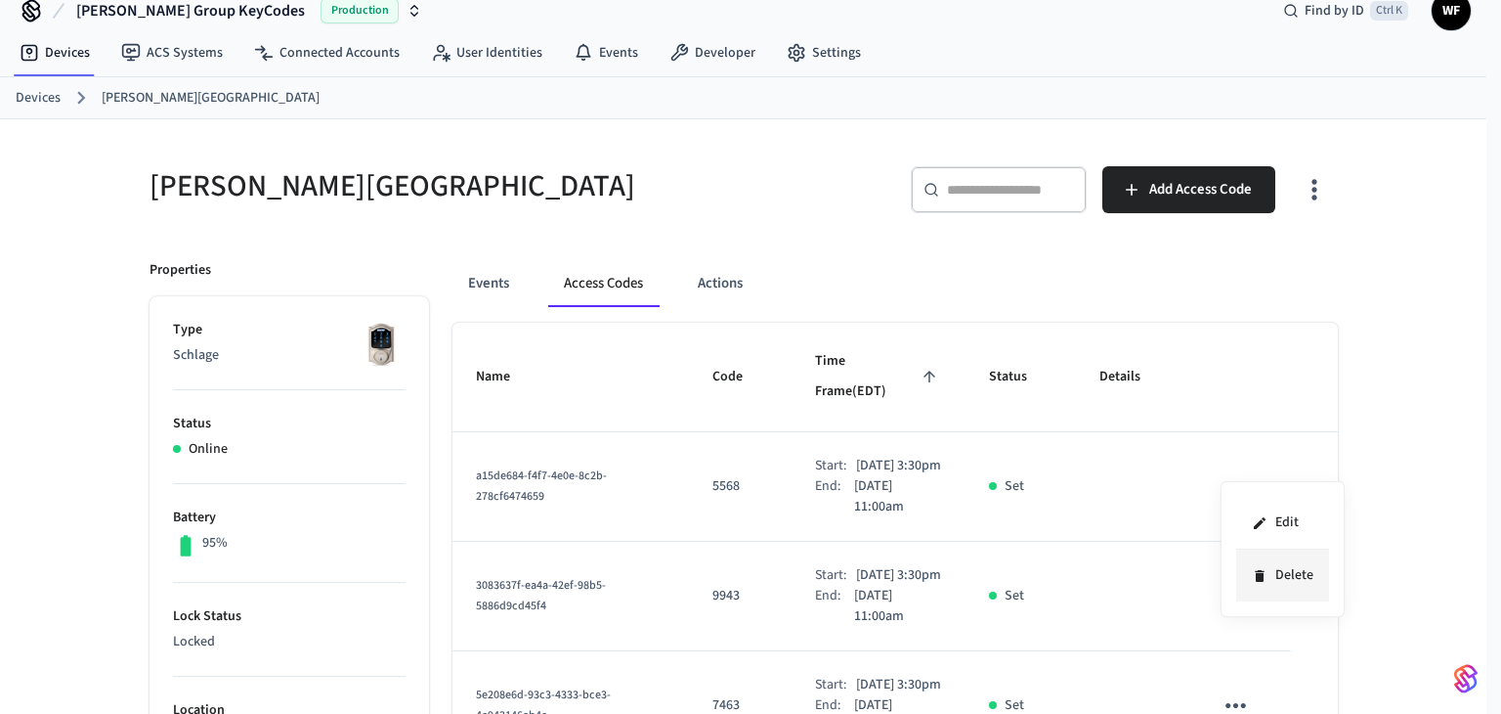
click at [1250, 575] on li "Delete" at bounding box center [1283, 575] width 93 height 52
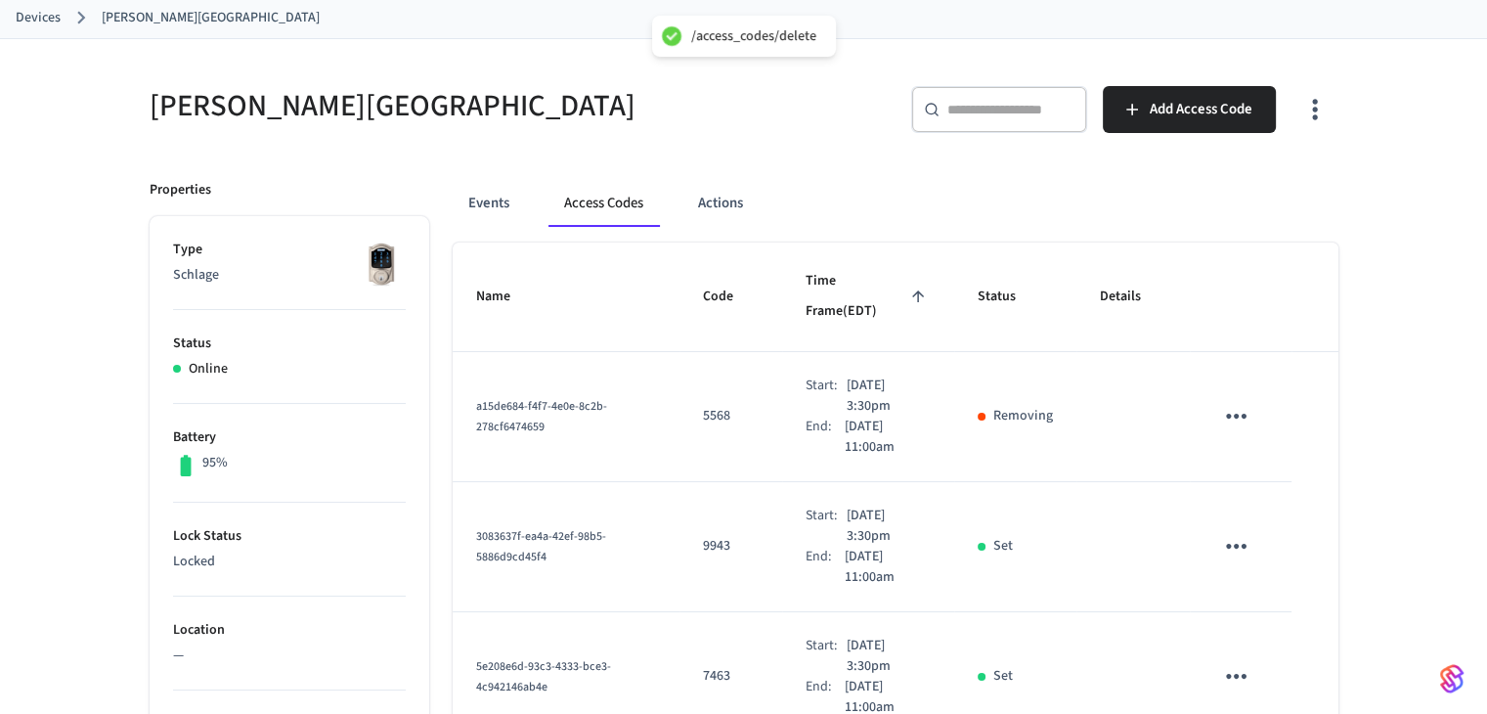
scroll to position [221, 0]
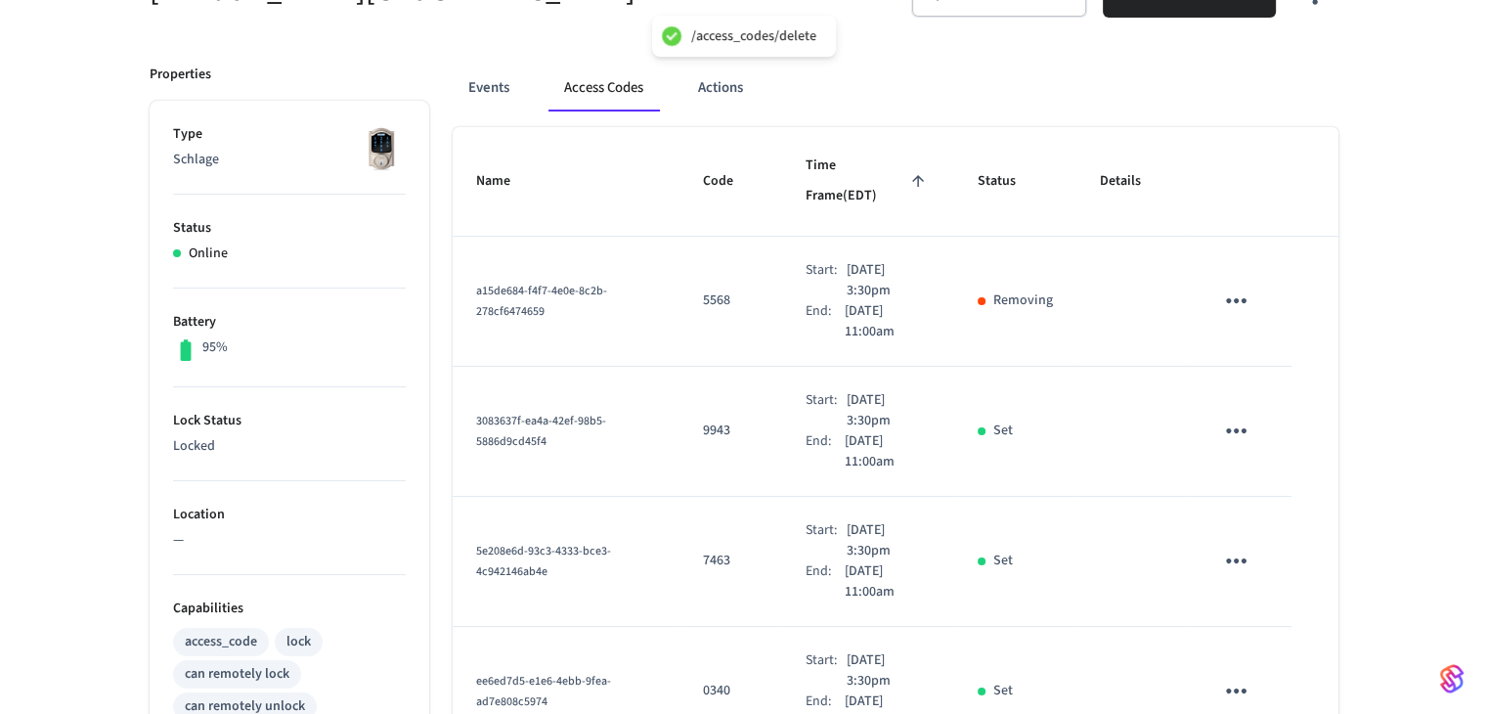
click at [1238, 428] on icon "sticky table" at bounding box center [1236, 430] width 21 height 5
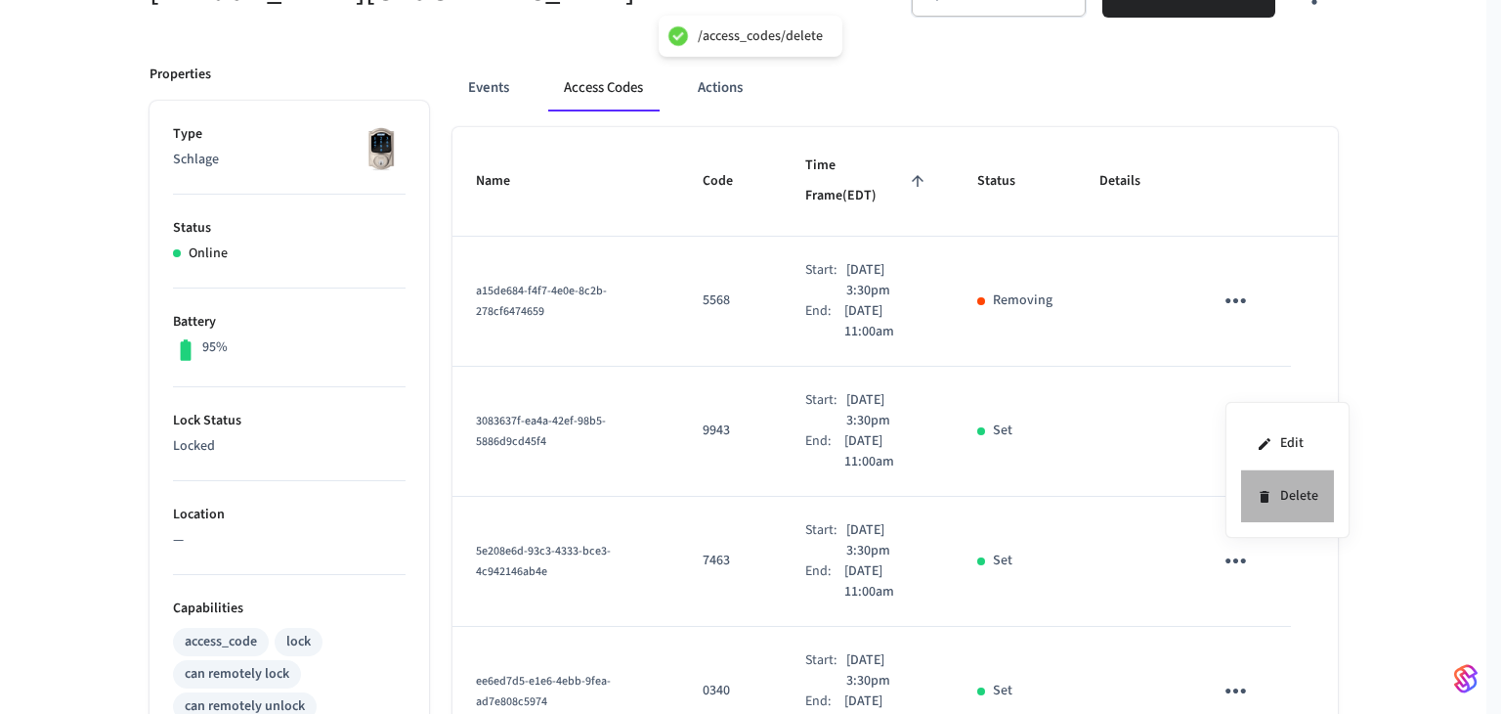
click at [1254, 505] on li "Delete" at bounding box center [1287, 496] width 93 height 52
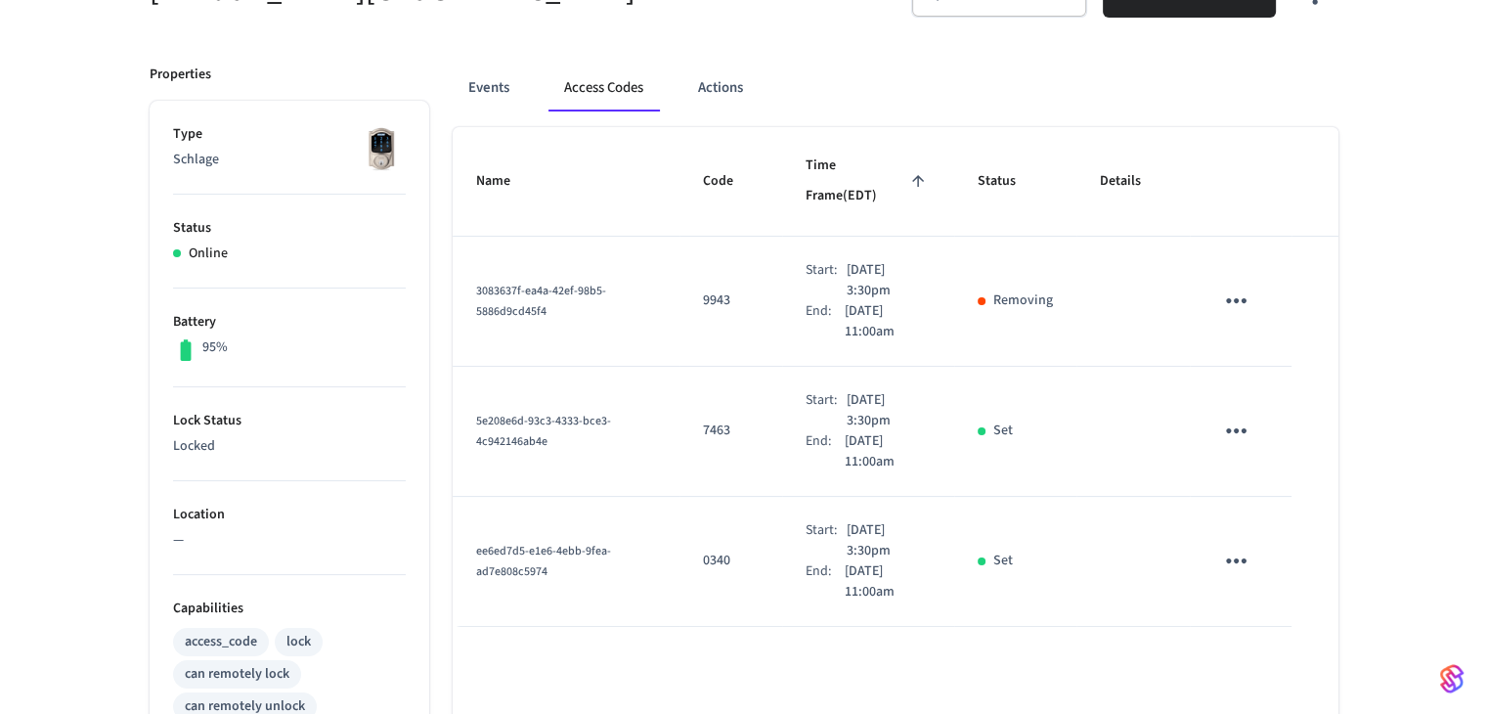
click at [1236, 428] on icon "sticky table" at bounding box center [1236, 430] width 21 height 5
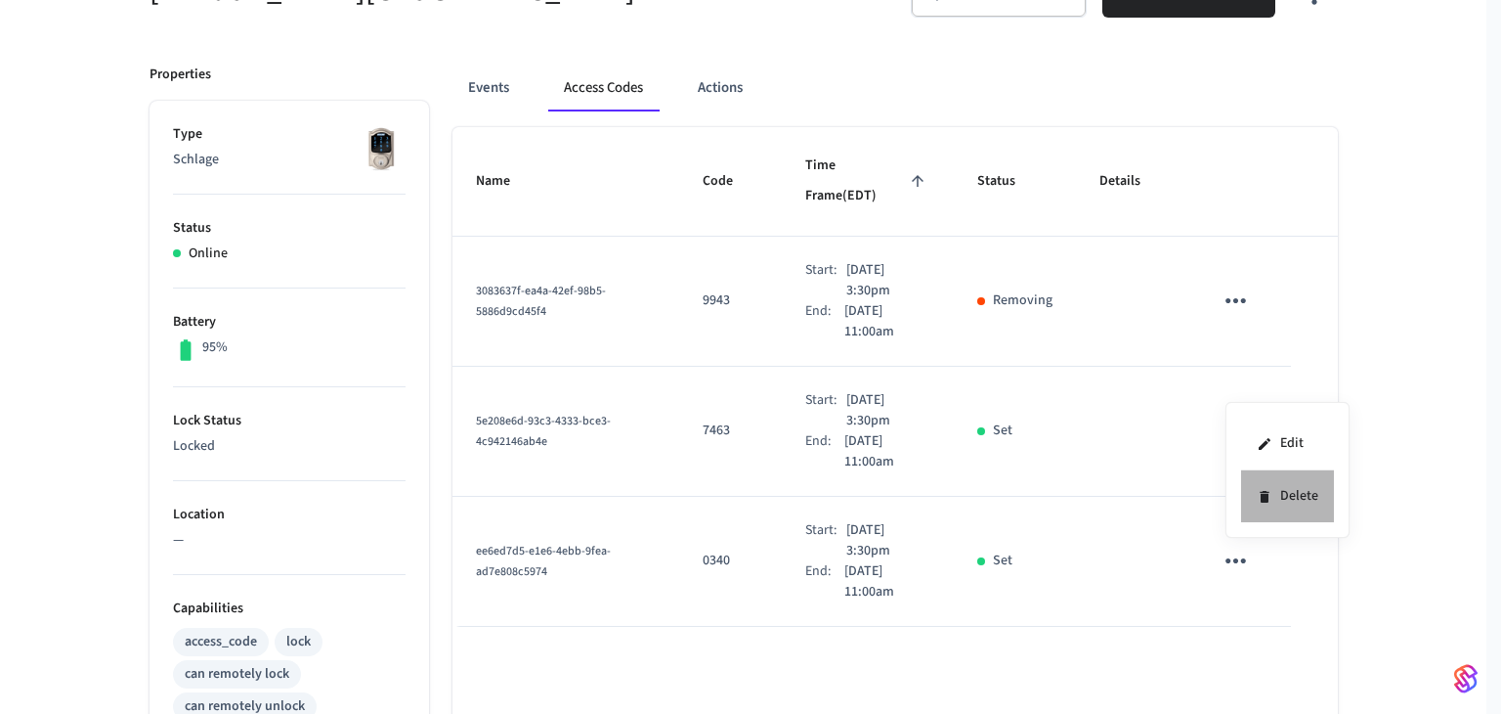
click at [1251, 494] on li "Delete" at bounding box center [1287, 496] width 93 height 52
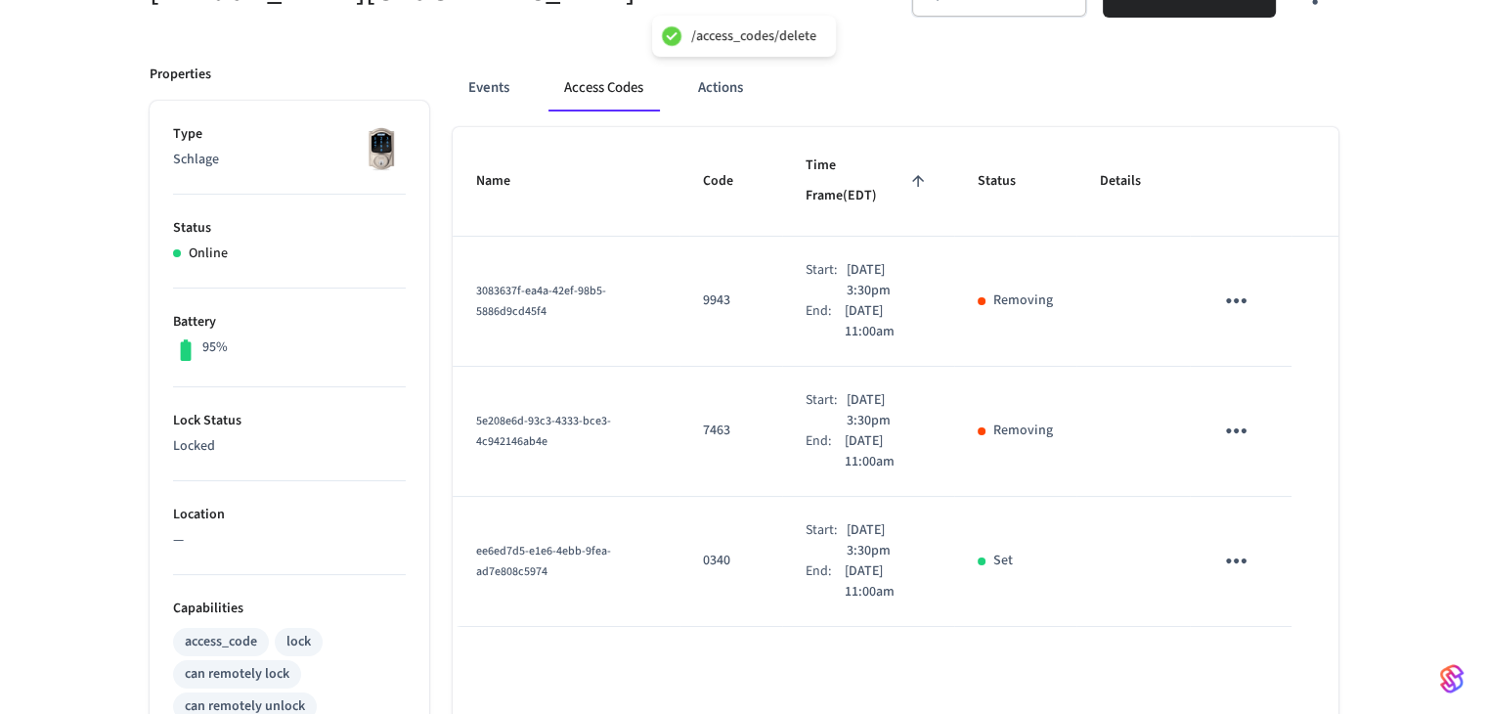
click at [1234, 545] on icon "sticky table" at bounding box center [1236, 560] width 30 height 30
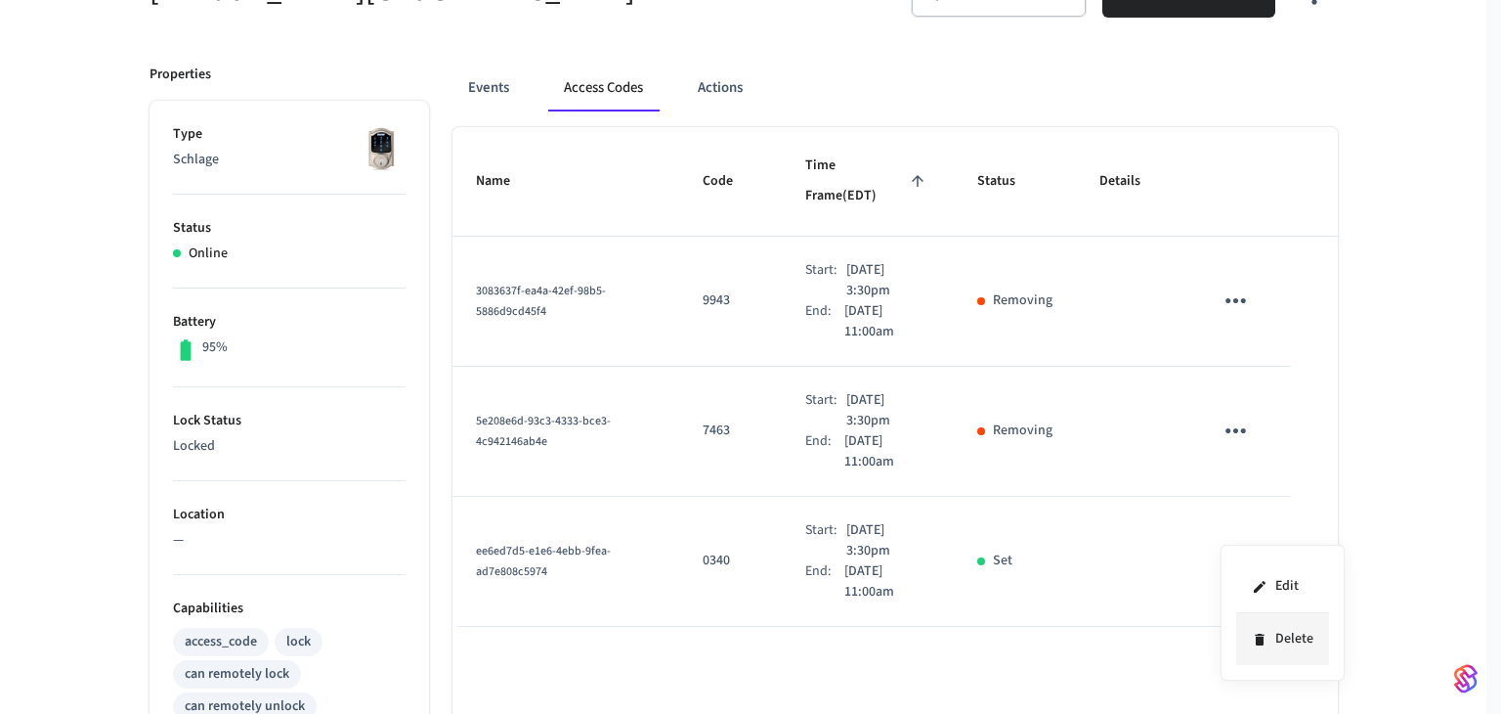
click at [1293, 651] on li "Delete" at bounding box center [1283, 639] width 93 height 52
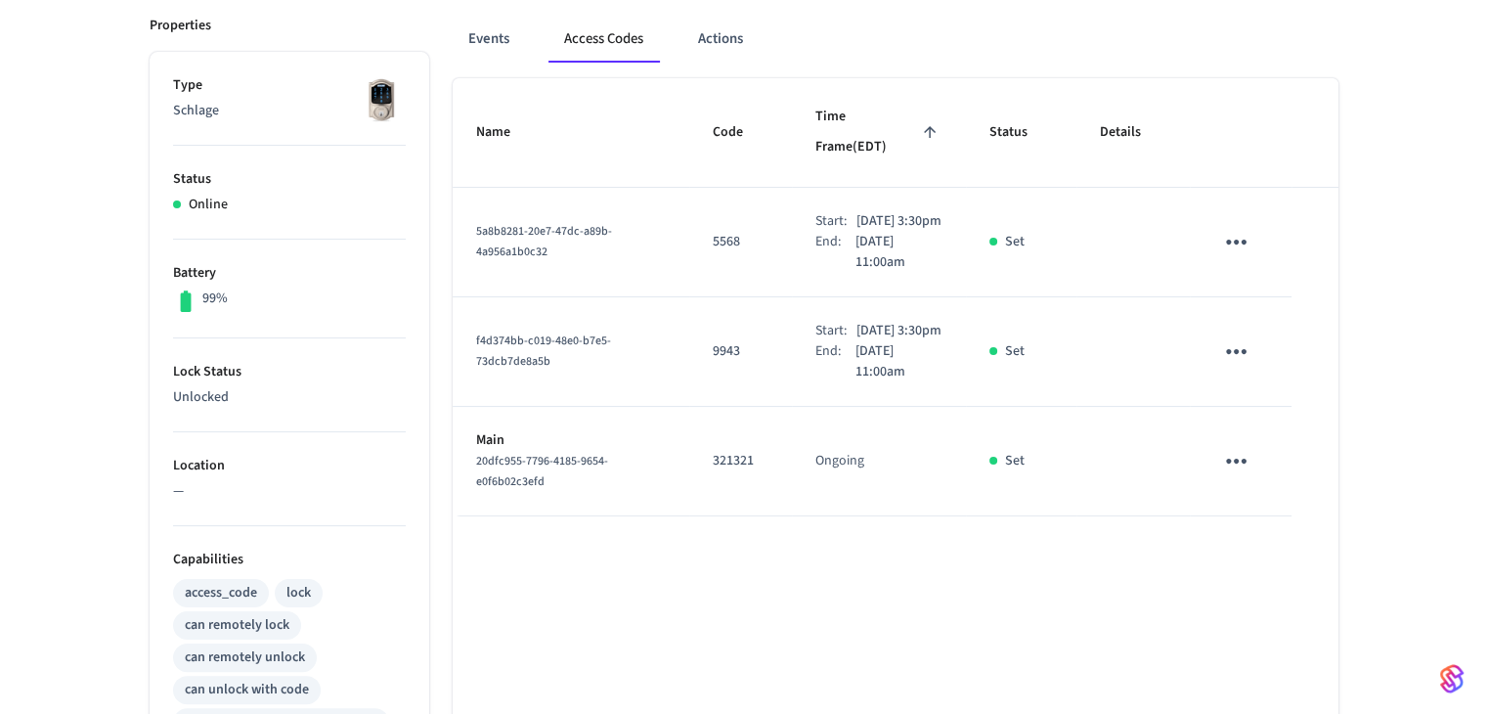
scroll to position [221, 0]
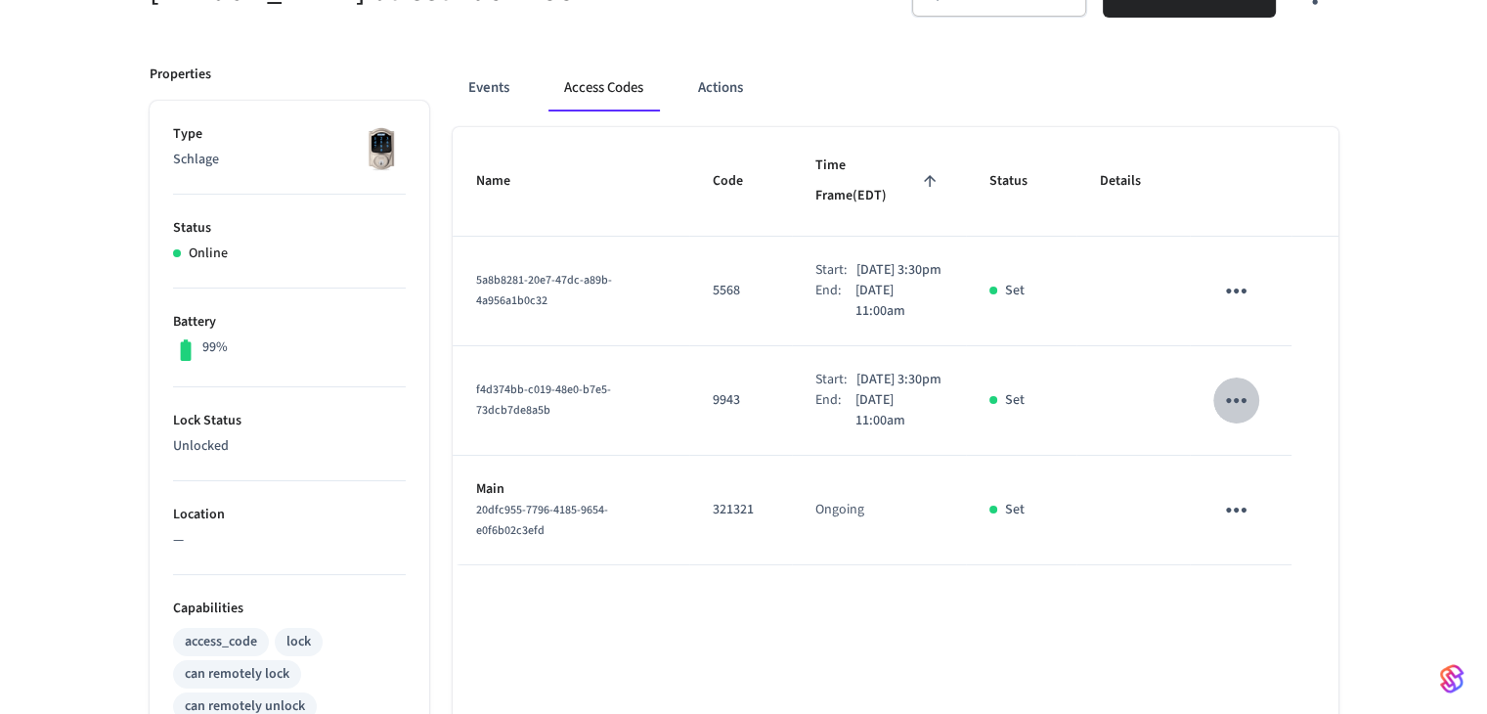
click at [1240, 392] on icon "sticky table" at bounding box center [1236, 400] width 30 height 30
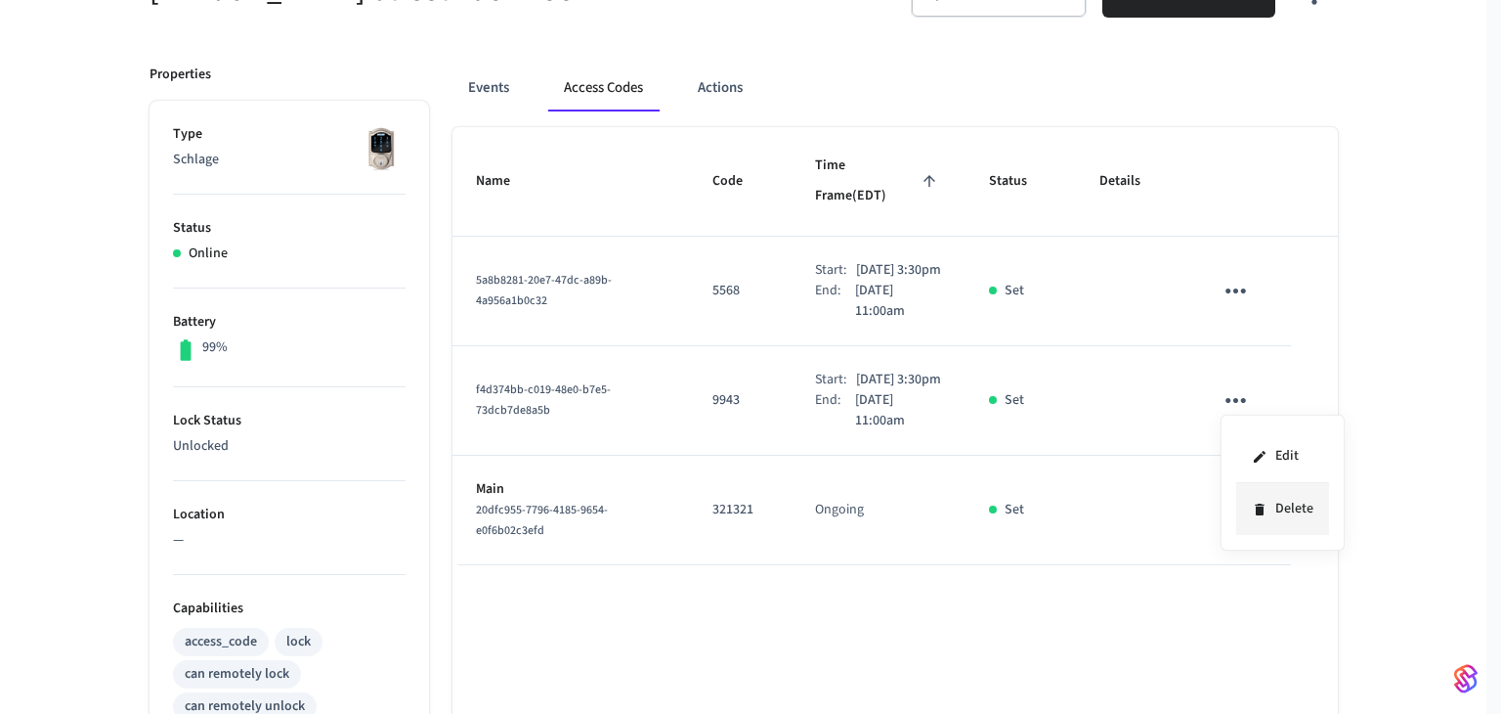
click at [1267, 506] on icon at bounding box center [1260, 509] width 16 height 16
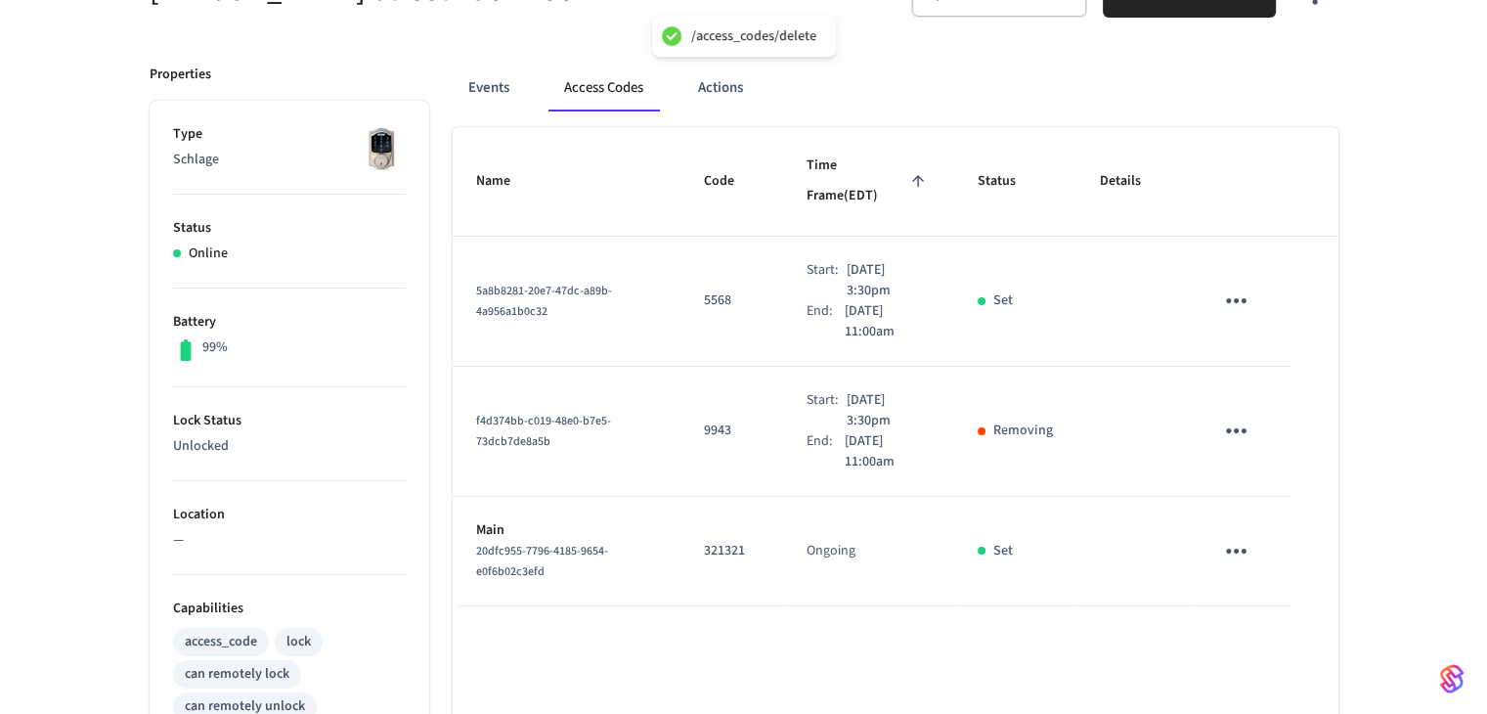
click at [1234, 285] on icon "sticky table" at bounding box center [1236, 300] width 30 height 30
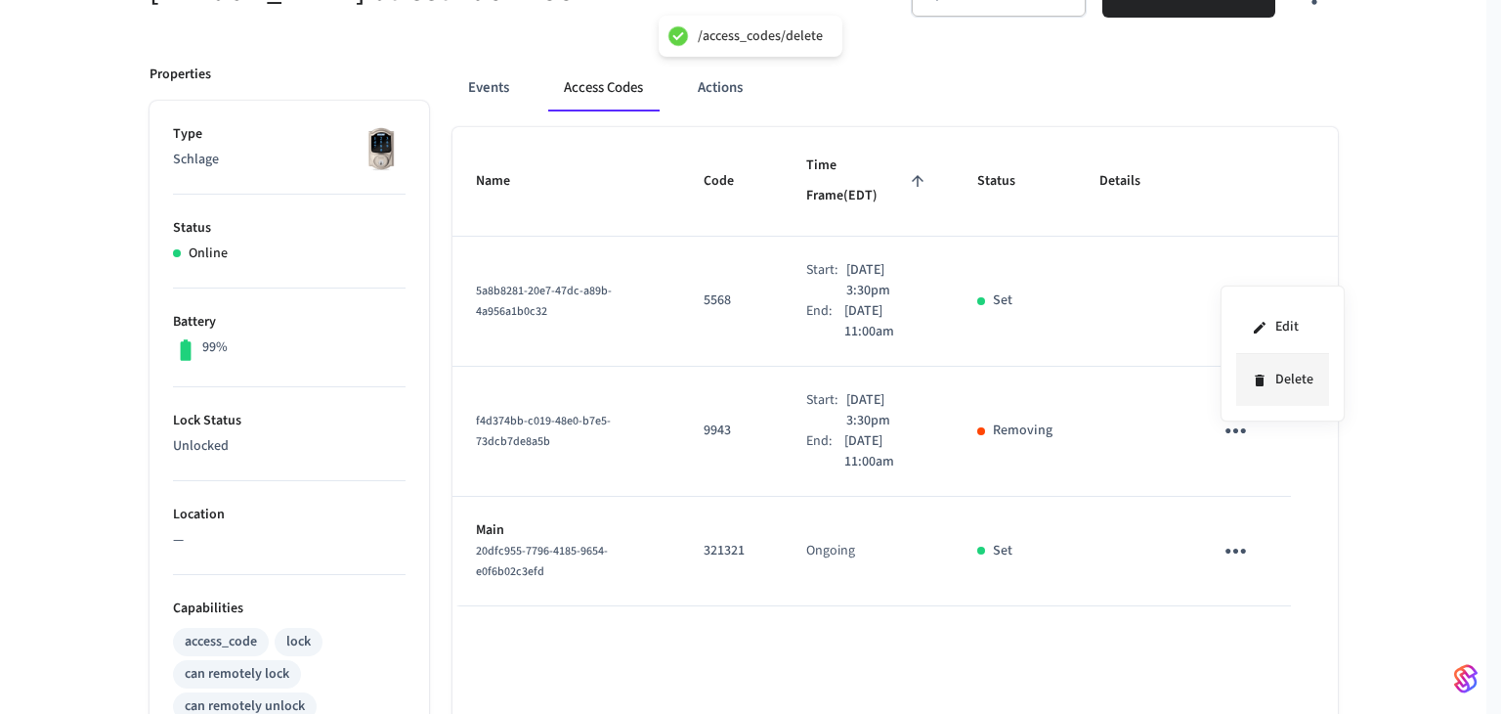
click at [1271, 401] on li "Delete" at bounding box center [1283, 380] width 93 height 52
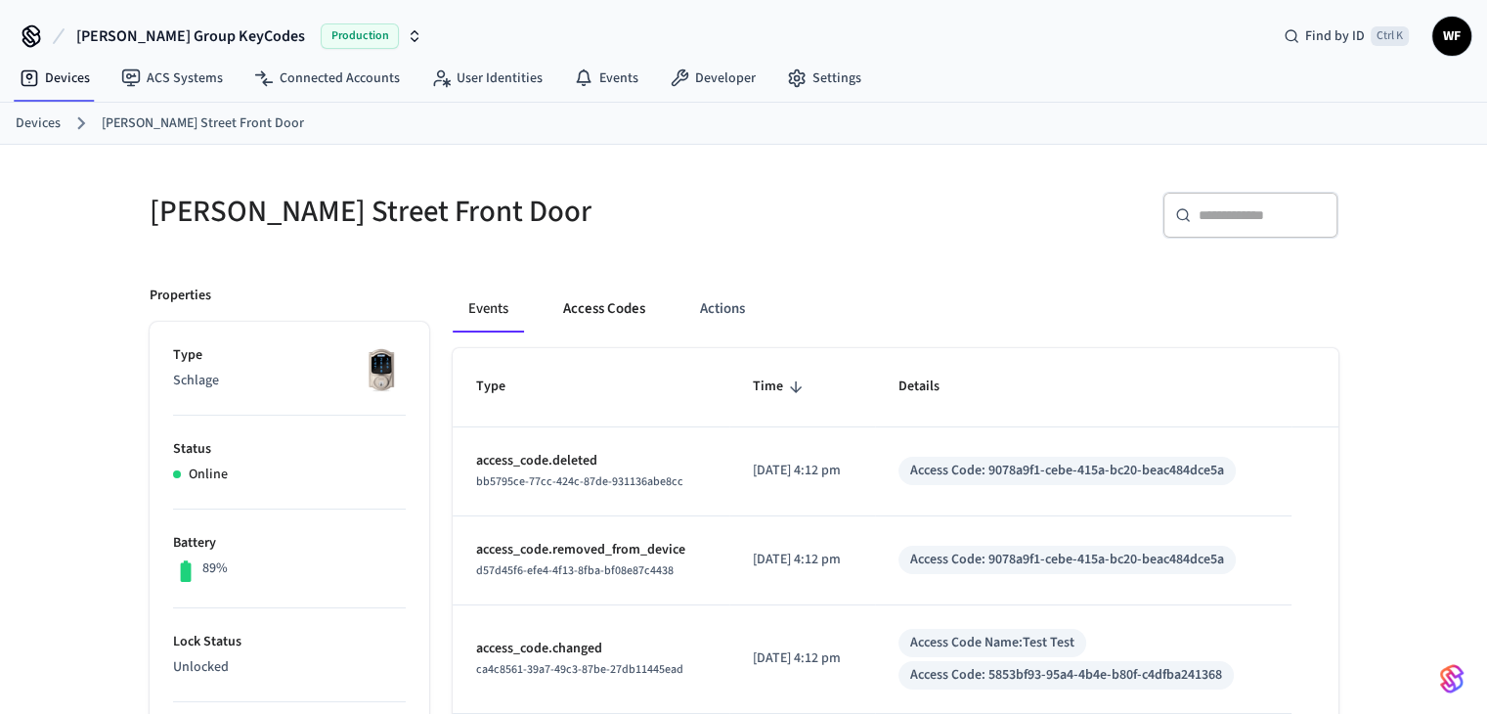
click at [597, 285] on button "Access Codes" at bounding box center [603, 308] width 113 height 47
